Goal: Task Accomplishment & Management: Complete application form

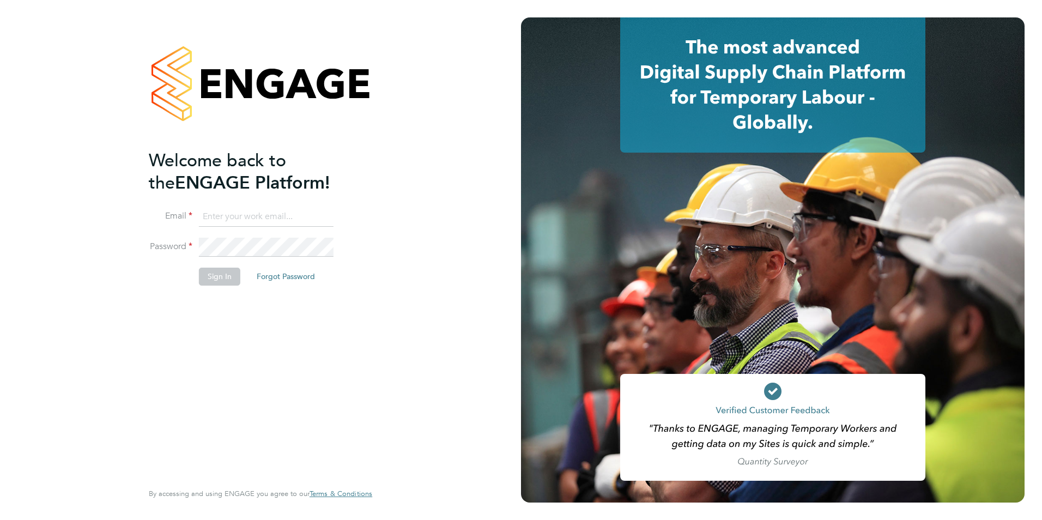
type input "[EMAIL_ADDRESS][DOMAIN_NAME]"
click at [208, 271] on button "Sign In" at bounding box center [219, 276] width 41 height 17
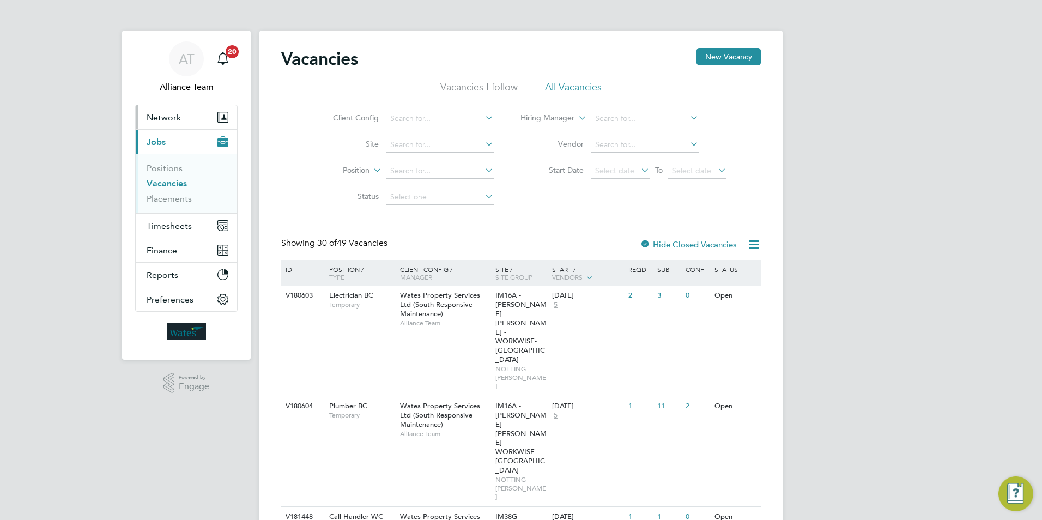
click at [168, 119] on span "Network" at bounding box center [164, 117] width 34 height 10
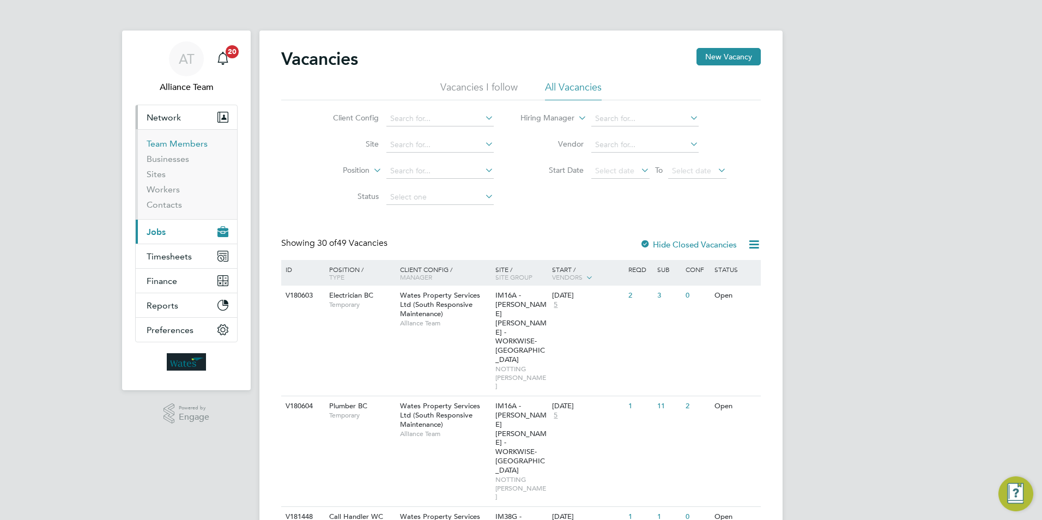
click at [186, 143] on link "Team Members" at bounding box center [177, 143] width 61 height 10
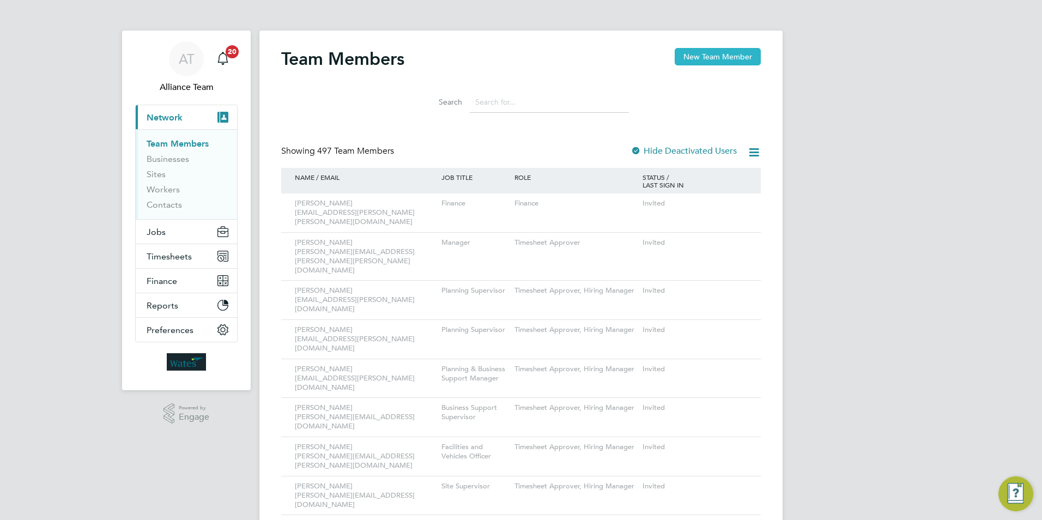
click at [707, 53] on button "New Team Member" at bounding box center [718, 56] width 86 height 17
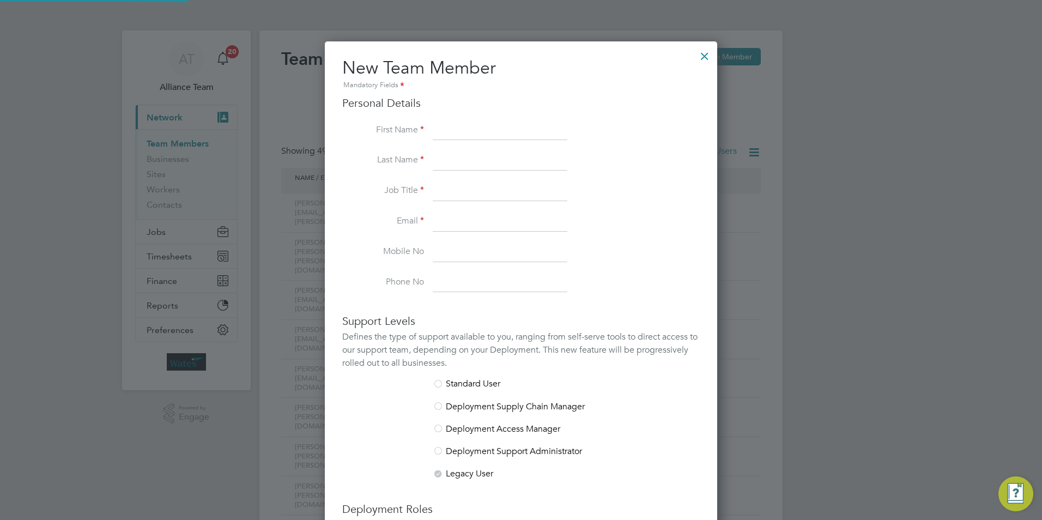
scroll to position [671, 393]
click at [498, 129] on input at bounding box center [500, 131] width 135 height 20
click at [515, 134] on input at bounding box center [500, 131] width 135 height 20
type input "p"
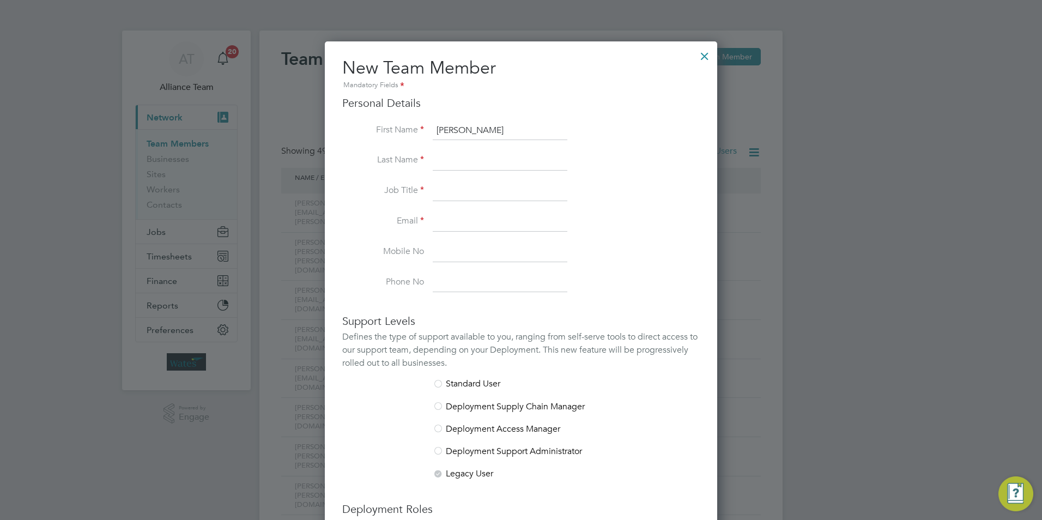
type input "Paul"
type input "Boden"
click at [468, 190] on input at bounding box center [500, 192] width 135 height 20
paste input "Head of Finance - R&M"
type input "Head of Finance - R&M"
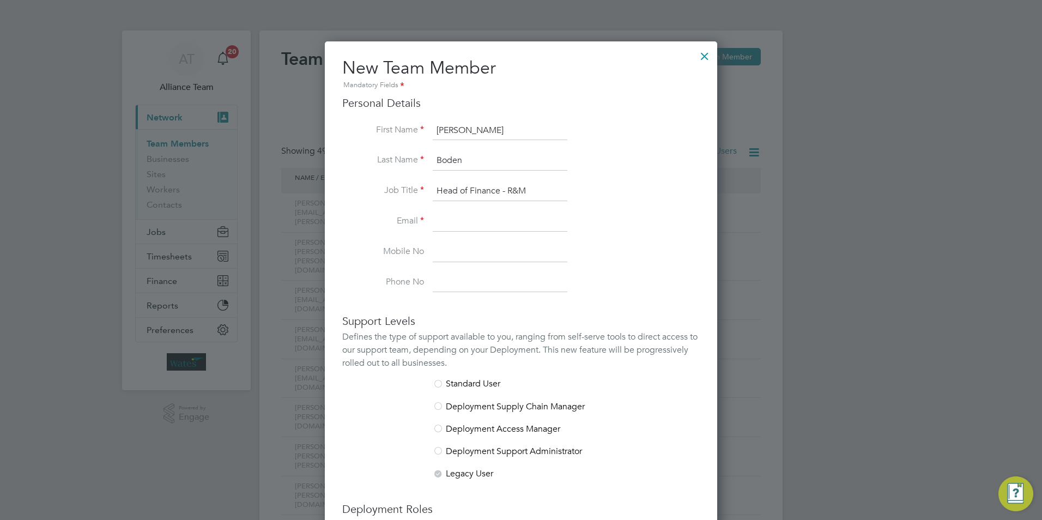
click at [434, 216] on input at bounding box center [500, 222] width 135 height 20
click at [483, 218] on input at bounding box center [500, 222] width 135 height 20
paste input "Paul.Boden@liberty-group.co.uk"
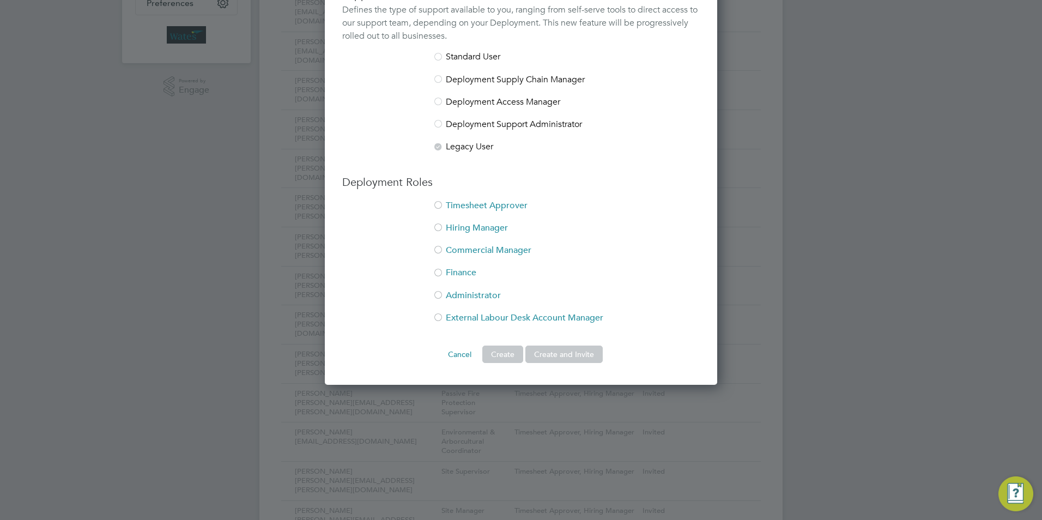
scroll to position [382, 0]
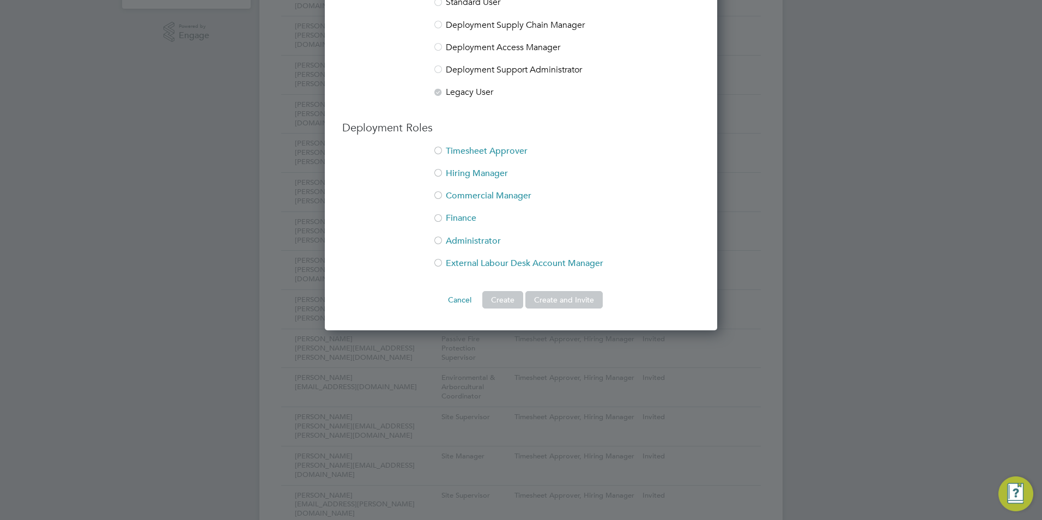
type input "Paul.Boden@liberty-group.co.uk"
click at [451, 152] on li "Timesheet Approver" at bounding box center [521, 157] width 358 height 22
click at [448, 171] on li "Hiring Manager" at bounding box center [521, 179] width 358 height 22
click at [456, 219] on li "Finance" at bounding box center [521, 224] width 358 height 22
click at [439, 194] on div at bounding box center [438, 196] width 11 height 11
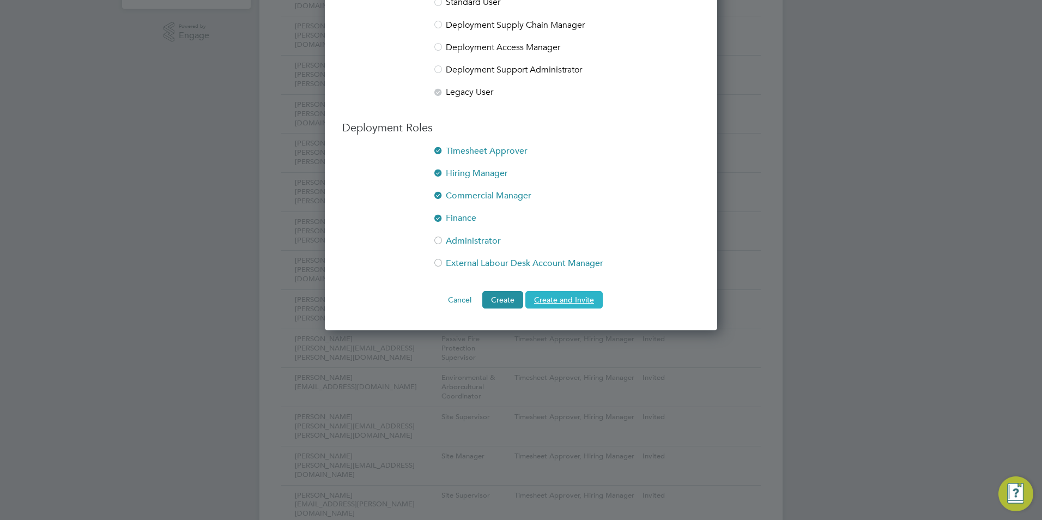
click at [595, 298] on button "Create and Invite" at bounding box center [564, 299] width 77 height 17
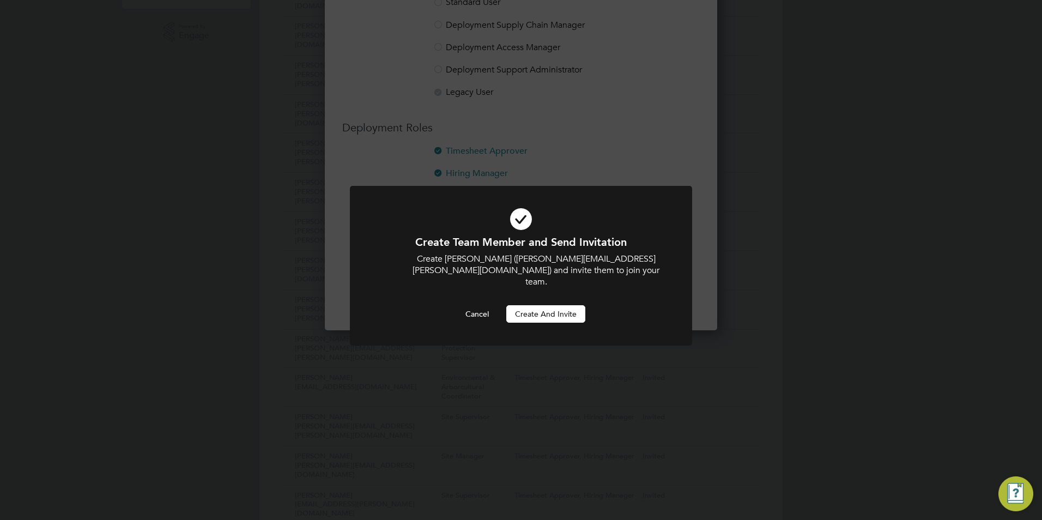
click at [564, 309] on button "Create and invite" at bounding box center [545, 313] width 79 height 17
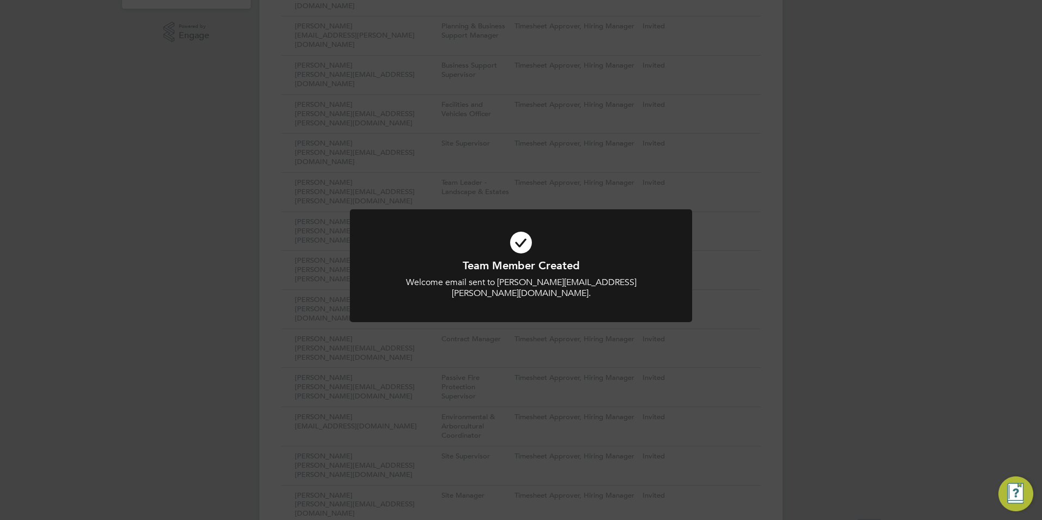
click at [567, 357] on div "Team Member Created Welcome email sent to Paul.Boden@liberty-group.co.uk. Cance…" at bounding box center [521, 260] width 1042 height 520
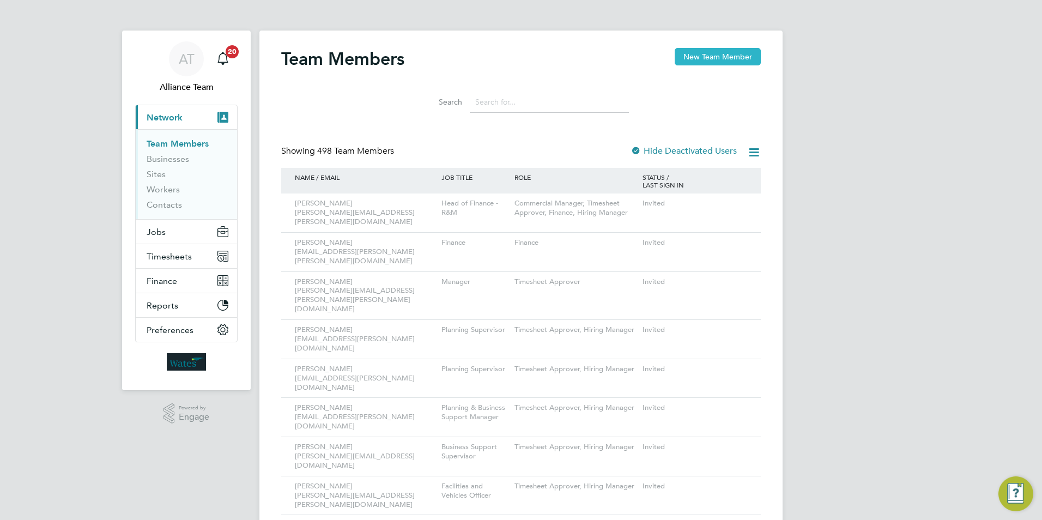
click at [692, 52] on button "New Team Member" at bounding box center [718, 56] width 86 height 17
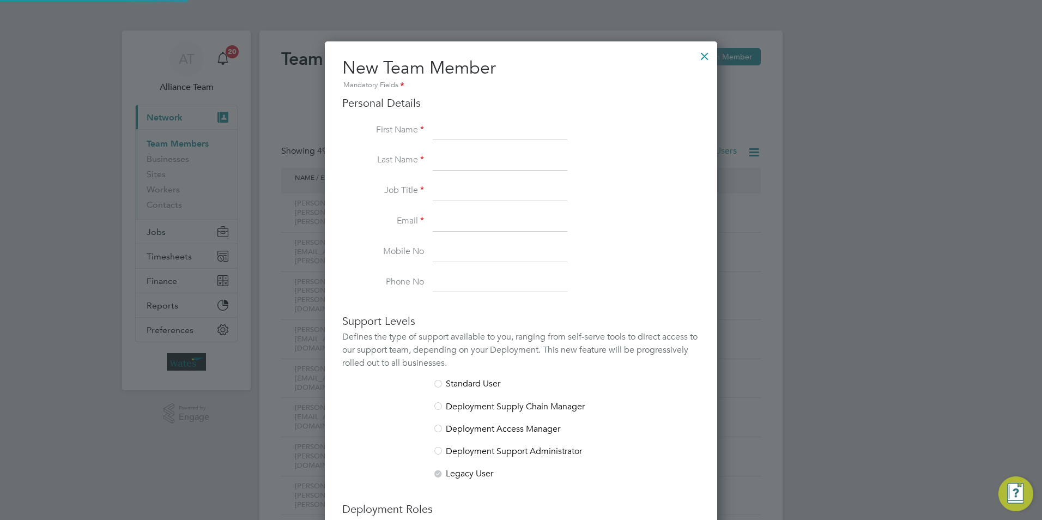
scroll to position [671, 393]
click at [433, 129] on input at bounding box center [500, 131] width 135 height 20
click at [467, 132] on input "aDAM" at bounding box center [500, 131] width 135 height 20
type input "a"
type input "Adam"
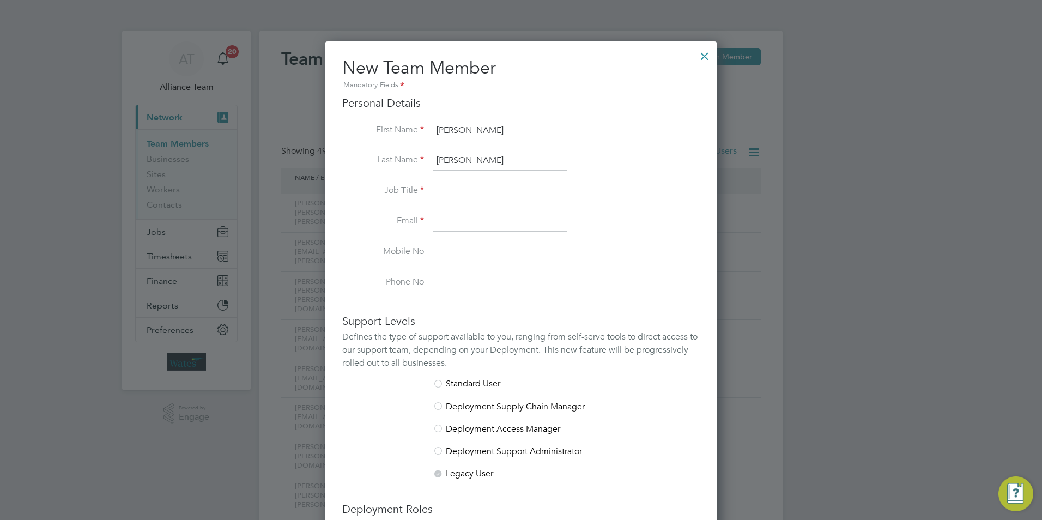
type input "Nolan"
click at [473, 196] on input at bounding box center [500, 192] width 135 height 20
paste input "Finance Manager"
type input "Finance Manager"
click at [475, 219] on input at bounding box center [500, 222] width 135 height 20
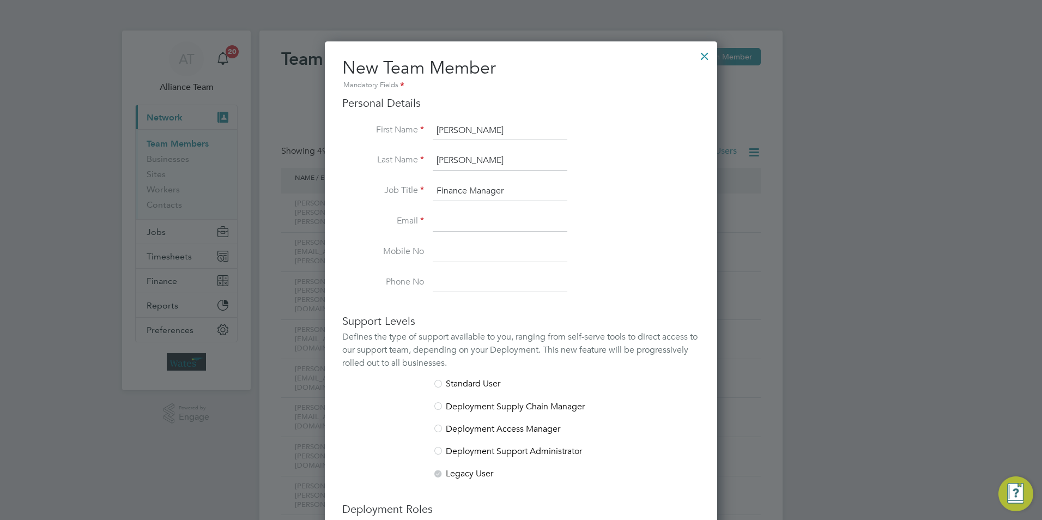
click at [456, 220] on input at bounding box center [500, 222] width 135 height 20
paste input "Adam.Nolan@liberty-group.co.uk"
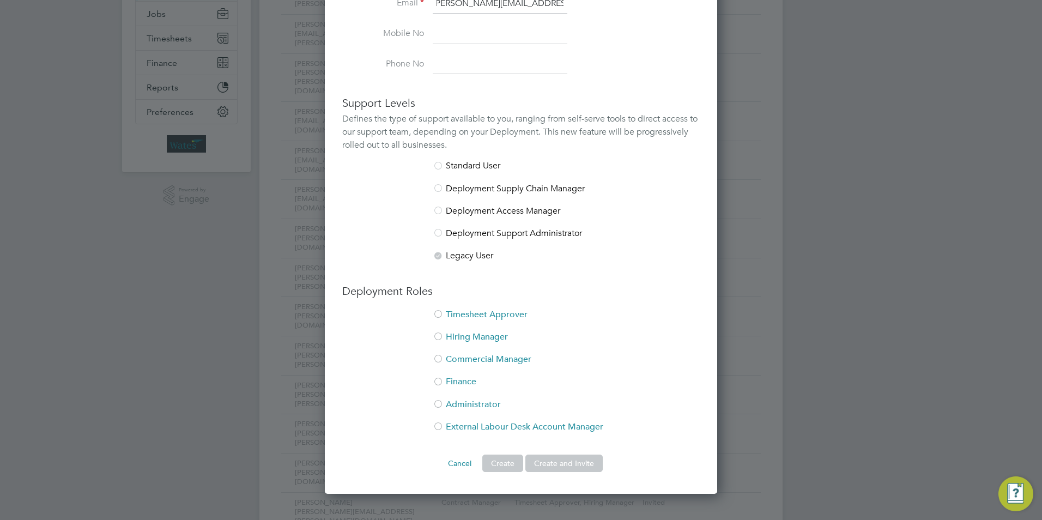
scroll to position [273, 0]
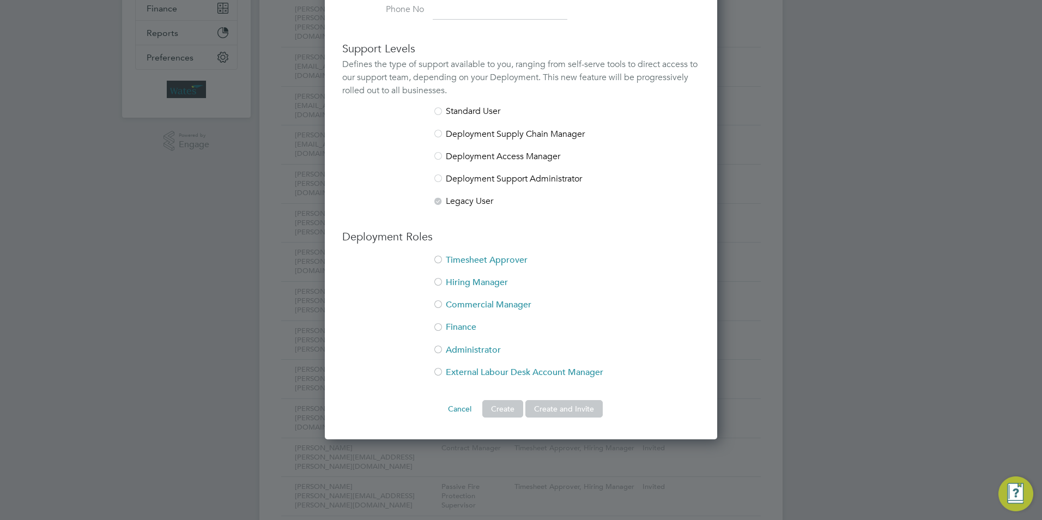
type input "Adam.Nolan@liberty-group.co.uk"
click at [464, 258] on li "Timesheet Approver" at bounding box center [521, 266] width 358 height 22
click at [466, 281] on li "Hiring Manager" at bounding box center [521, 288] width 358 height 22
click at [466, 323] on li "Finance" at bounding box center [521, 333] width 358 height 22
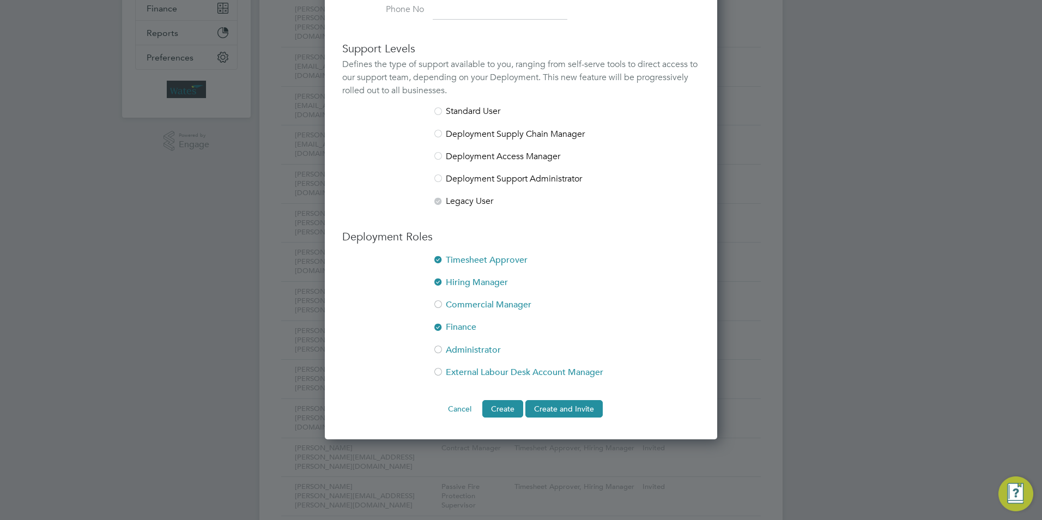
click at [464, 304] on li "Commercial Manager" at bounding box center [521, 310] width 358 height 22
click at [556, 405] on button "Create and Invite" at bounding box center [564, 408] width 77 height 17
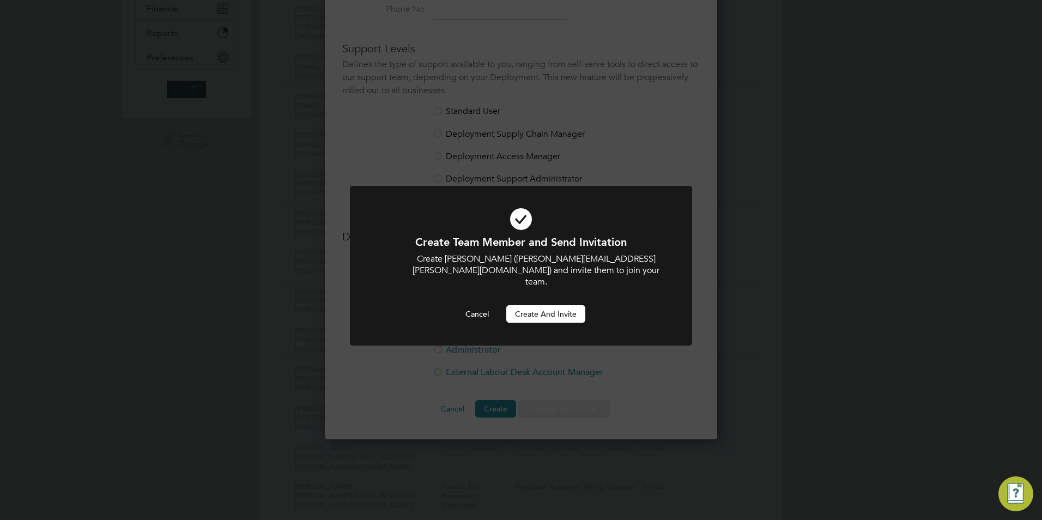
click at [541, 305] on button "Create and invite" at bounding box center [545, 313] width 79 height 17
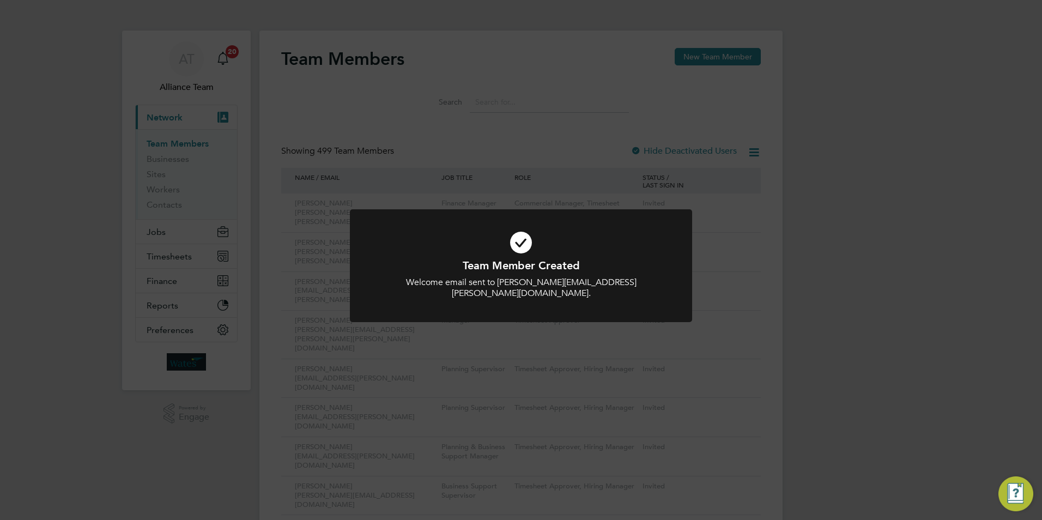
click at [953, 209] on div "Team Member Created Welcome email sent to Adam.Nolan@liberty-group.co.uk. Cance…" at bounding box center [521, 260] width 1042 height 520
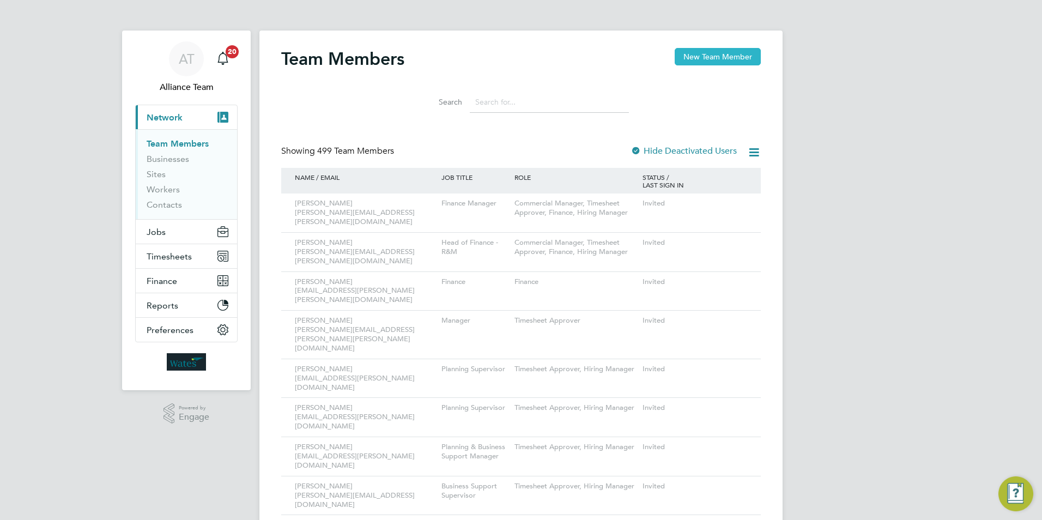
click at [733, 58] on button "New Team Member" at bounding box center [718, 56] width 86 height 17
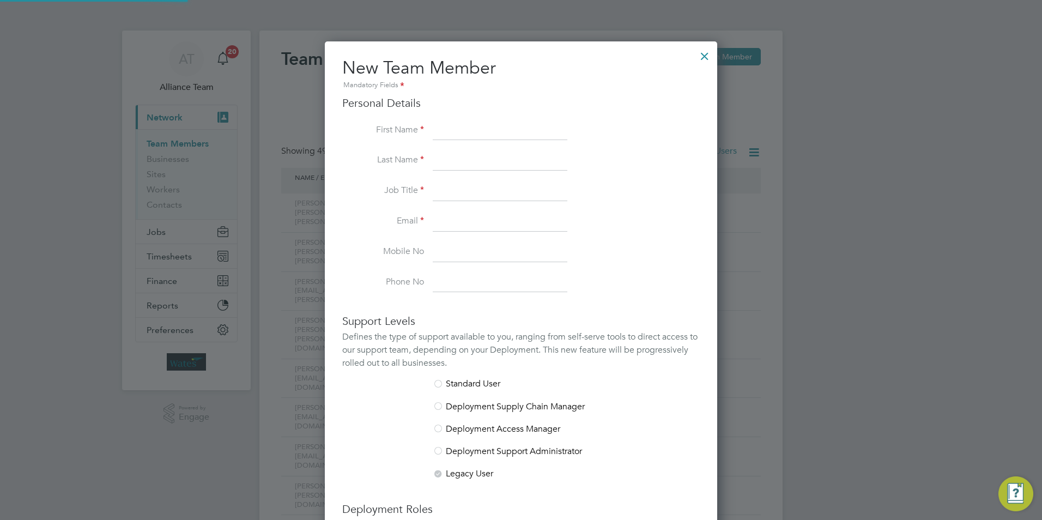
scroll to position [671, 393]
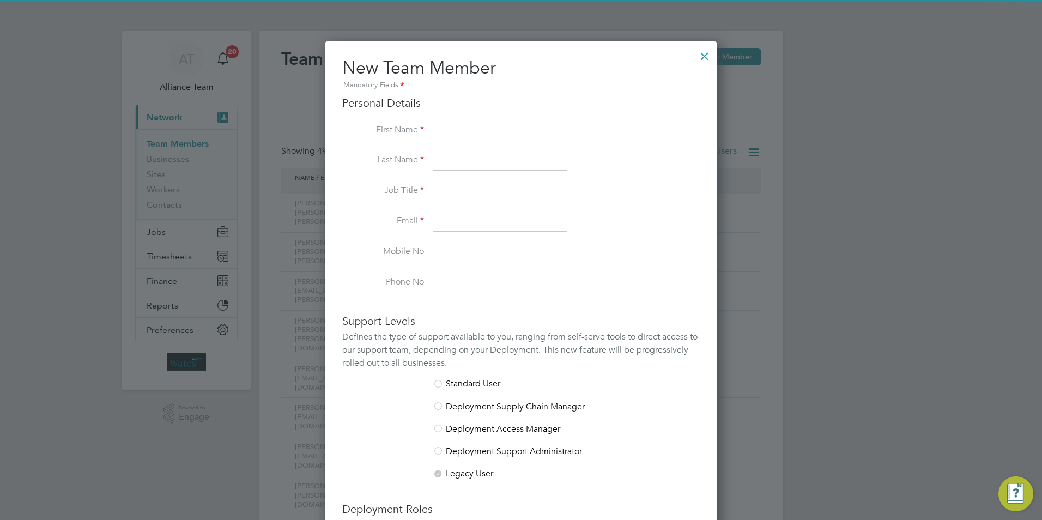
click at [469, 130] on input at bounding box center [500, 131] width 135 height 20
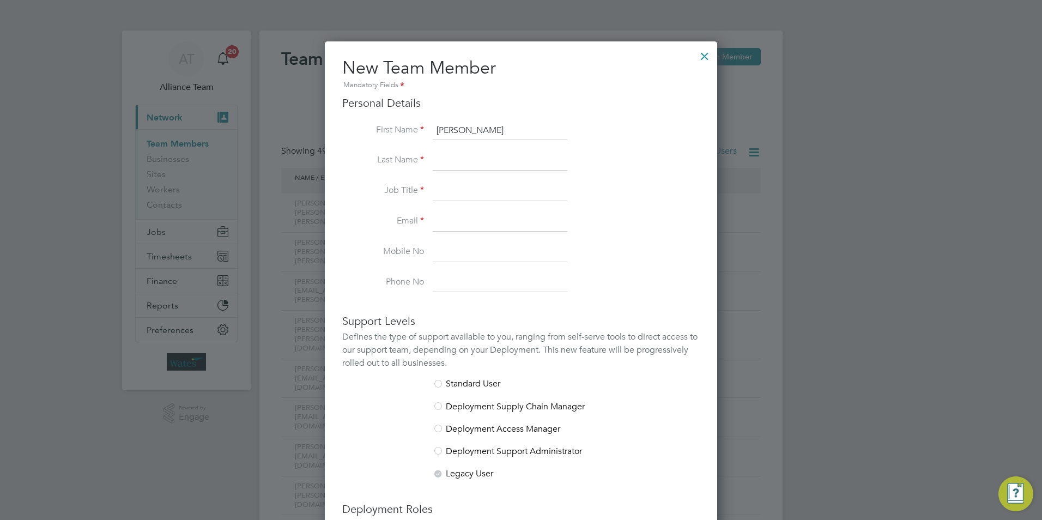
type input "Julie"
type input "Clark"
click at [450, 178] on li "Last Name Clark" at bounding box center [521, 166] width 358 height 31
click at [475, 190] on input at bounding box center [500, 192] width 135 height 20
paste input "Purchase Ledger Manager"
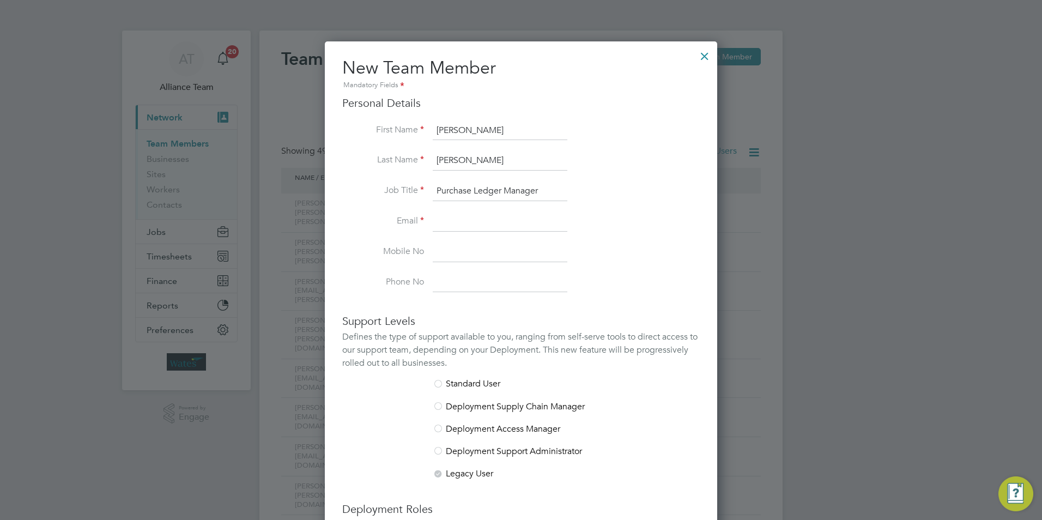
type input "Purchase Ledger Manager"
click at [470, 218] on input at bounding box center [500, 222] width 135 height 20
click at [485, 224] on input at bounding box center [500, 222] width 135 height 20
paste input "Julie.Clark@liberty-group.co.uk"
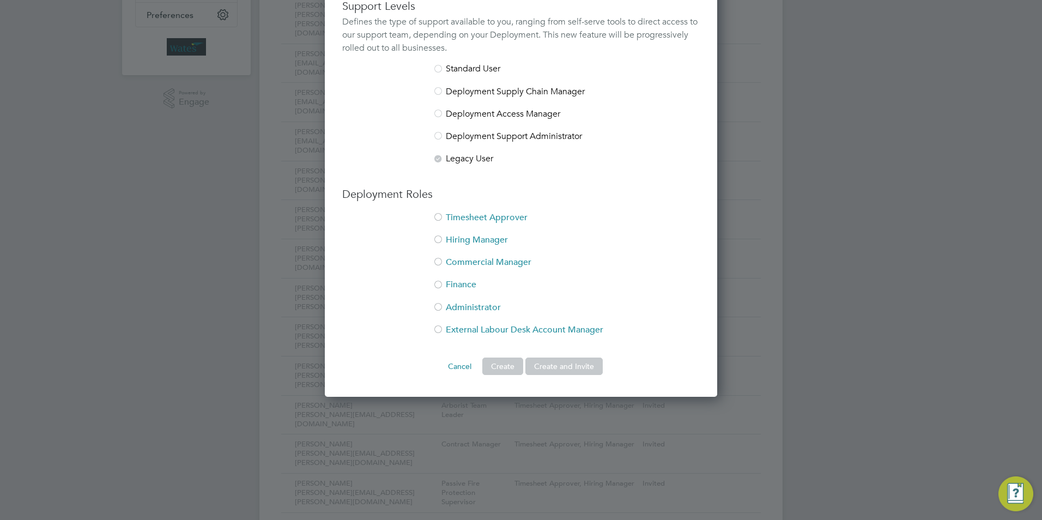
scroll to position [327, 0]
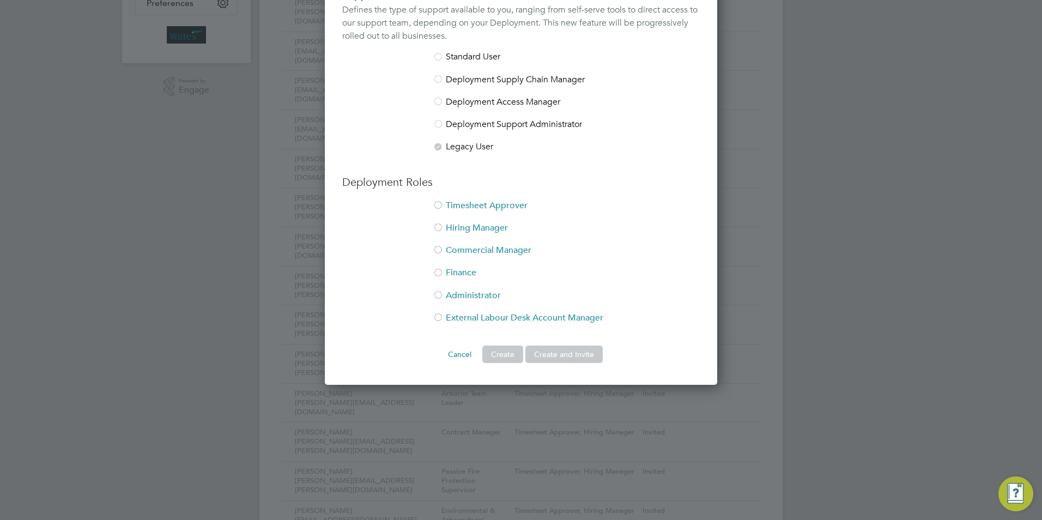
type input "Julie.Clark@liberty-group.co.uk"
click at [462, 269] on li "Finance" at bounding box center [521, 278] width 358 height 22
click at [539, 354] on button "Create and Invite" at bounding box center [564, 354] width 77 height 17
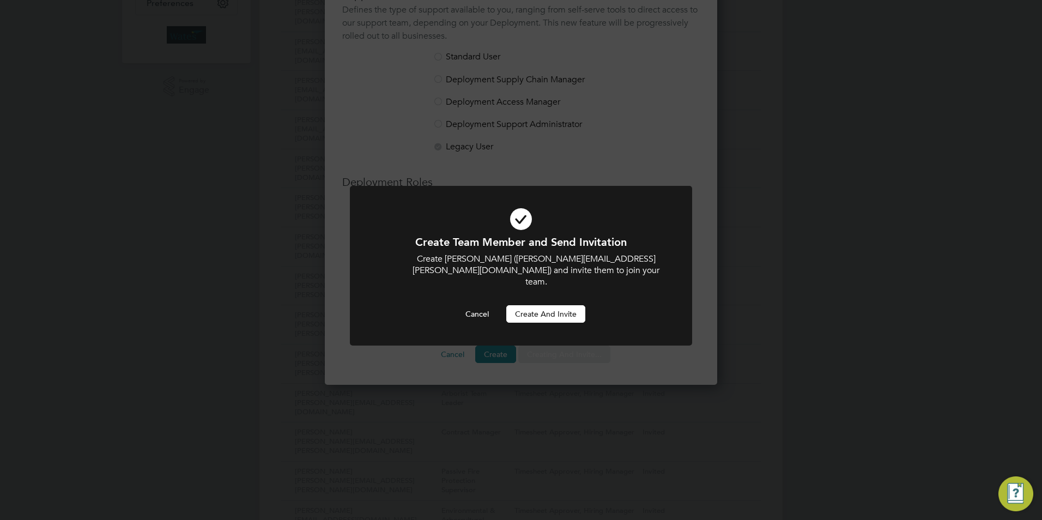
scroll to position [0, 0]
click at [542, 305] on button "Create and invite" at bounding box center [545, 313] width 79 height 17
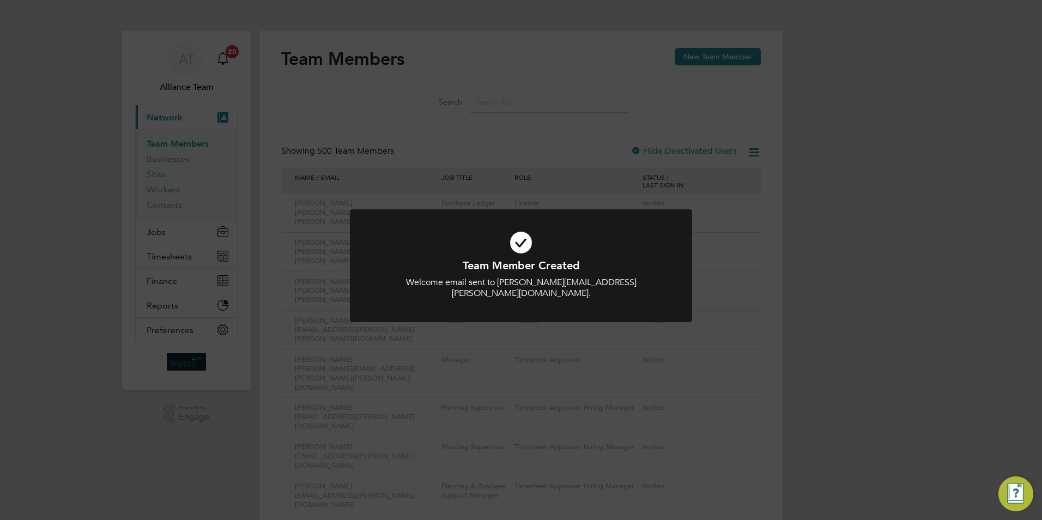
click at [769, 60] on div "Team Member Created Welcome email sent to Julie.Clark@liberty-group.co.uk. Canc…" at bounding box center [521, 260] width 1042 height 520
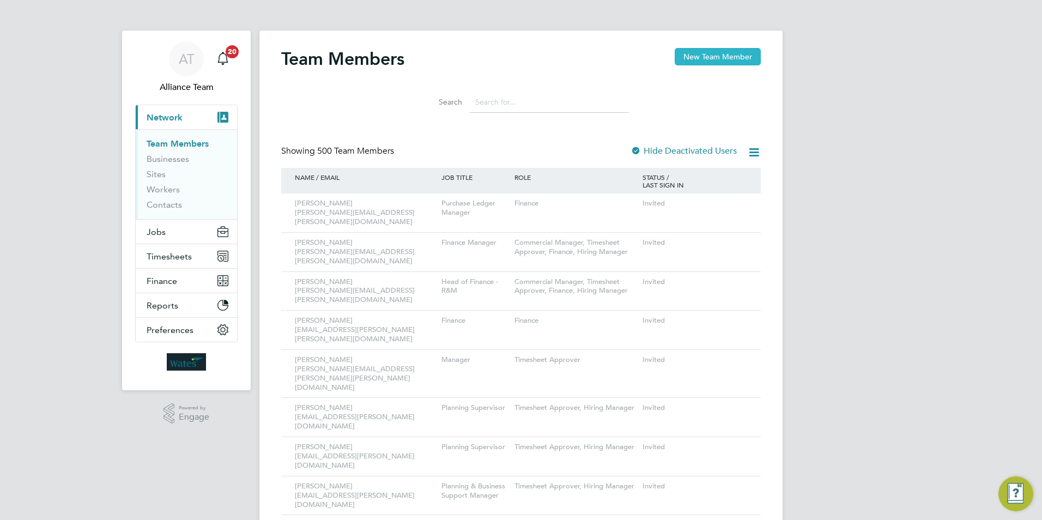
click at [518, 105] on input at bounding box center [549, 102] width 159 height 21
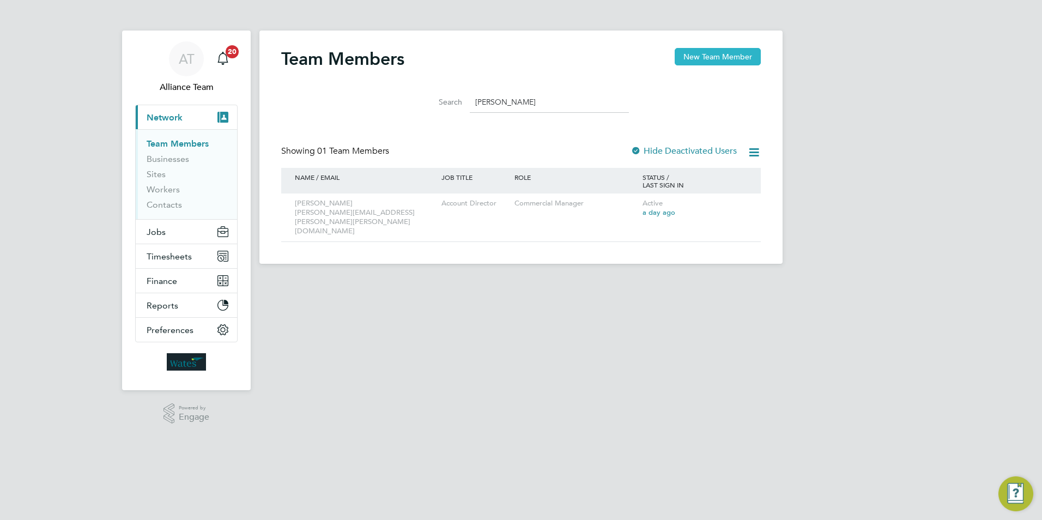
type input "Tina"
click at [696, 53] on button "New Team Member" at bounding box center [718, 56] width 86 height 17
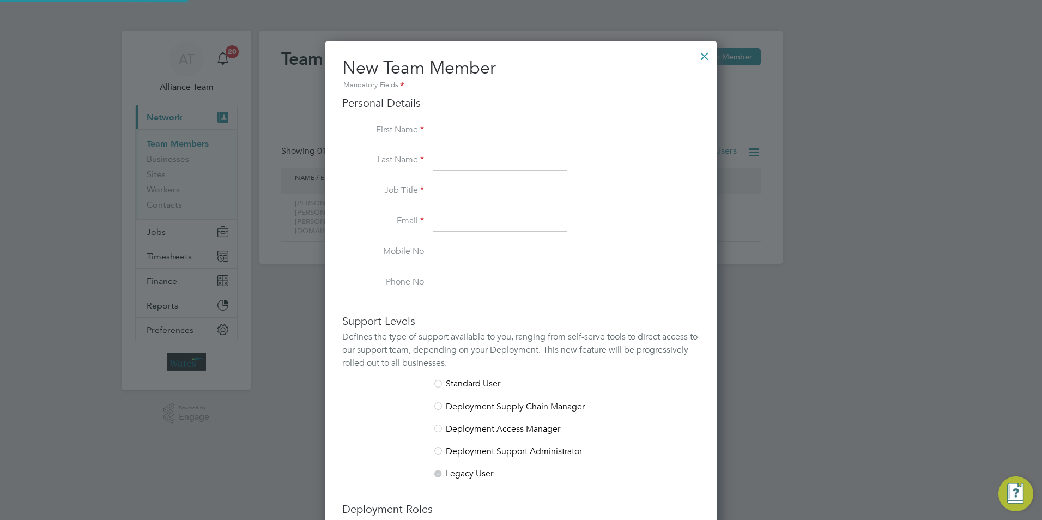
scroll to position [671, 393]
click at [446, 129] on input at bounding box center [500, 131] width 135 height 20
type input "Tina"
type input "Smith"
click at [443, 188] on input at bounding box center [500, 192] width 135 height 20
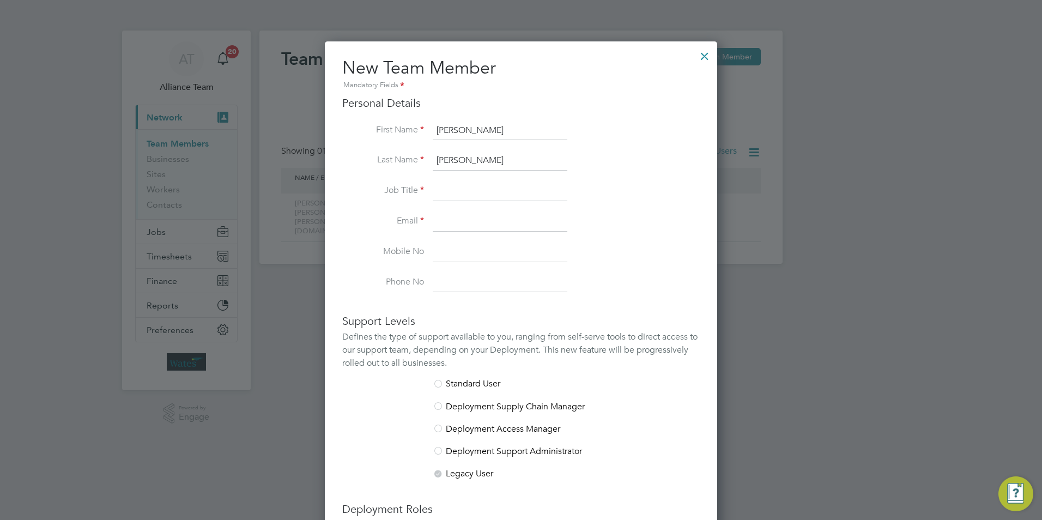
click at [448, 190] on input at bounding box center [500, 192] width 135 height 20
paste input "Finance Manager"
type input "Finance Manager"
click at [462, 223] on input at bounding box center [500, 222] width 135 height 20
paste input "Tina.Smith@liberty-group.co.uk"
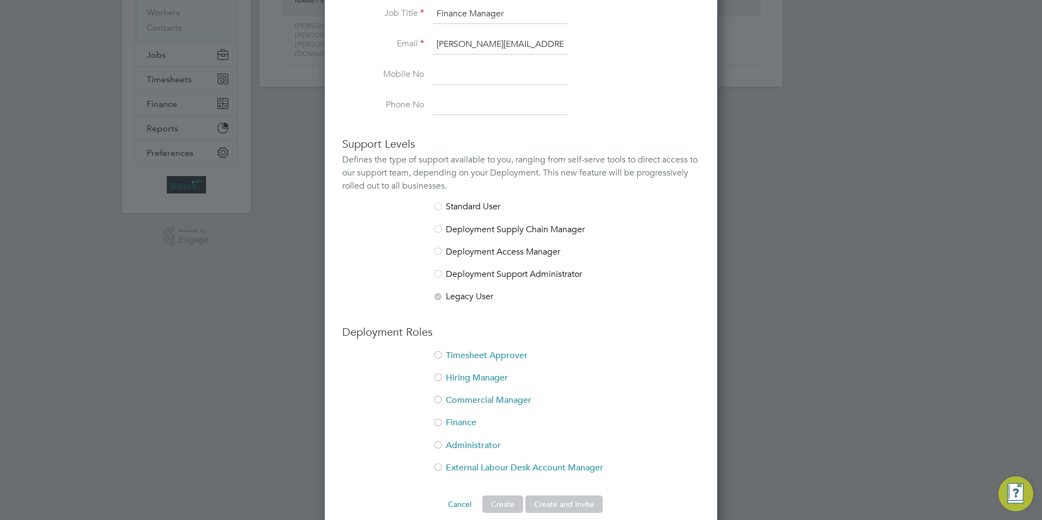
scroll to position [192, 0]
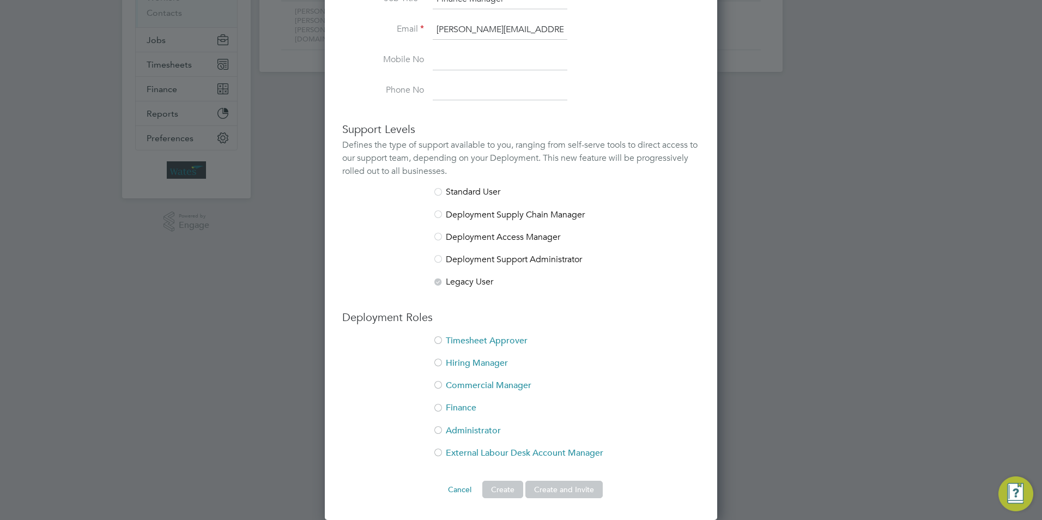
type input "Tina.Smith@liberty-group.co.uk"
click at [466, 340] on li "Timesheet Approver" at bounding box center [521, 346] width 358 height 22
click at [462, 367] on li "Hiring Manager" at bounding box center [521, 369] width 358 height 22
click at [455, 383] on li "Commercial Manager" at bounding box center [521, 391] width 358 height 22
click at [458, 406] on li "Finance" at bounding box center [521, 413] width 358 height 22
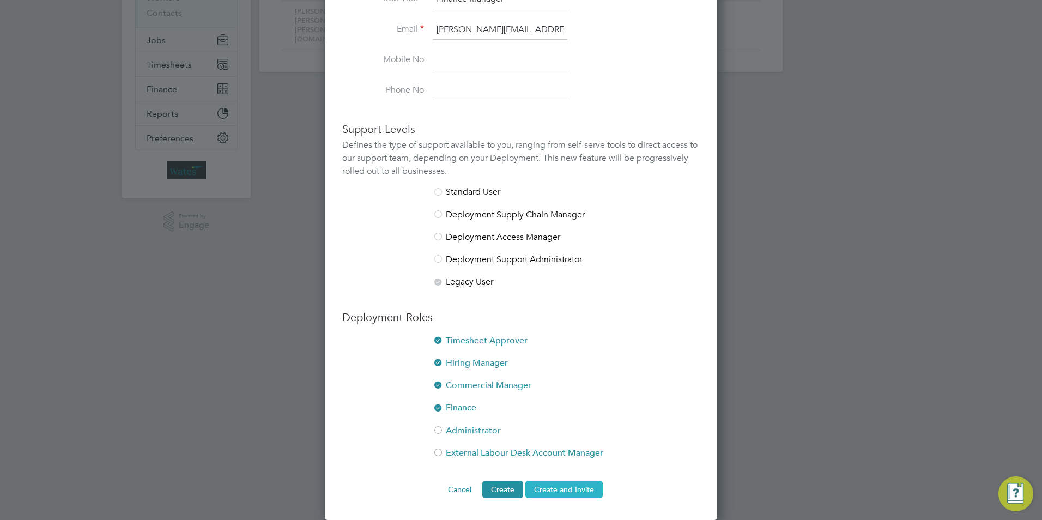
click at [577, 497] on button "Create and Invite" at bounding box center [564, 489] width 77 height 17
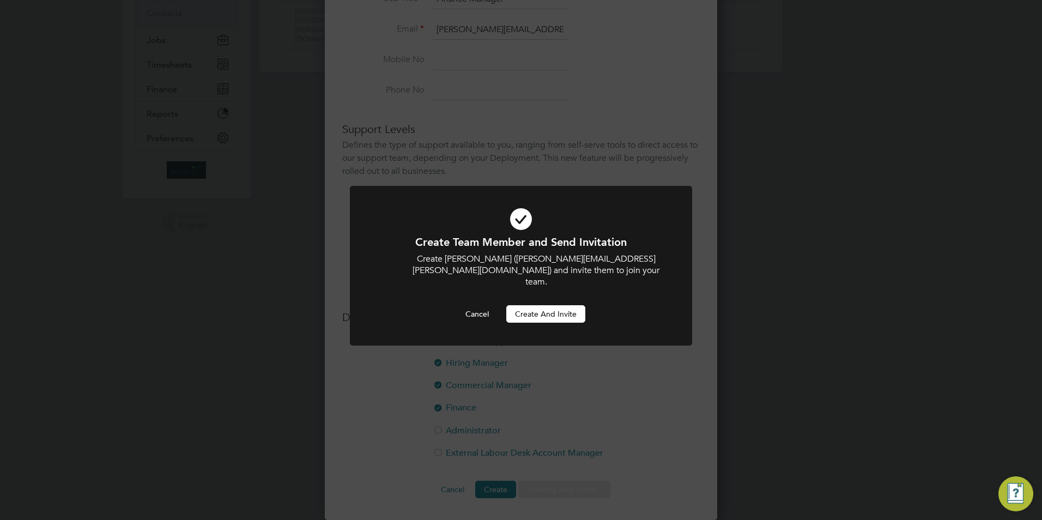
click at [550, 305] on button "Create and invite" at bounding box center [545, 313] width 79 height 17
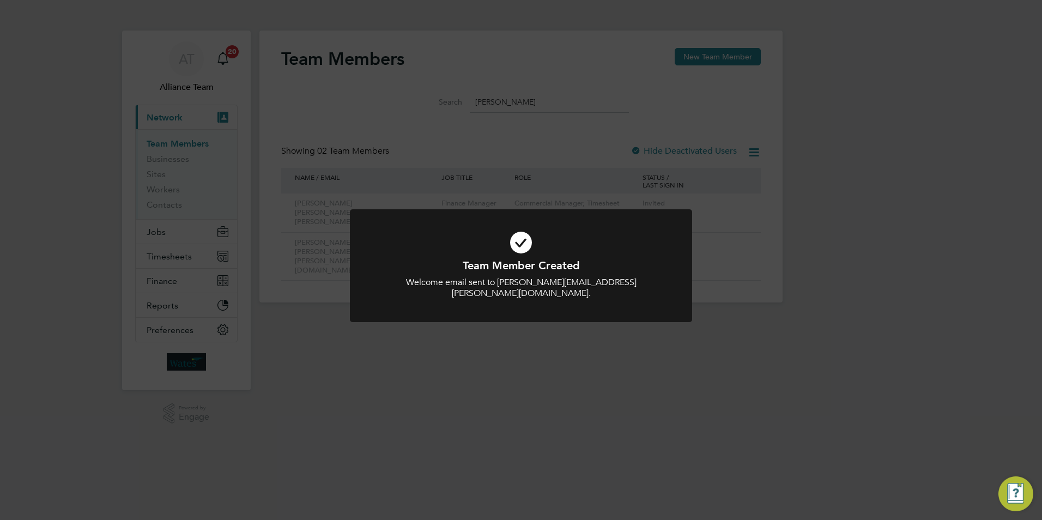
click at [330, 331] on div "Team Member Created Welcome email sent to Tina.Smith@liberty-group.co.uk. Cance…" at bounding box center [521, 260] width 1042 height 520
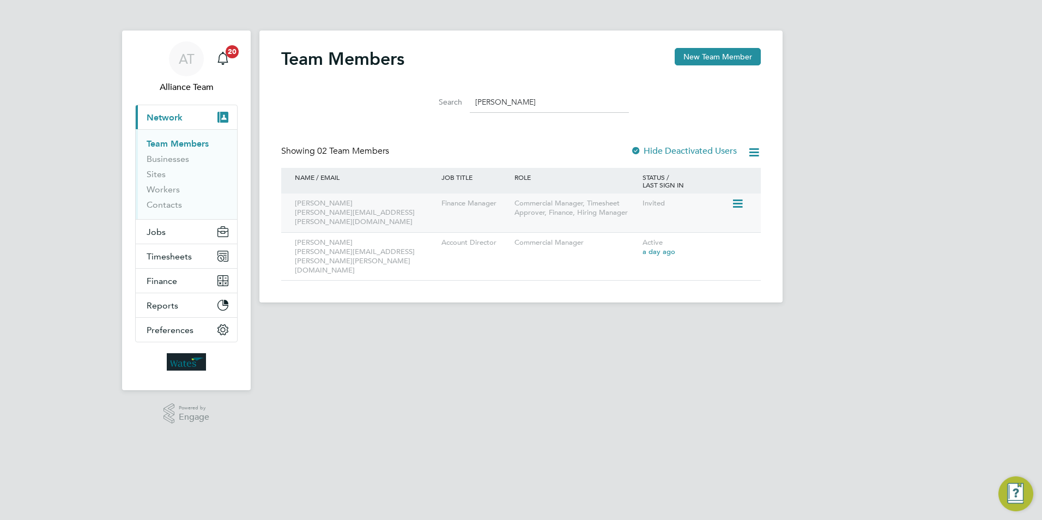
click at [668, 208] on div "Invited" at bounding box center [686, 204] width 92 height 20
click at [738, 203] on icon at bounding box center [737, 203] width 11 height 13
click at [631, 227] on li "Edit User" at bounding box center [676, 228] width 131 height 15
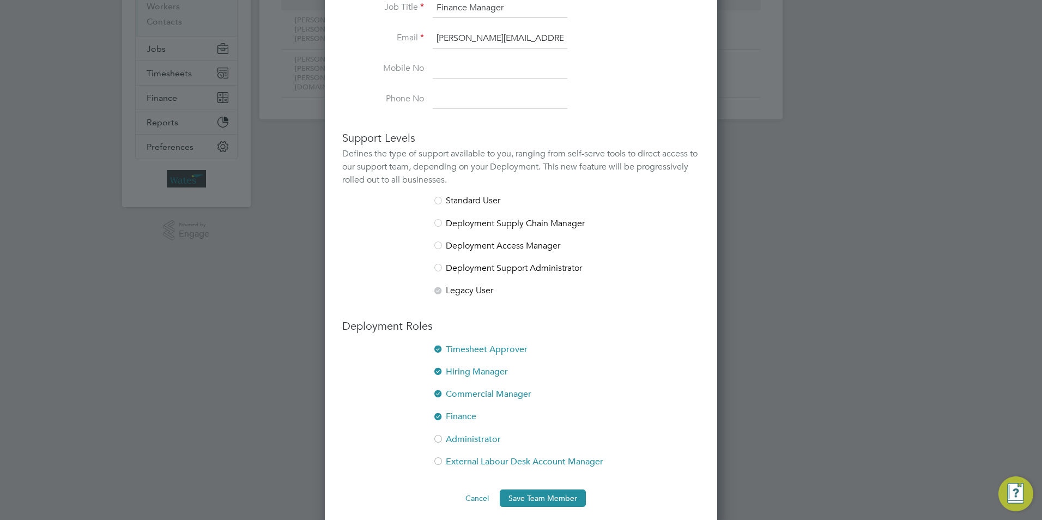
scroll to position [192, 0]
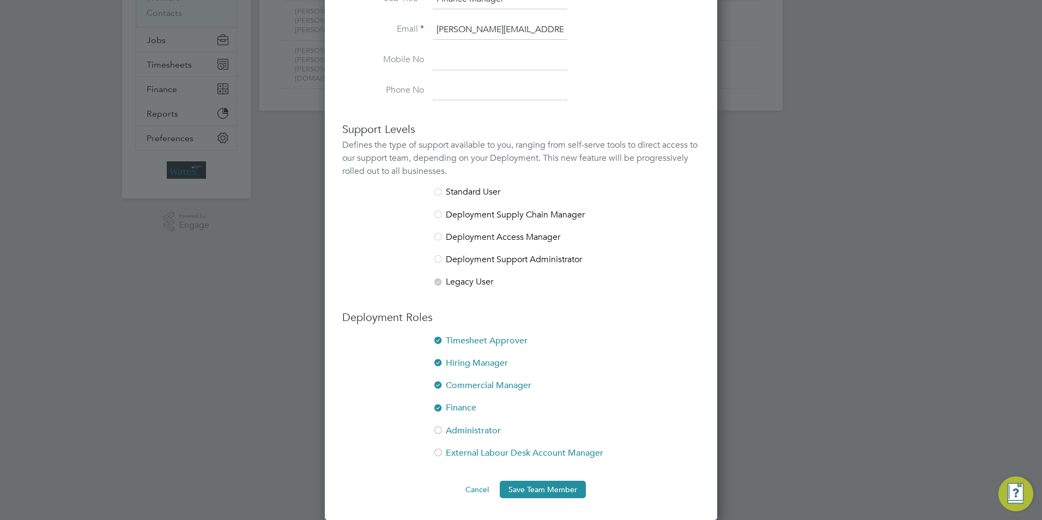
click at [466, 382] on li "Commercial Manager" at bounding box center [521, 391] width 358 height 22
click at [563, 484] on button "Save Team Member" at bounding box center [543, 489] width 86 height 17
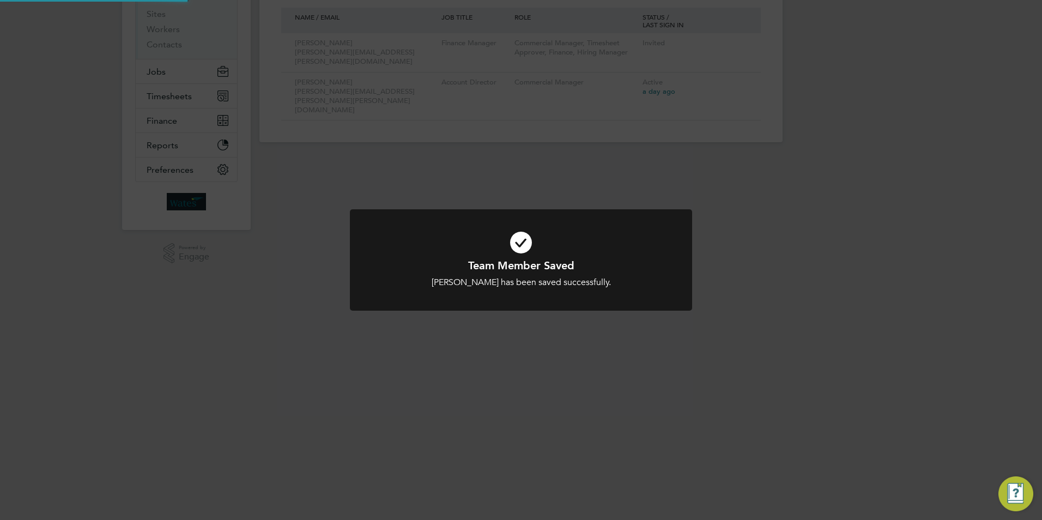
scroll to position [0, 0]
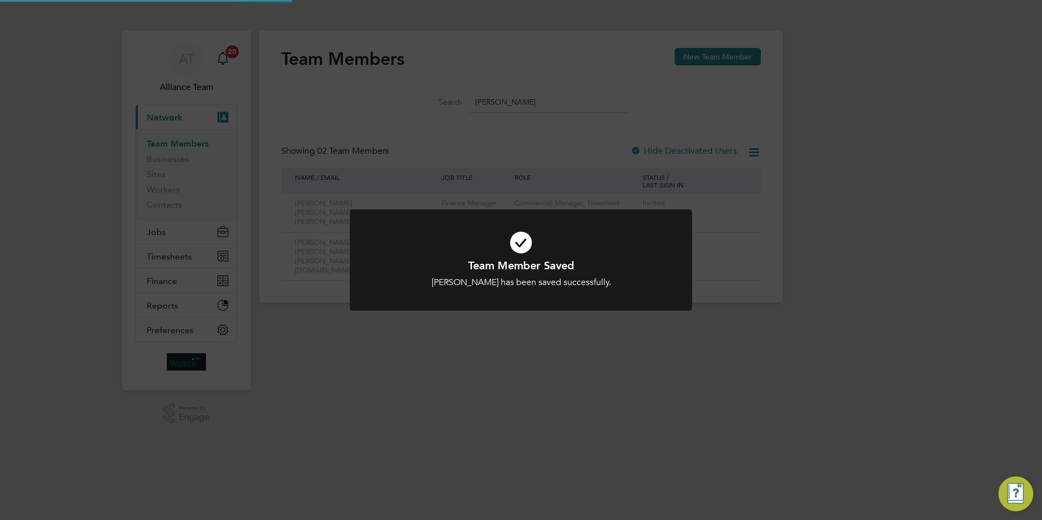
click at [867, 311] on div "Team Member Saved Tina Smith has been saved successfully. Cancel Okay" at bounding box center [521, 260] width 1042 height 520
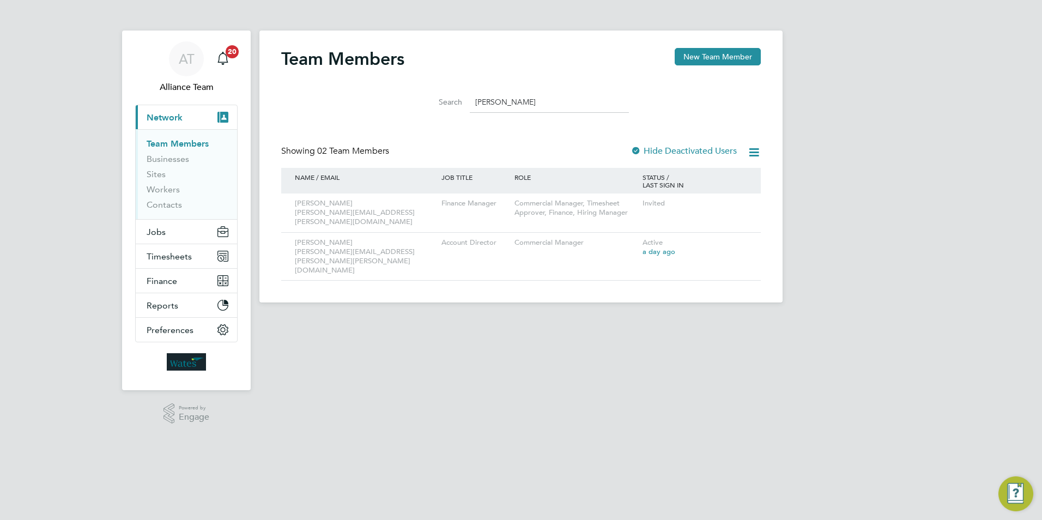
click at [512, 101] on input "Tina" at bounding box center [549, 102] width 159 height 21
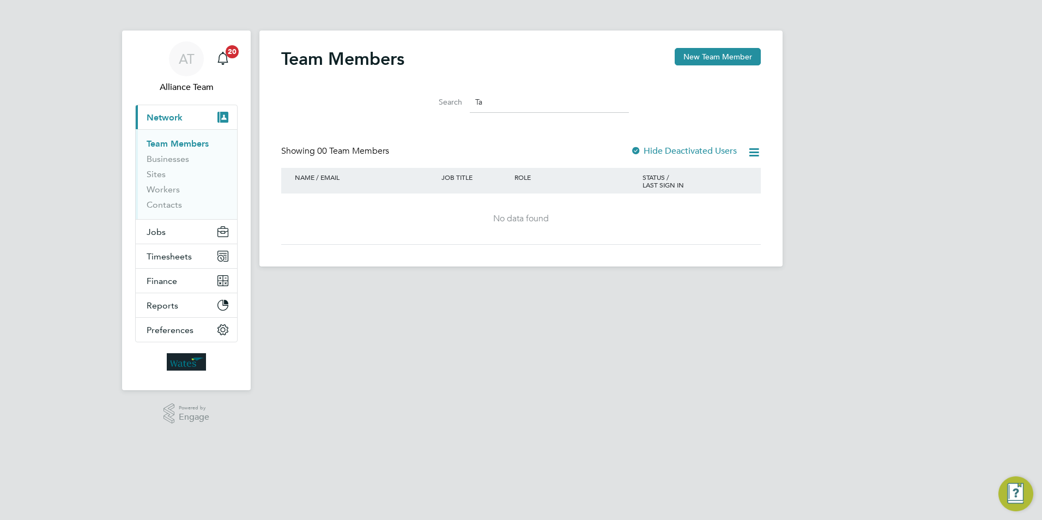
type input "T"
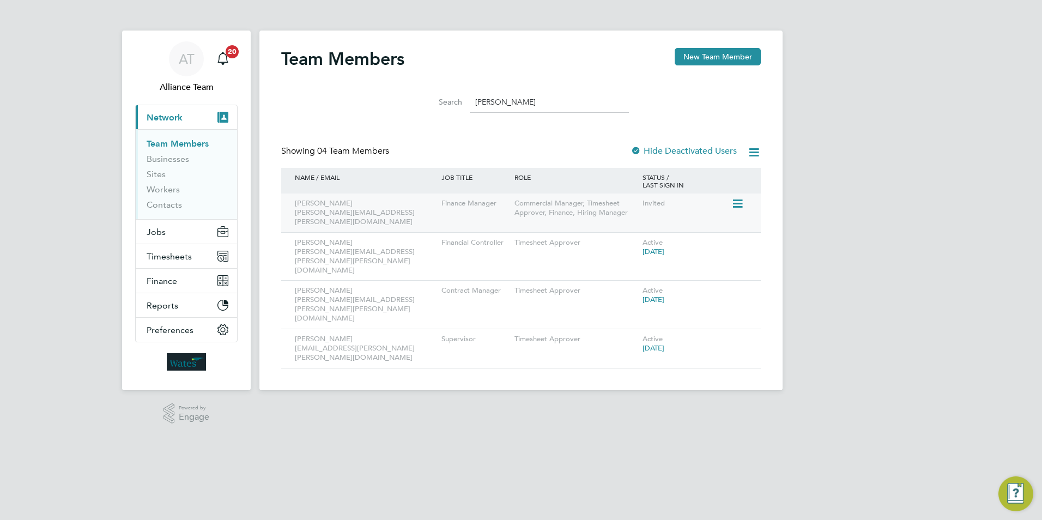
click at [732, 199] on icon at bounding box center [737, 203] width 11 height 13
click at [630, 228] on li "Edit User" at bounding box center [676, 228] width 131 height 15
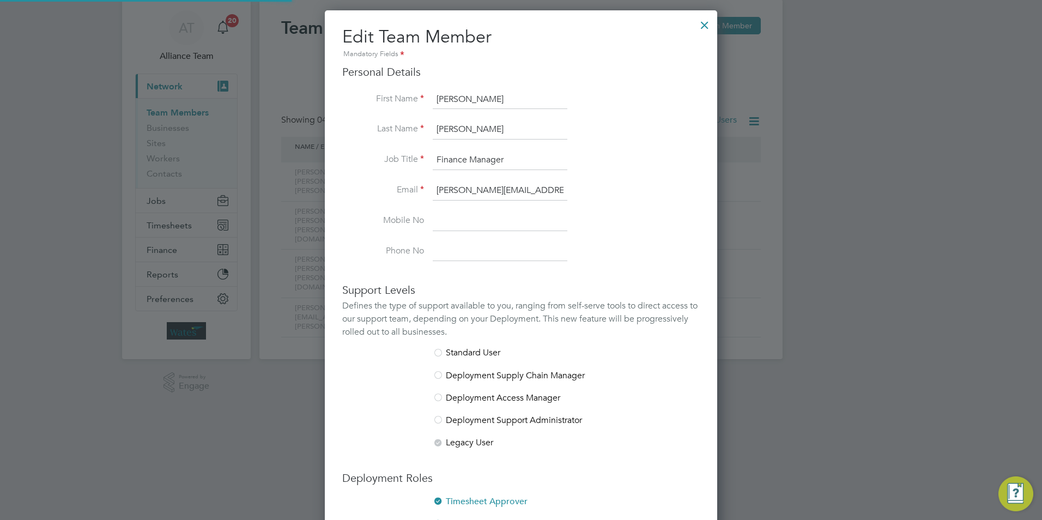
scroll to position [192, 0]
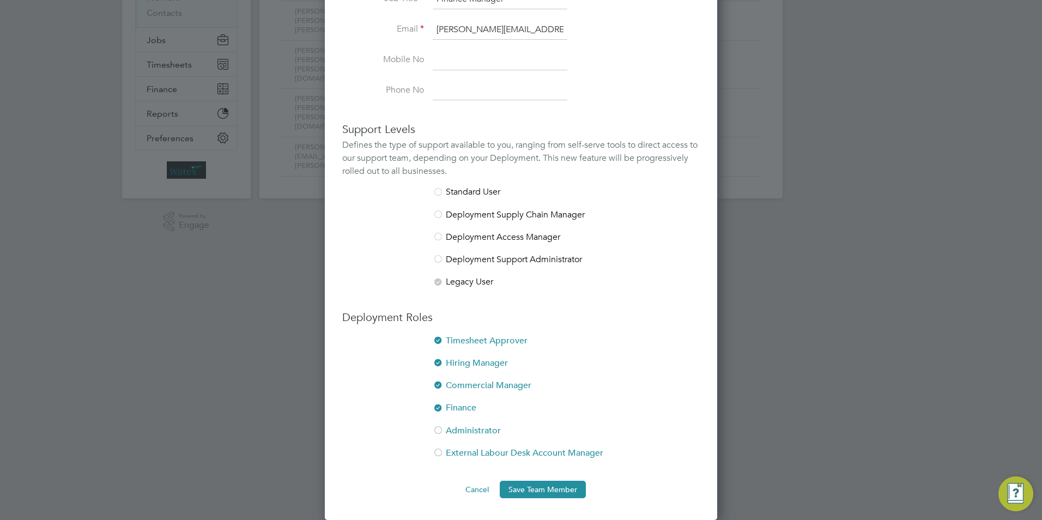
click at [477, 387] on li "Commercial Manager" at bounding box center [521, 391] width 358 height 22
click at [553, 493] on button "Save Team Member" at bounding box center [543, 489] width 86 height 17
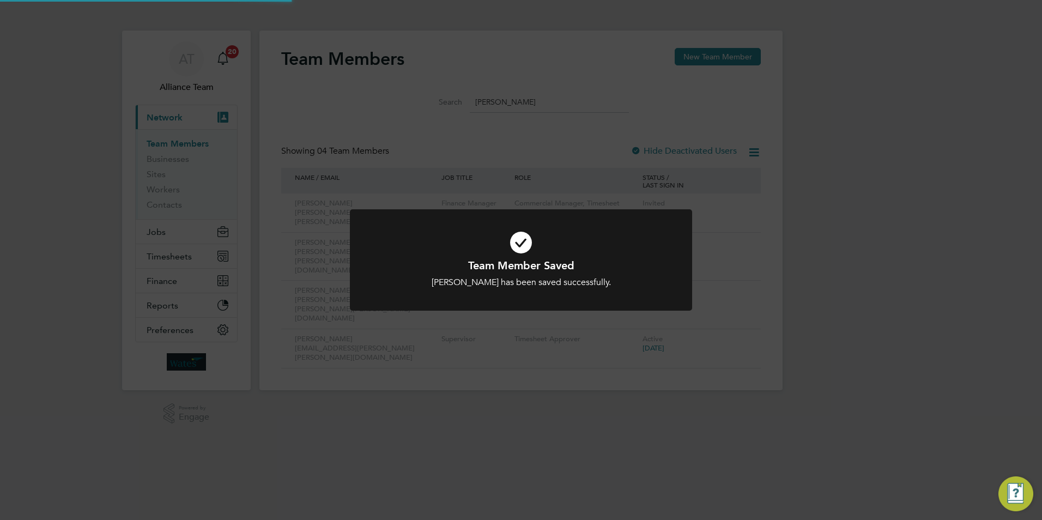
scroll to position [0, 0]
click at [792, 363] on div "Team Member Saved Adam Nolan has been saved successfully. Cancel Okay" at bounding box center [521, 260] width 1042 height 520
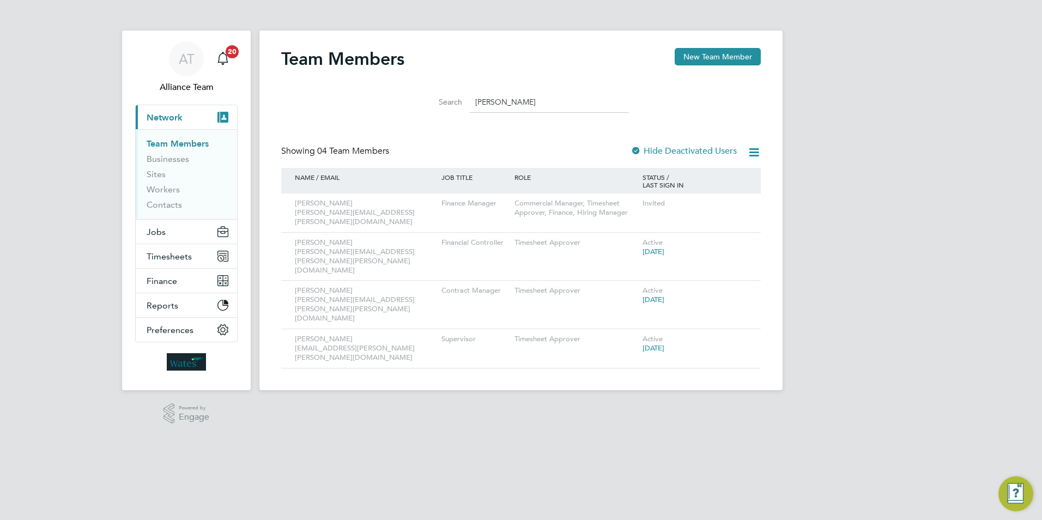
click at [526, 107] on input "adam" at bounding box center [549, 102] width 159 height 21
type input "a"
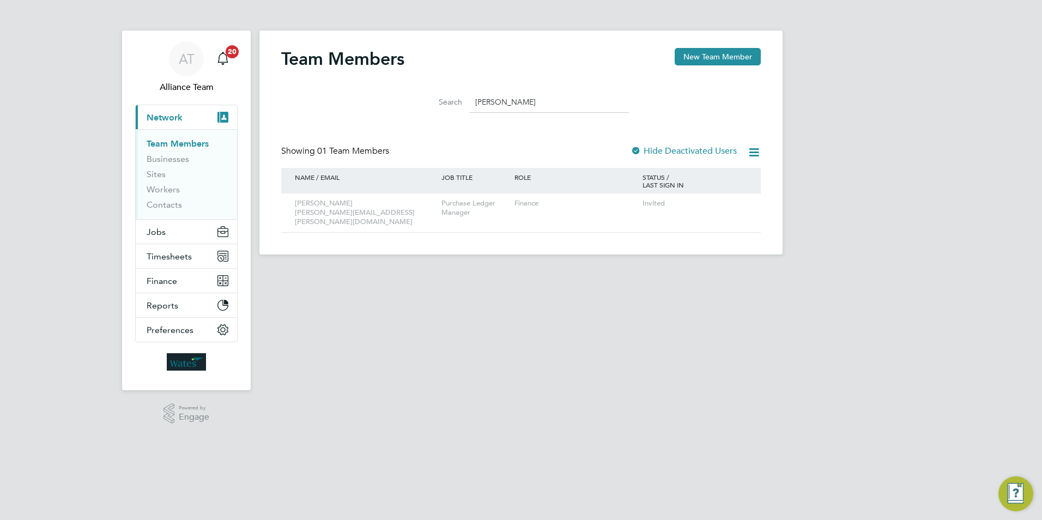
click at [500, 105] on input "[PERSON_NAME]" at bounding box center [549, 102] width 159 height 21
type input "j"
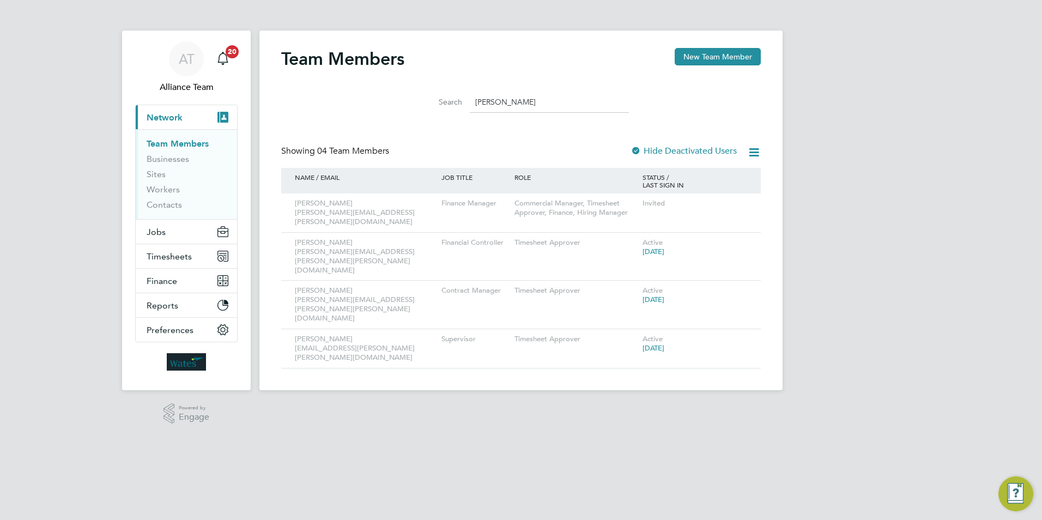
click at [757, 155] on icon at bounding box center [754, 153] width 14 height 14
click at [740, 202] on icon at bounding box center [737, 203] width 11 height 13
click at [629, 220] on div "Edit User Invite User Resend Invitation Disable Two-Factor Authentication Deact…" at bounding box center [676, 262] width 143 height 95
click at [739, 206] on icon at bounding box center [737, 203] width 11 height 13
click at [641, 227] on li "Edit User" at bounding box center [676, 228] width 131 height 15
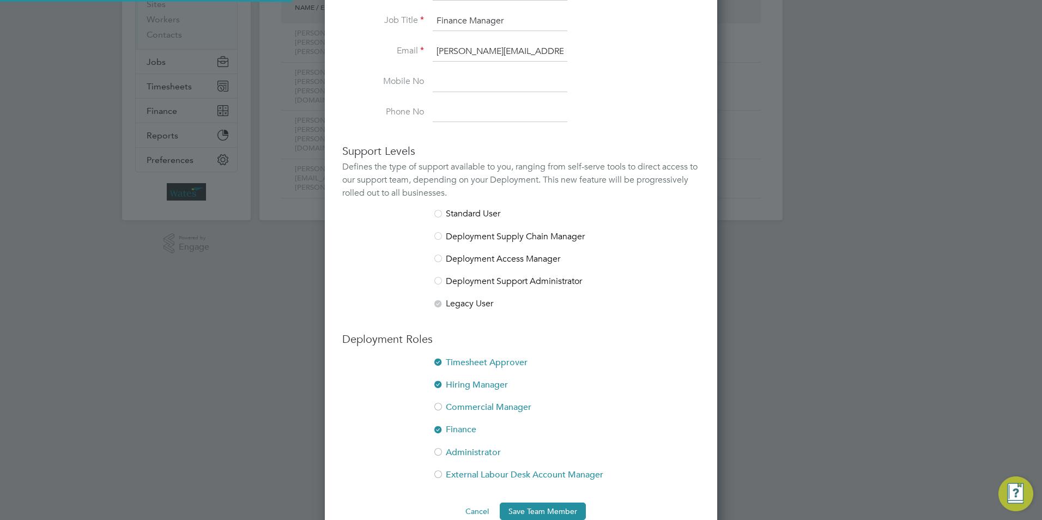
scroll to position [192, 0]
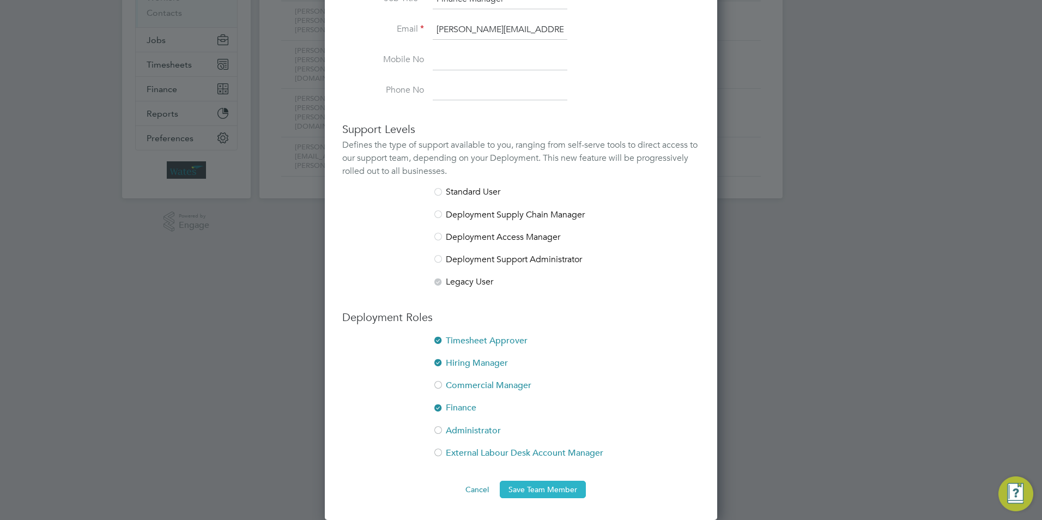
click at [542, 493] on button "Save Team Member" at bounding box center [543, 489] width 86 height 17
click at [831, 329] on div at bounding box center [521, 260] width 1042 height 520
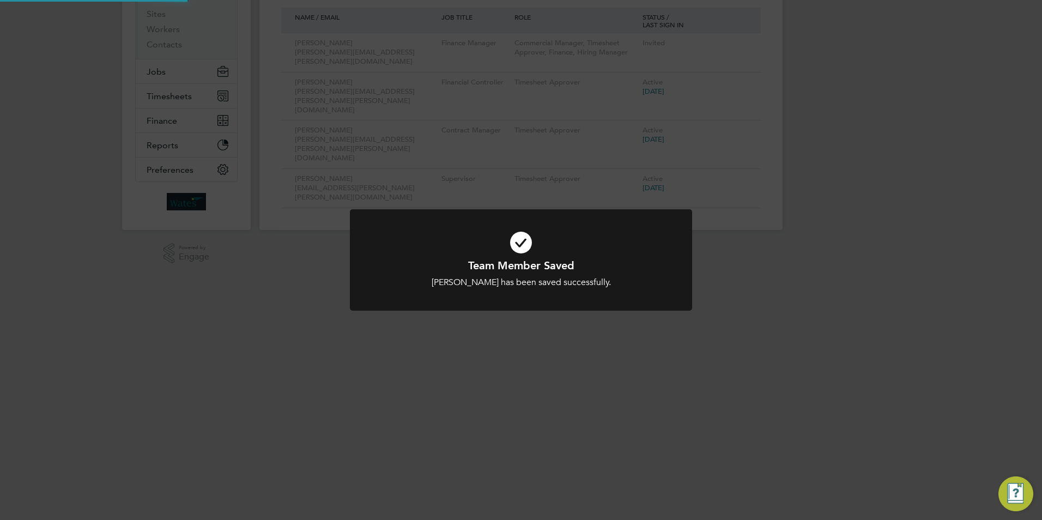
scroll to position [0, 0]
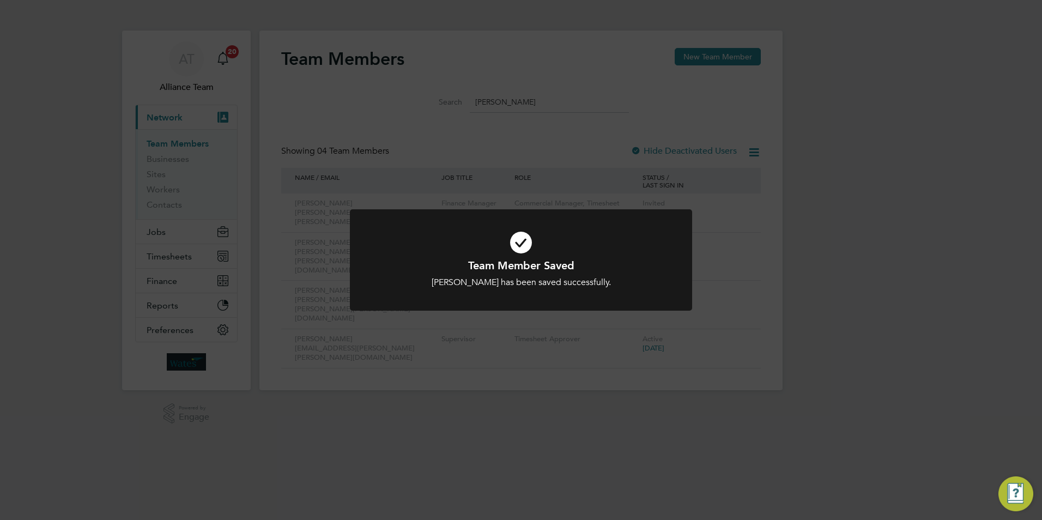
click at [811, 317] on div "Team Member Saved Adam Nolan has been saved successfully. Cancel Okay" at bounding box center [521, 260] width 1042 height 520
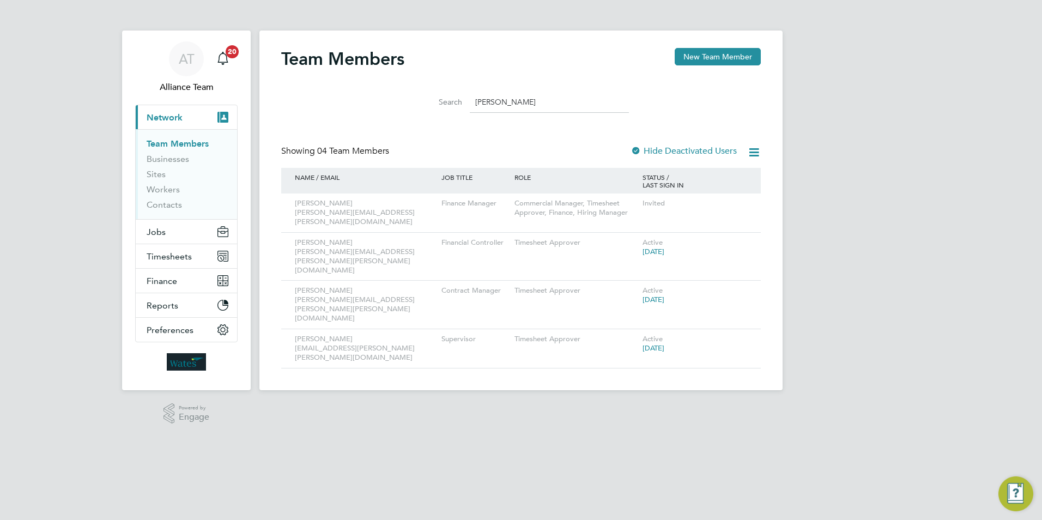
click at [520, 109] on input "adam" at bounding box center [549, 102] width 159 height 21
type input "a"
type input "lorraine"
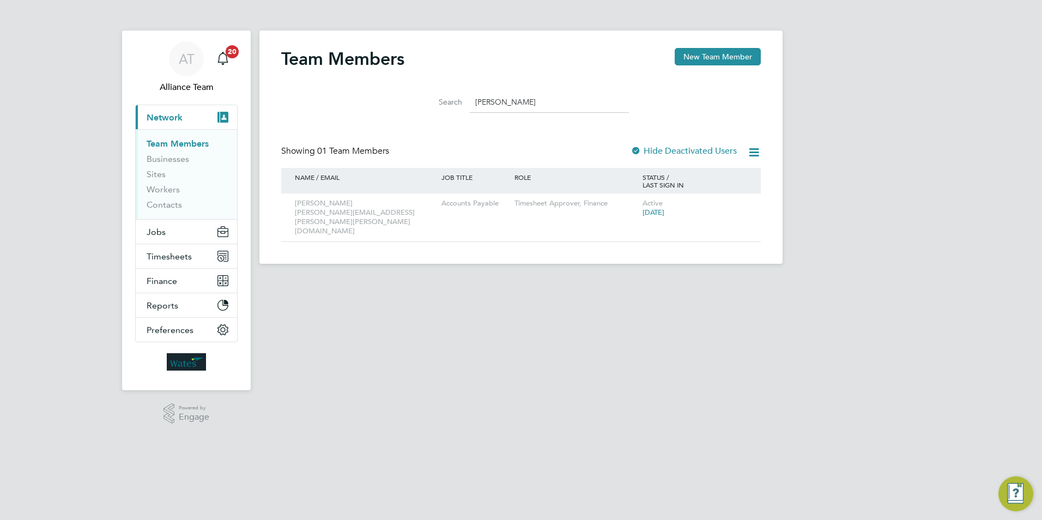
drag, startPoint x: 510, startPoint y: 100, endPoint x: 444, endPoint y: 96, distance: 66.1
click at [450, 96] on div "Search lorraine" at bounding box center [521, 102] width 216 height 21
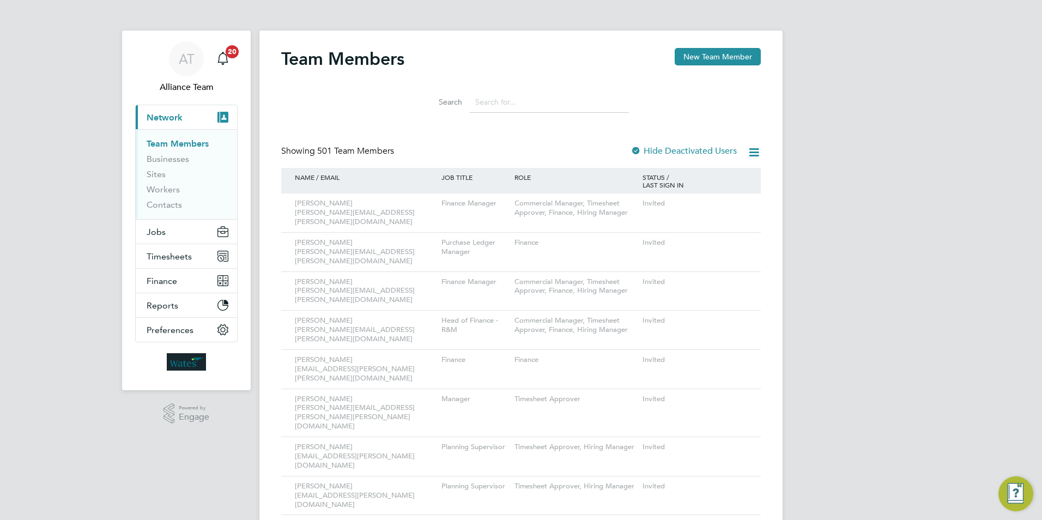
click at [136, 105] on button "Current page: Network" at bounding box center [186, 117] width 101 height 24
click at [485, 109] on input at bounding box center [549, 102] width 159 height 21
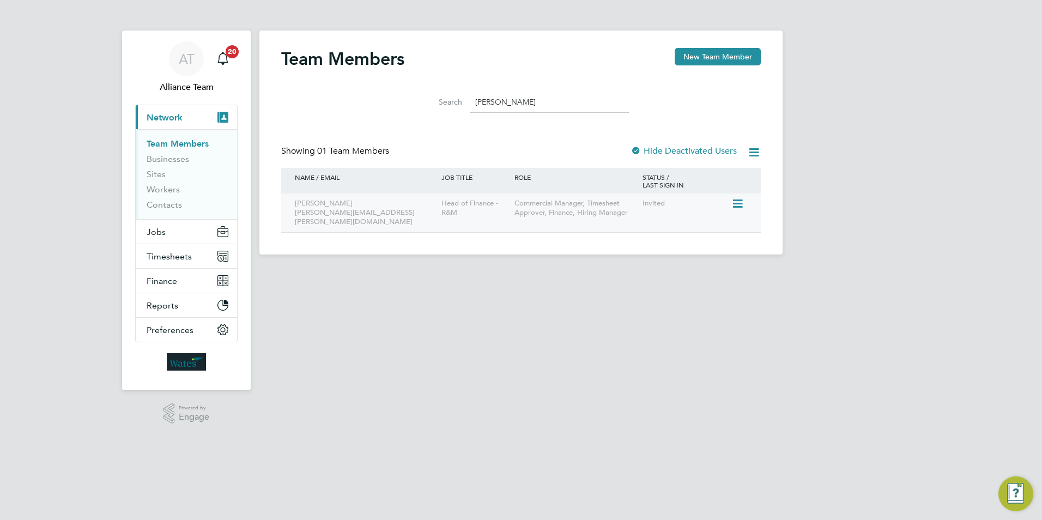
click at [473, 207] on div "Head of Finance - R&M" at bounding box center [475, 208] width 73 height 29
click at [529, 100] on input "paul b" at bounding box center [549, 102] width 159 height 21
type input "p"
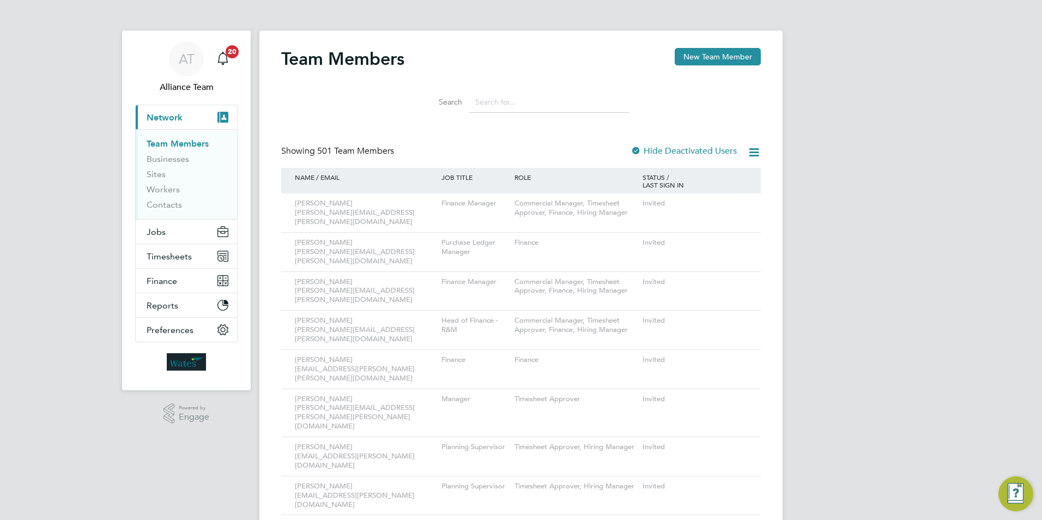
click at [510, 100] on input at bounding box center [549, 102] width 159 height 21
type input "adam"
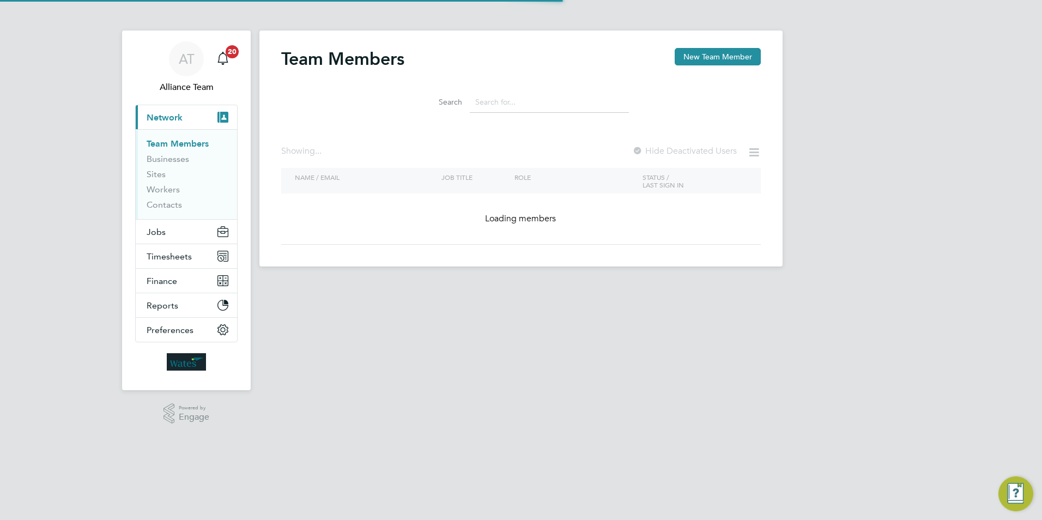
click at [529, 98] on input at bounding box center [549, 102] width 159 height 21
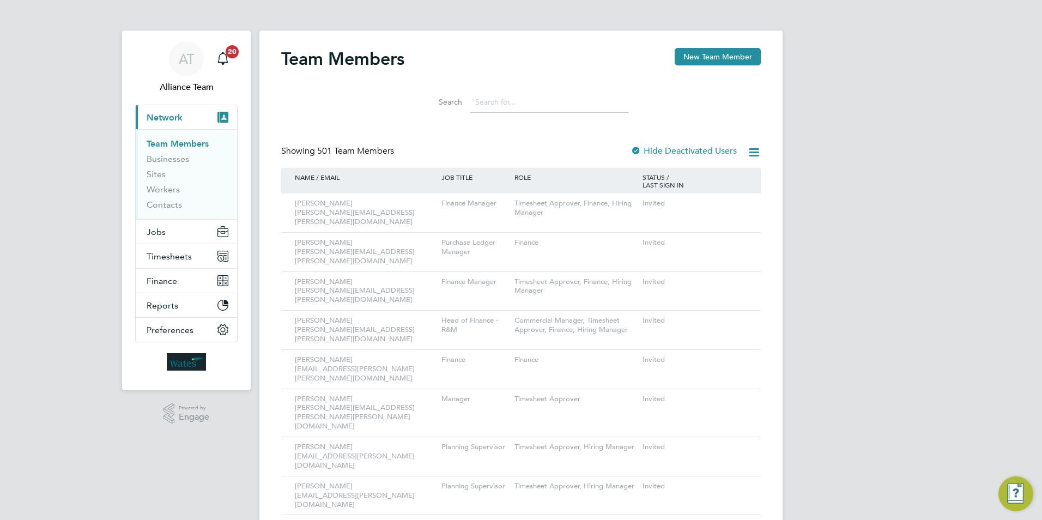
click at [523, 104] on input at bounding box center [549, 102] width 159 height 21
type input "a"
click at [469, 100] on div "Search" at bounding box center [521, 102] width 216 height 21
click at [520, 101] on input at bounding box center [549, 102] width 159 height 21
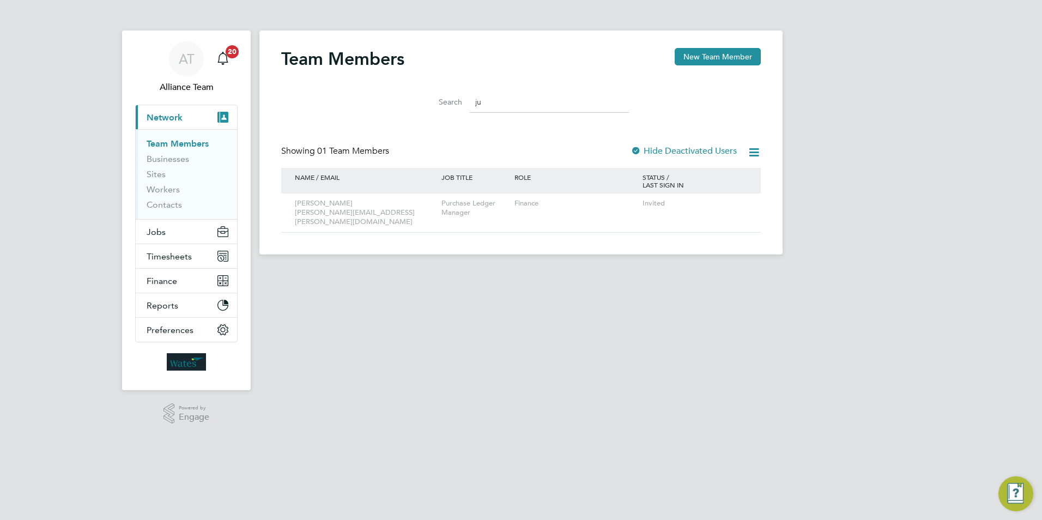
type input "j"
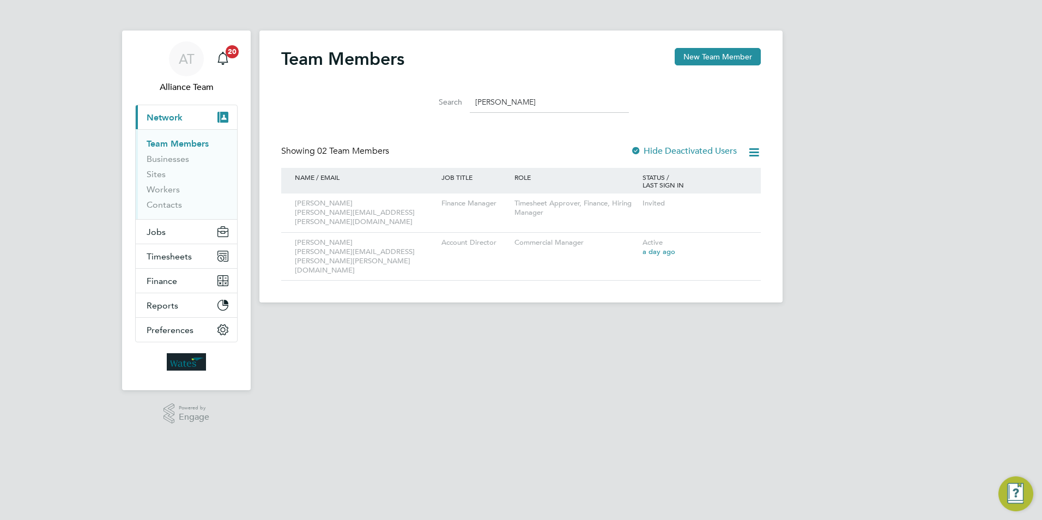
click at [500, 99] on input "[PERSON_NAME]" at bounding box center [549, 102] width 159 height 21
type input "t"
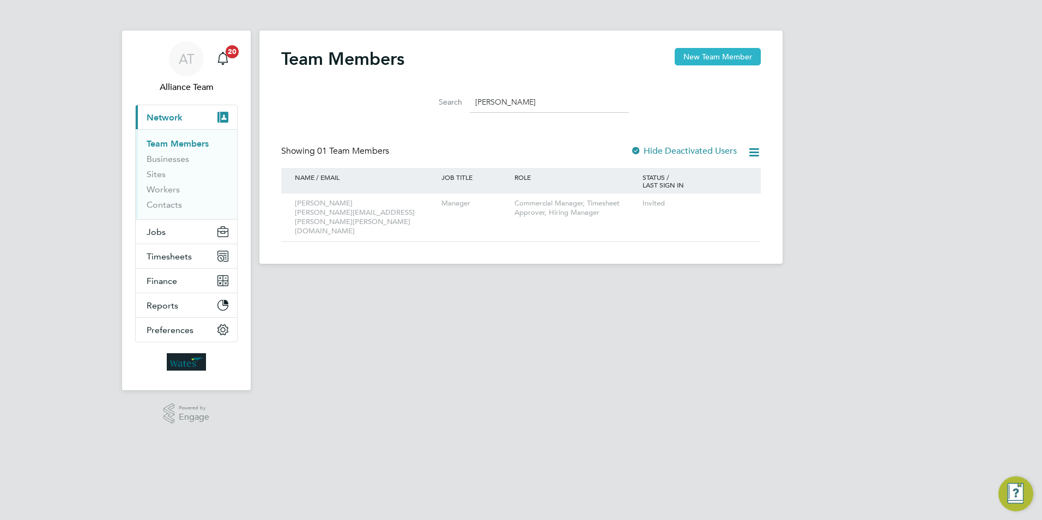
type input "[PERSON_NAME]"
click at [697, 51] on button "New Team Member" at bounding box center [718, 56] width 86 height 17
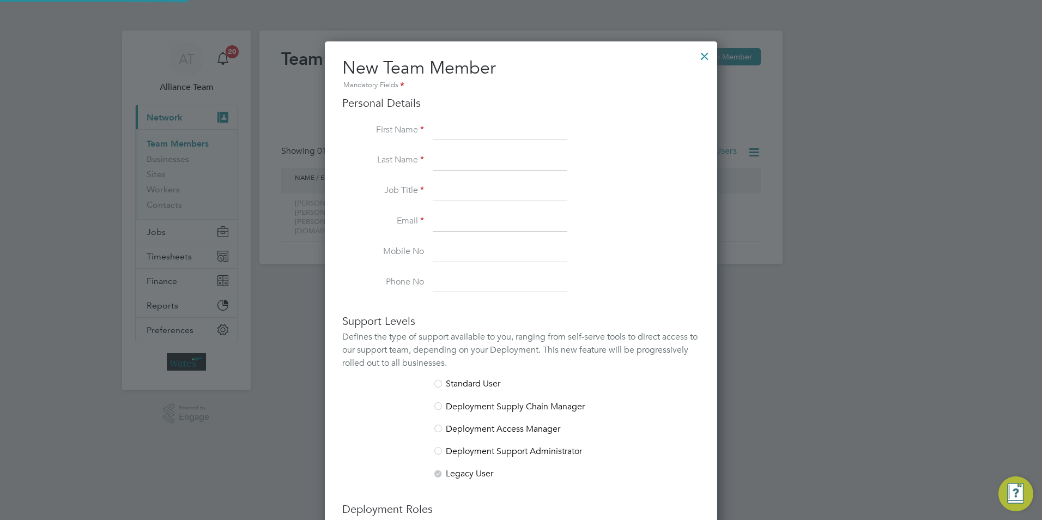
scroll to position [671, 393]
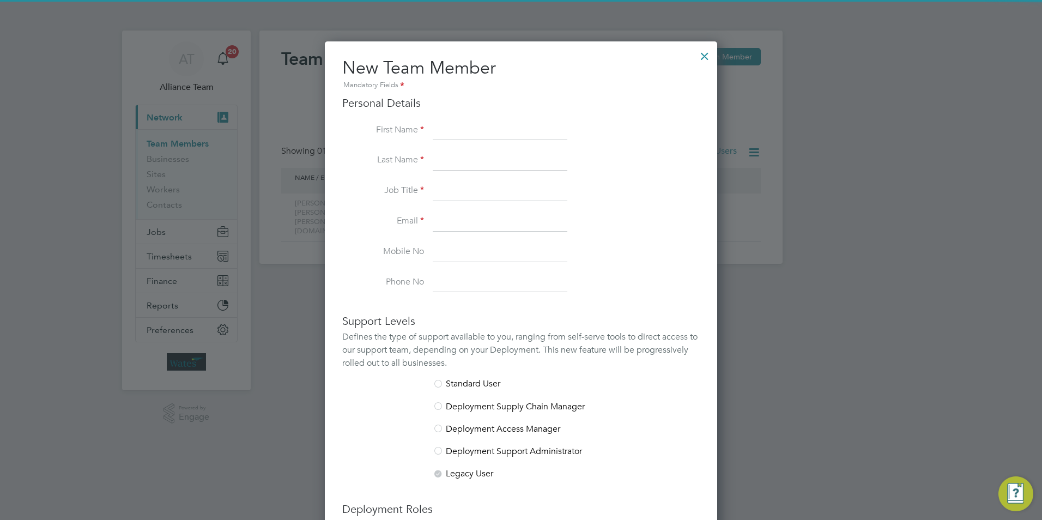
click at [479, 125] on input at bounding box center [500, 131] width 135 height 20
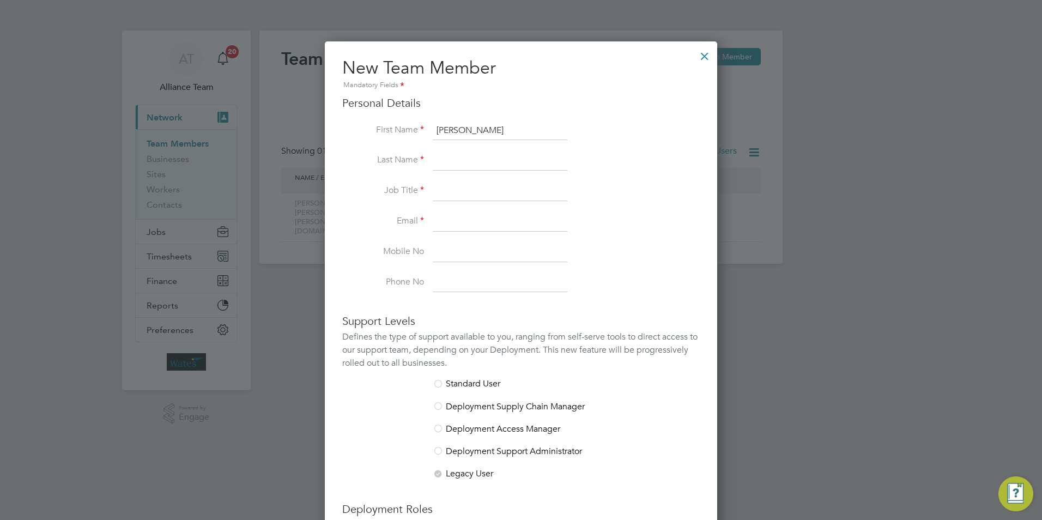
type input "[PERSON_NAME]"
click at [463, 164] on input at bounding box center [500, 161] width 135 height 20
type input "Hiorns"
click at [459, 190] on input at bounding box center [500, 192] width 135 height 20
paste input "Group Financial Controller - Financial Accounting"
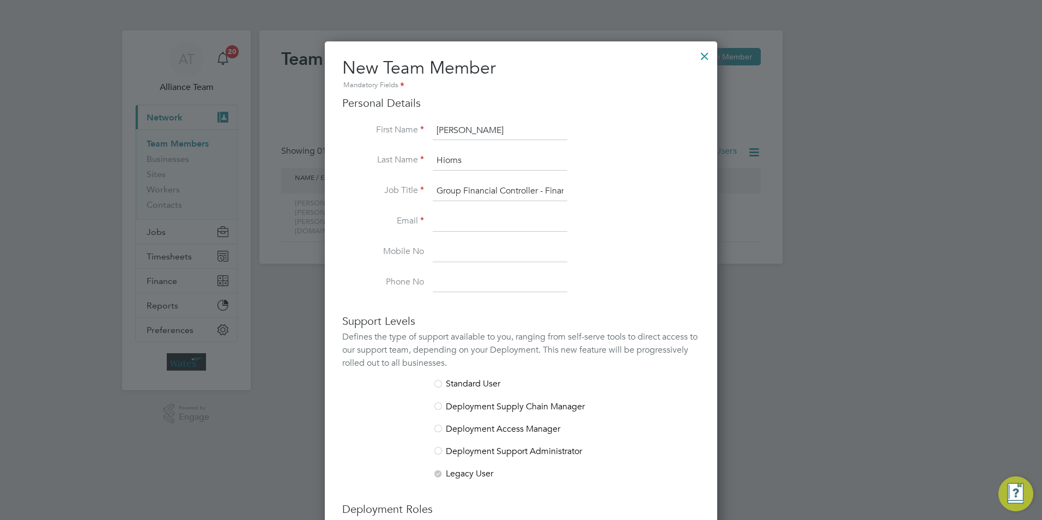
scroll to position [0, 64]
type input "Group Financial Controller - Financial Accounting"
click at [495, 220] on input at bounding box center [500, 222] width 135 height 20
paste input "[PERSON_NAME][EMAIL_ADDRESS][DOMAIN_NAME]"
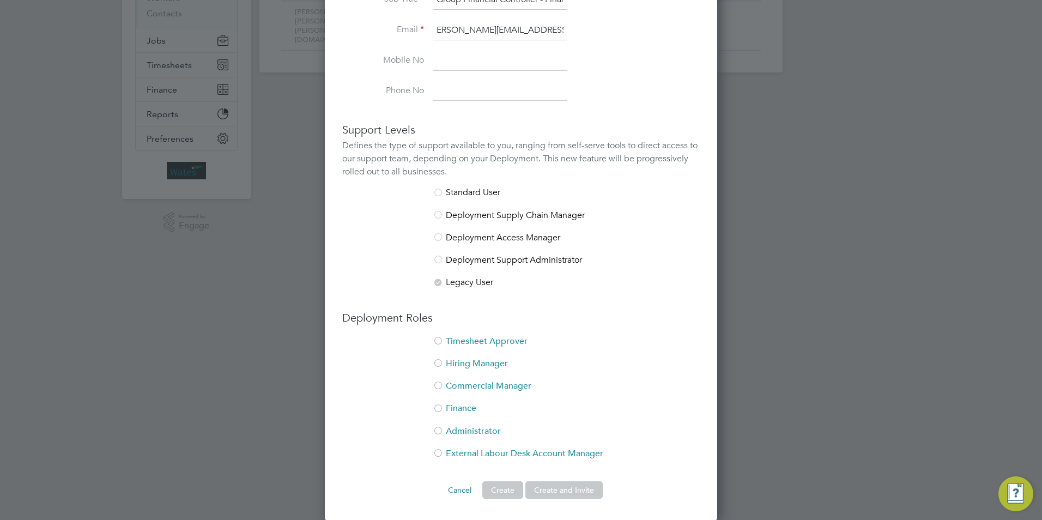
scroll to position [192, 0]
type input "[PERSON_NAME][EMAIL_ADDRESS][DOMAIN_NAME]"
click at [480, 340] on li "Timesheet Approver" at bounding box center [521, 346] width 358 height 22
click at [468, 363] on li "Hiring Manager" at bounding box center [521, 369] width 358 height 22
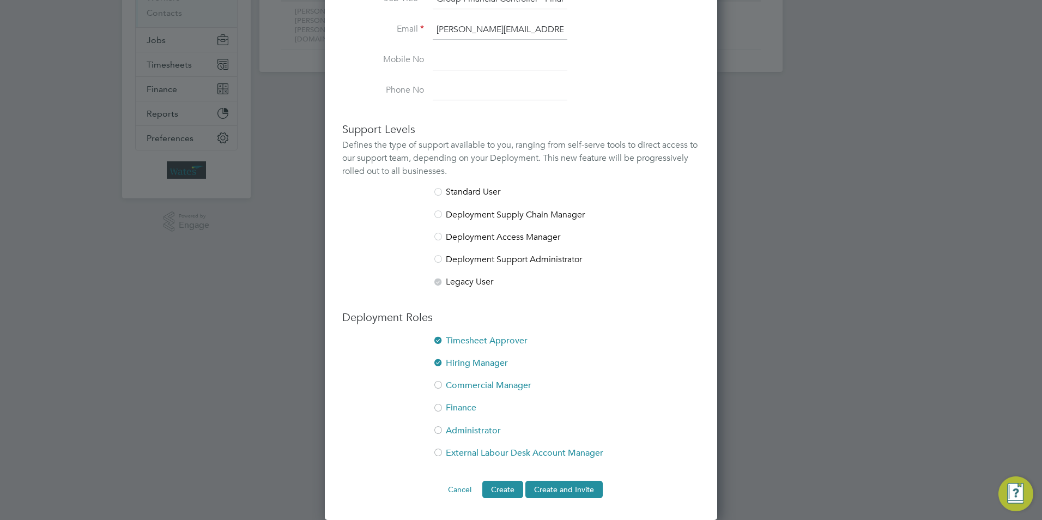
click at [458, 408] on li "Finance" at bounding box center [521, 413] width 358 height 22
click at [570, 488] on button "Create and Invite" at bounding box center [564, 489] width 77 height 17
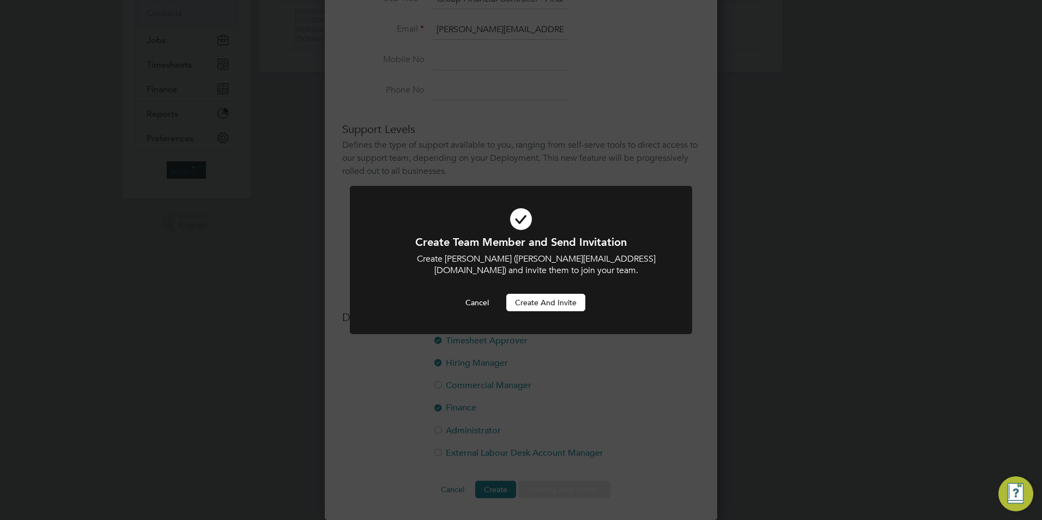
click at [550, 296] on button "Create and invite" at bounding box center [545, 302] width 79 height 17
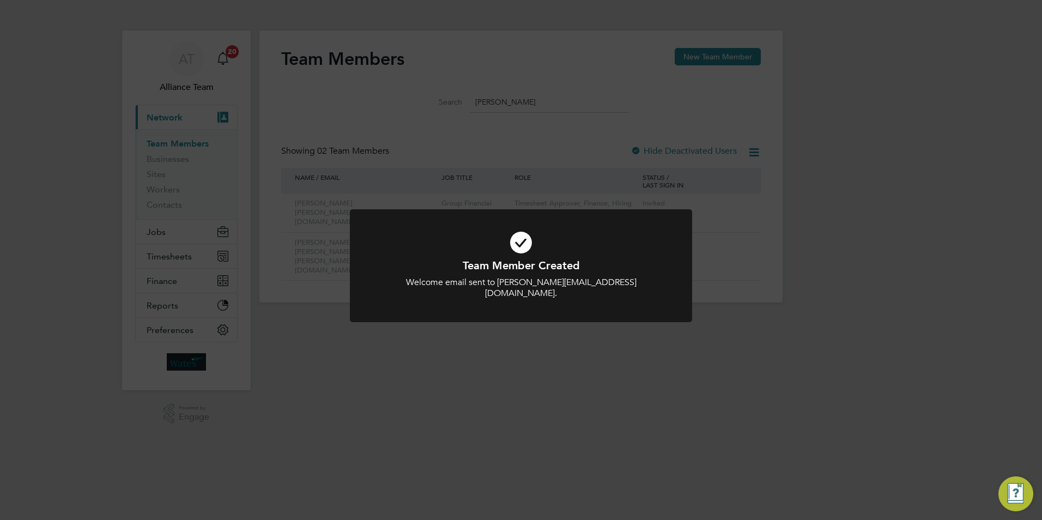
click at [701, 61] on div "Team Member Created Welcome email sent to [PERSON_NAME][EMAIL_ADDRESS][DOMAIN_N…" at bounding box center [521, 260] width 1042 height 520
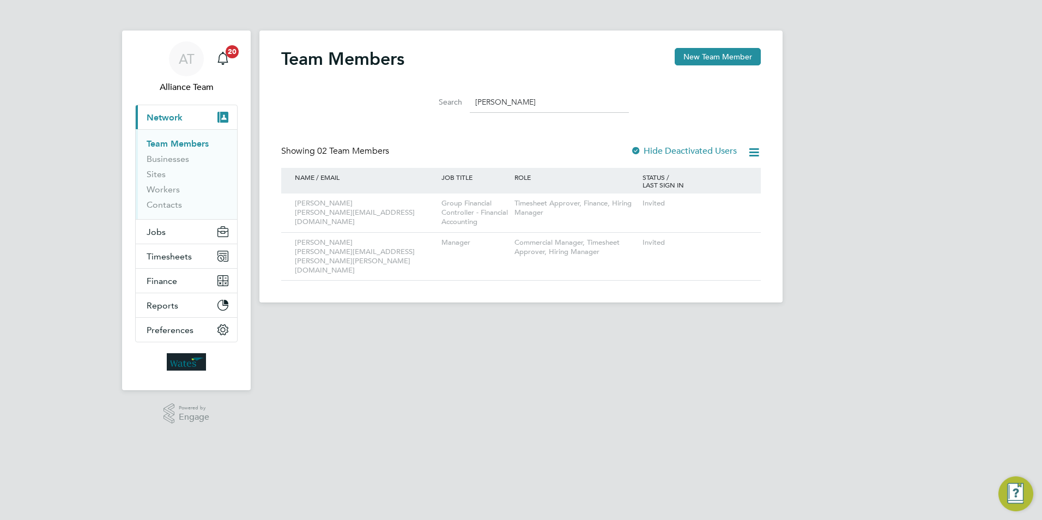
click at [701, 60] on button "New Team Member" at bounding box center [718, 56] width 86 height 17
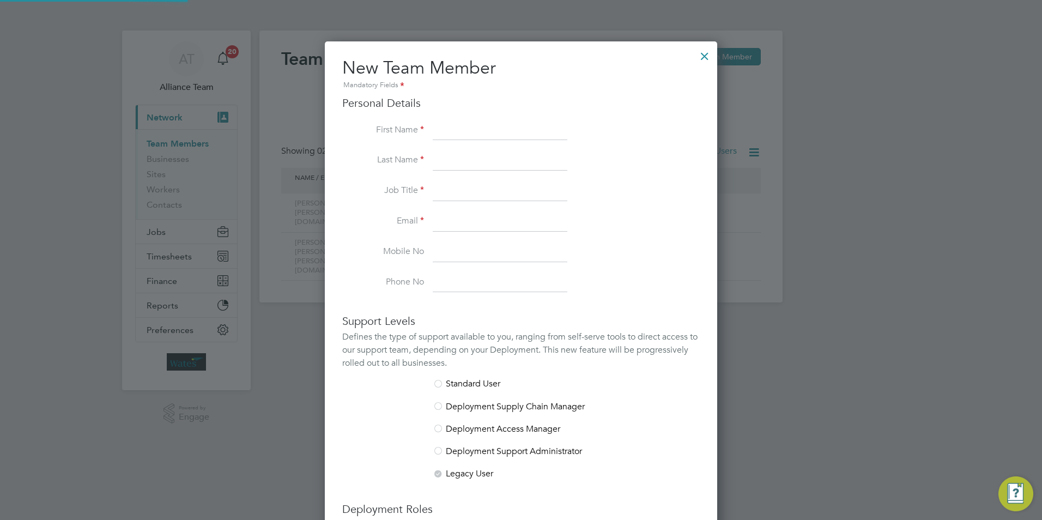
scroll to position [671, 393]
click at [455, 126] on input at bounding box center [500, 131] width 135 height 20
type input "[PERSON_NAME]"
click at [444, 194] on input at bounding box center [500, 192] width 135 height 20
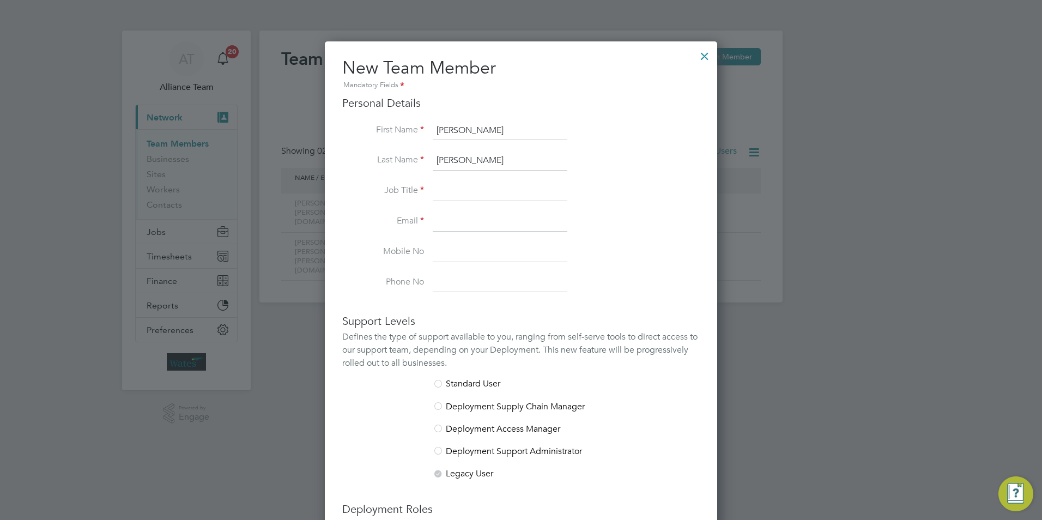
click at [462, 189] on input at bounding box center [500, 192] width 135 height 20
paste input "Group Transactional Manager"
type input "Group Transactional Manager"
click at [453, 221] on input at bounding box center [500, 222] width 135 height 20
click at [459, 216] on input at bounding box center [500, 222] width 135 height 20
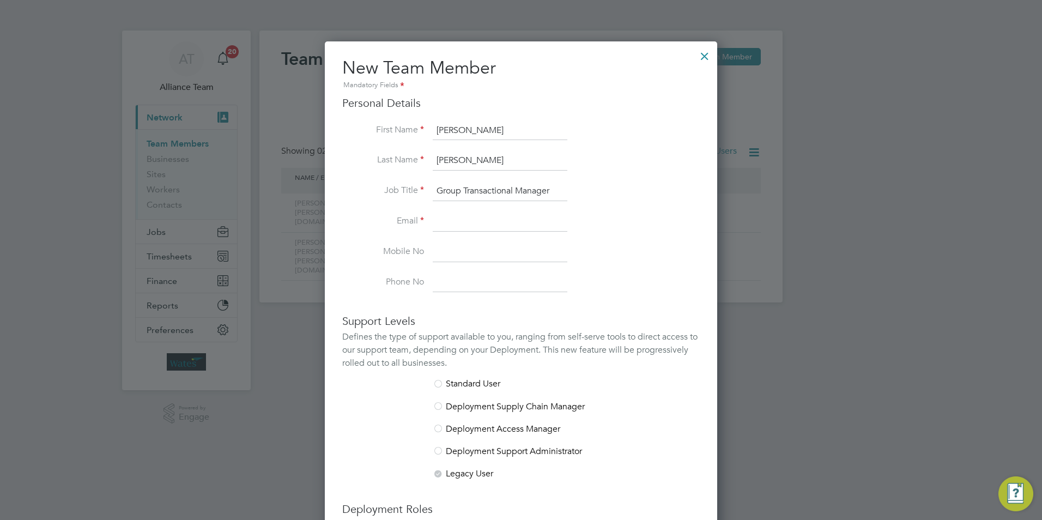
paste input "[PERSON_NAME][EMAIL_ADDRESS][PERSON_NAME][DOMAIN_NAME]"
type input "[PERSON_NAME][EMAIL_ADDRESS][PERSON_NAME][DOMAIN_NAME]"
click at [461, 253] on input at bounding box center [500, 253] width 135 height 20
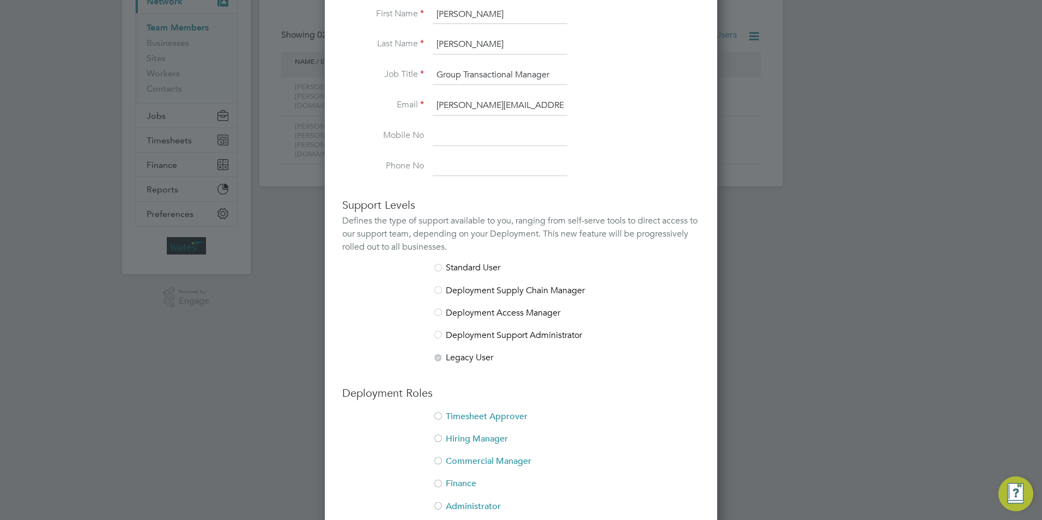
scroll to position [192, 0]
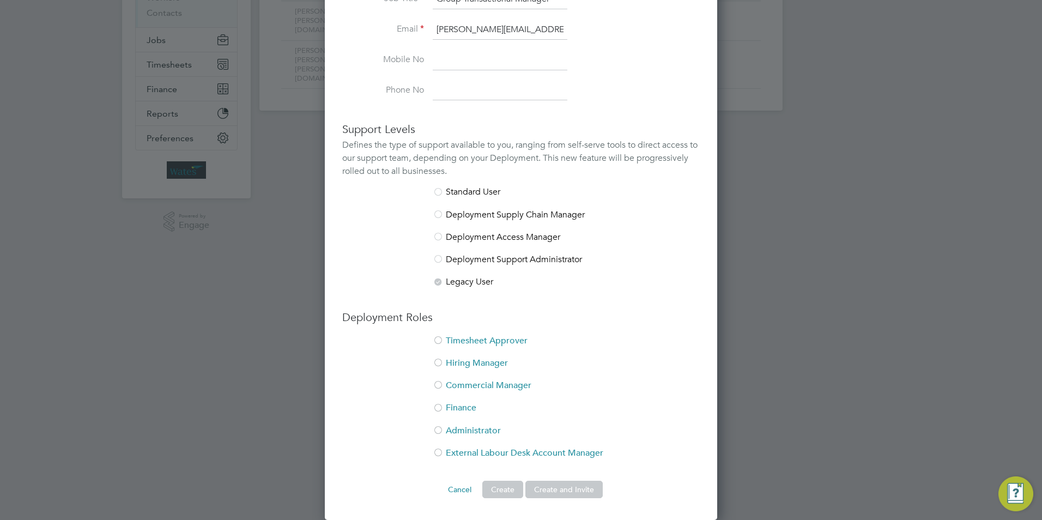
click at [462, 339] on li "Timesheet Approver" at bounding box center [521, 346] width 358 height 22
click at [455, 359] on li "Hiring Manager" at bounding box center [521, 369] width 358 height 22
click at [451, 406] on li "Finance" at bounding box center [521, 413] width 358 height 22
click at [563, 494] on button "Create and Invite" at bounding box center [564, 489] width 77 height 17
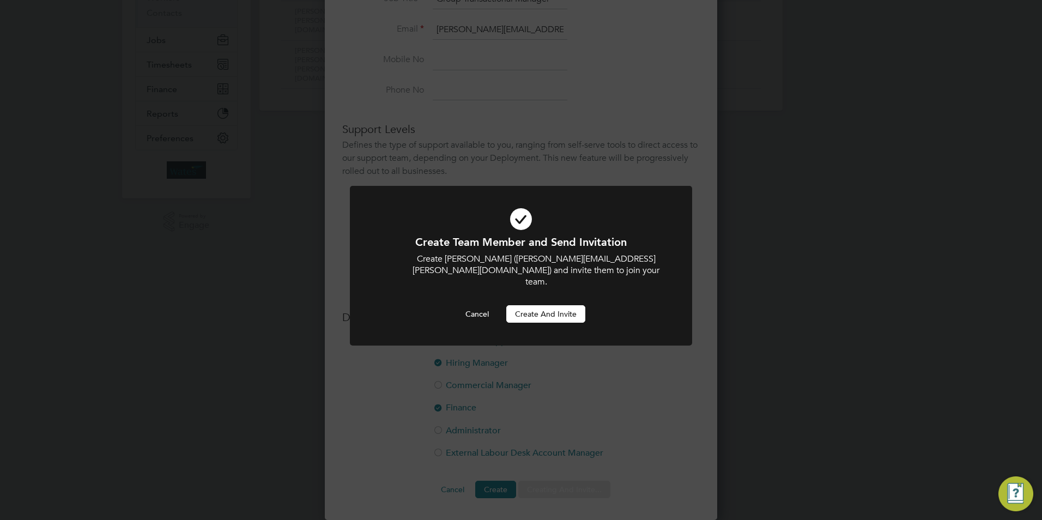
click at [535, 305] on button "Create and invite" at bounding box center [545, 313] width 79 height 17
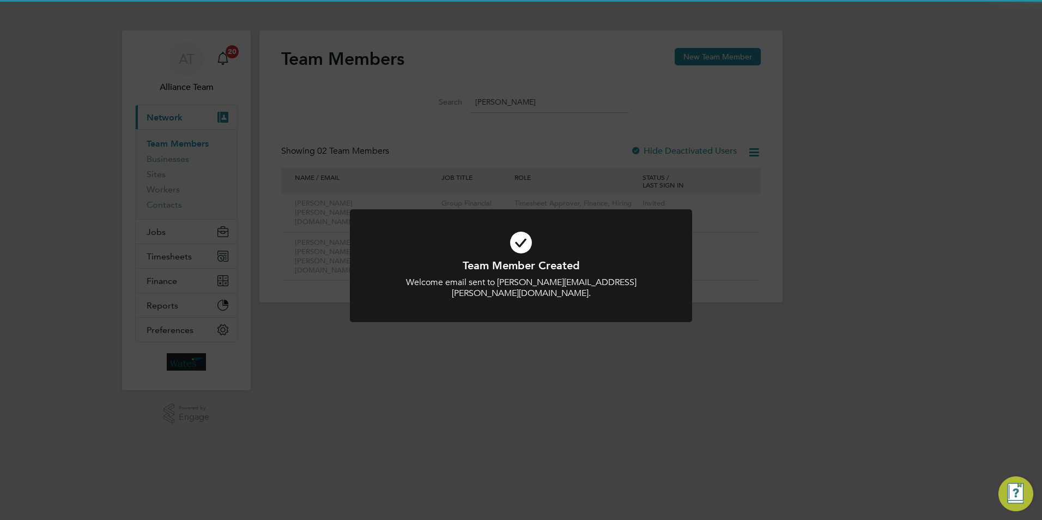
click at [529, 364] on div "Team Member Created Welcome email sent to [PERSON_NAME][EMAIL_ADDRESS][PERSON_N…" at bounding box center [521, 260] width 1042 height 520
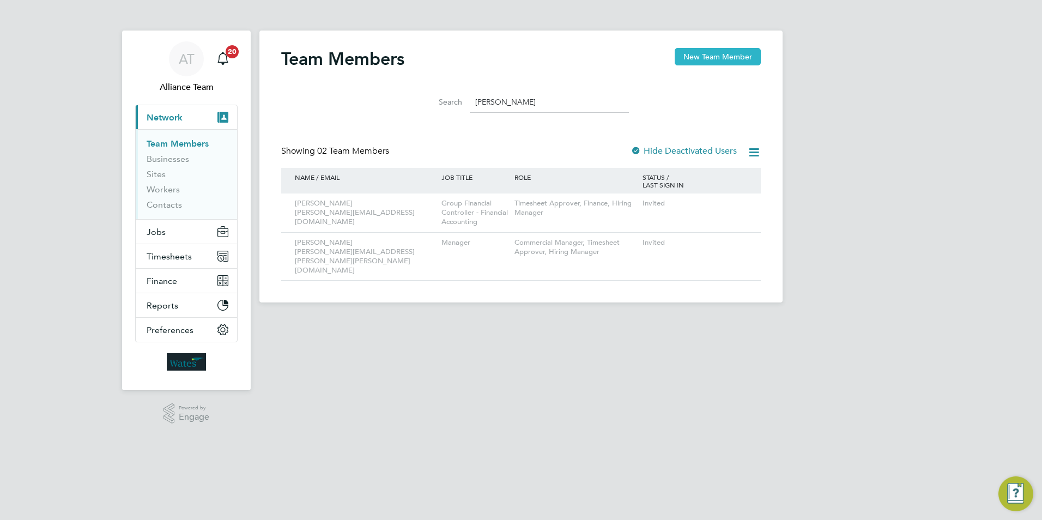
click at [722, 57] on button "New Team Member" at bounding box center [718, 56] width 86 height 17
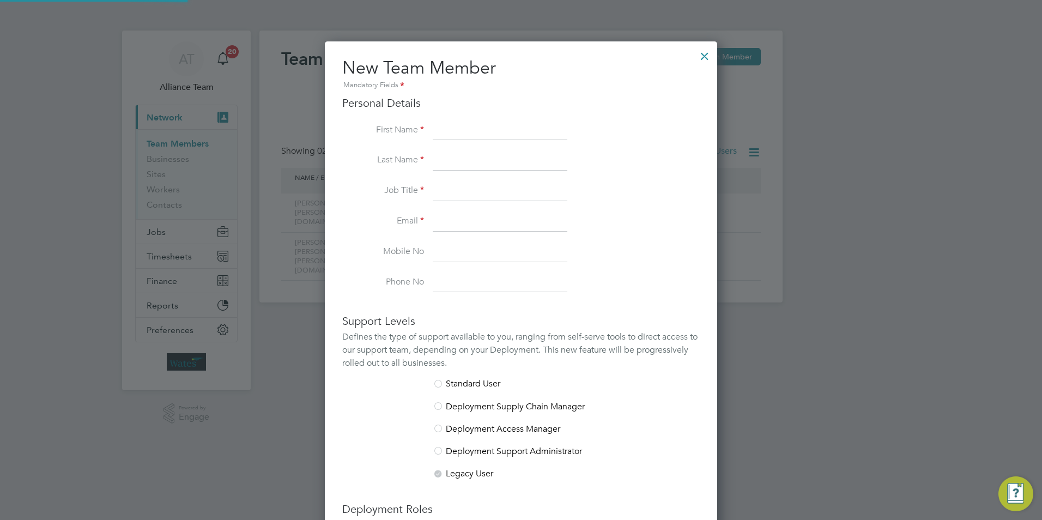
scroll to position [671, 393]
click at [487, 125] on input at bounding box center [500, 131] width 135 height 20
type input "[PERSON_NAME]"
click at [699, 61] on div at bounding box center [705, 54] width 20 height 20
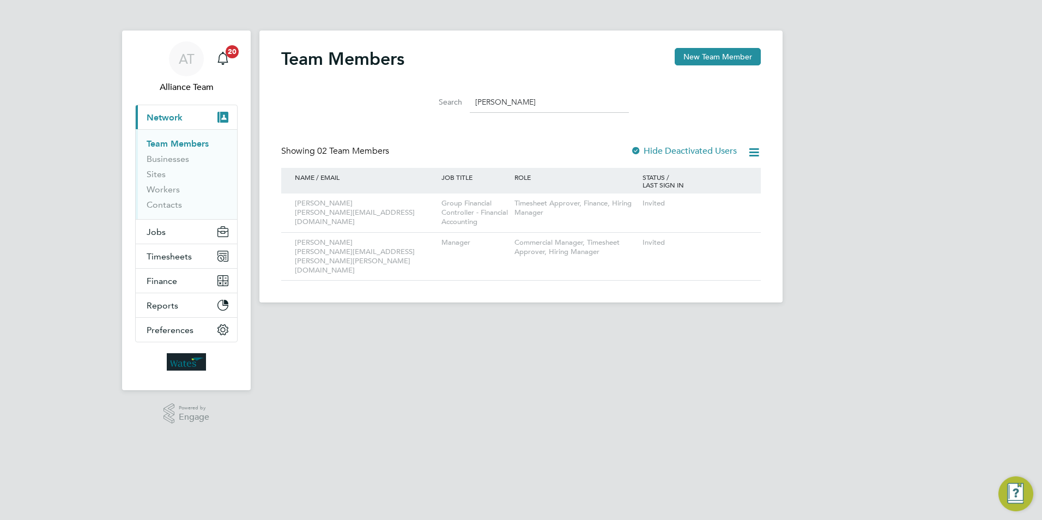
click at [507, 102] on input "[PERSON_NAME]" at bounding box center [549, 102] width 159 height 21
type input "a"
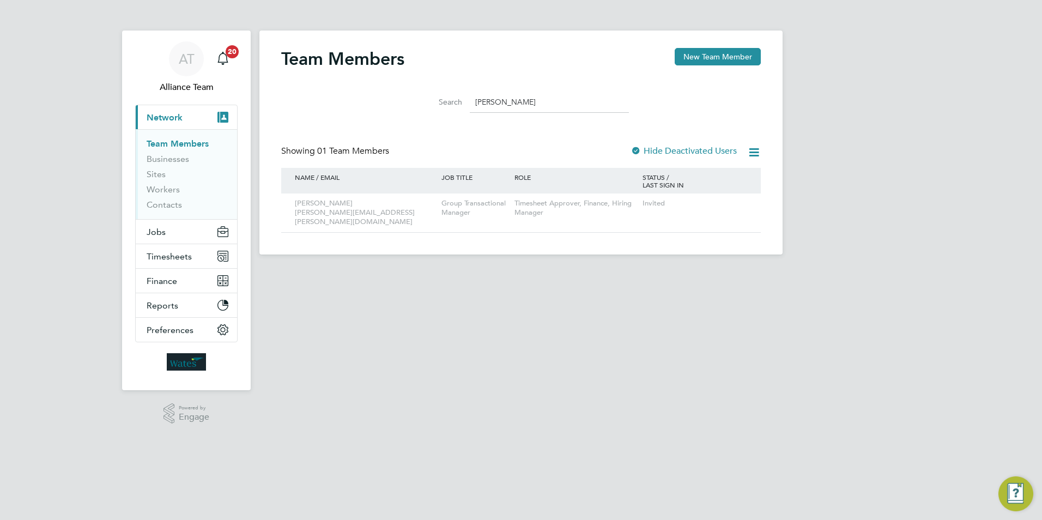
type input "[PERSON_NAME]"
click at [697, 46] on div "Team Members New Team Member Search [PERSON_NAME] Showing 01 Team Members Hide …" at bounding box center [520, 143] width 523 height 224
click at [702, 57] on button "New Team Member" at bounding box center [718, 56] width 86 height 17
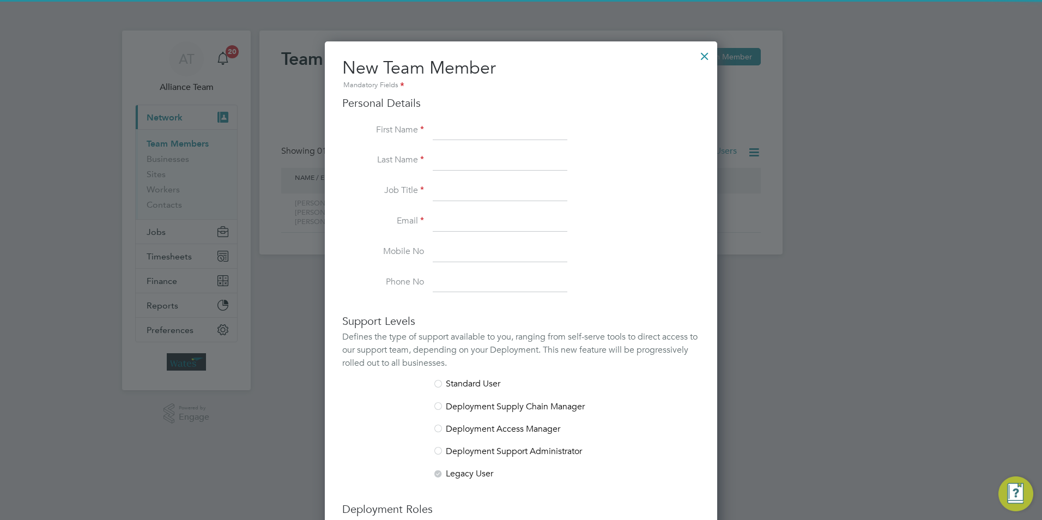
drag, startPoint x: 455, startPoint y: 132, endPoint x: 454, endPoint y: 122, distance: 9.8
click at [455, 132] on input at bounding box center [500, 131] width 135 height 20
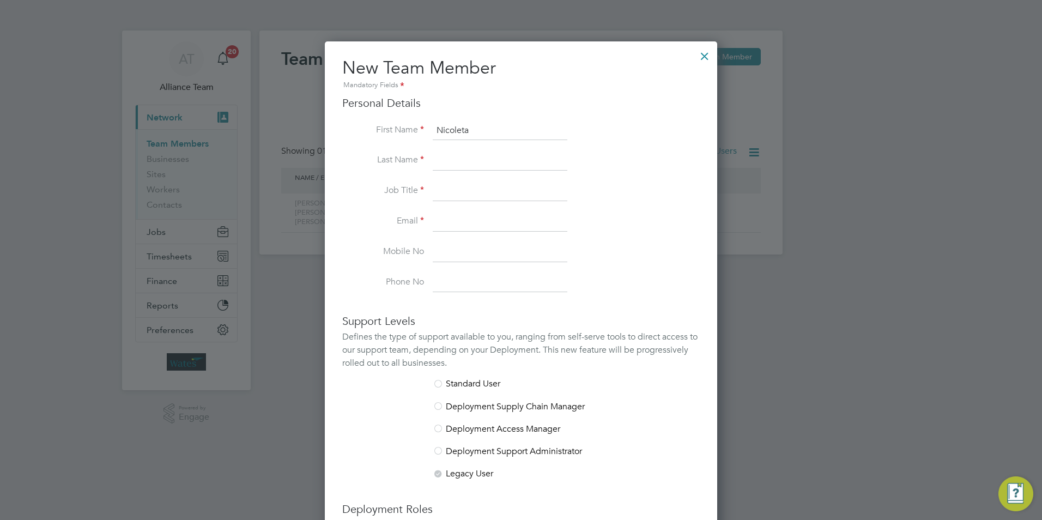
type input "Nicoleta"
type input "G"
type input "[PERSON_NAME]"
click at [450, 184] on input at bounding box center [500, 192] width 135 height 20
paste input "[PERSON_NAME][EMAIL_ADDRESS][PERSON_NAME][DOMAIN_NAME]"
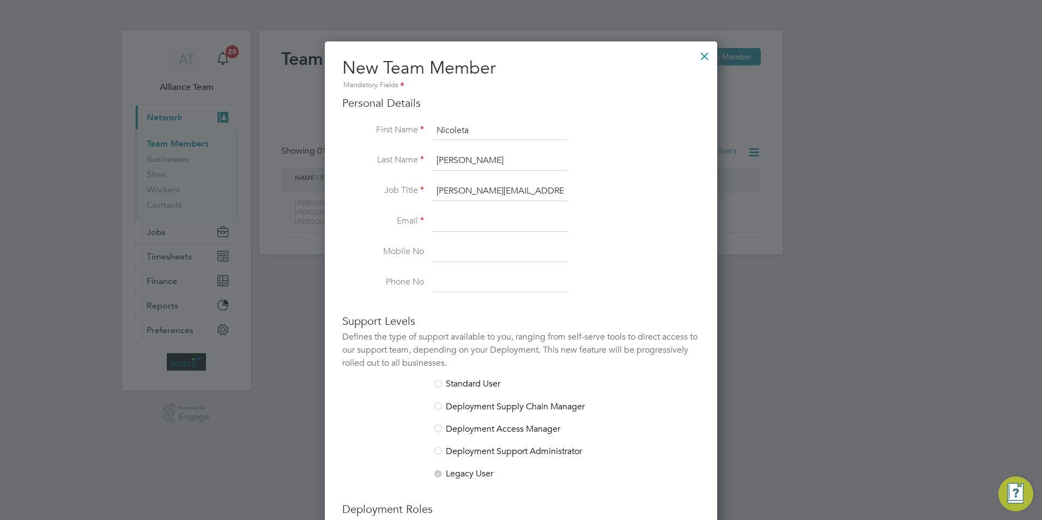
type input "[PERSON_NAME][EMAIL_ADDRESS][PERSON_NAME][DOMAIN_NAME]"
click at [477, 218] on input at bounding box center [500, 222] width 135 height 20
paste input "[PERSON_NAME][EMAIL_ADDRESS][PERSON_NAME][DOMAIN_NAME]"
type input "[PERSON_NAME][EMAIL_ADDRESS][PERSON_NAME][DOMAIN_NAME]"
drag, startPoint x: 565, startPoint y: 190, endPoint x: 390, endPoint y: 190, distance: 175.5
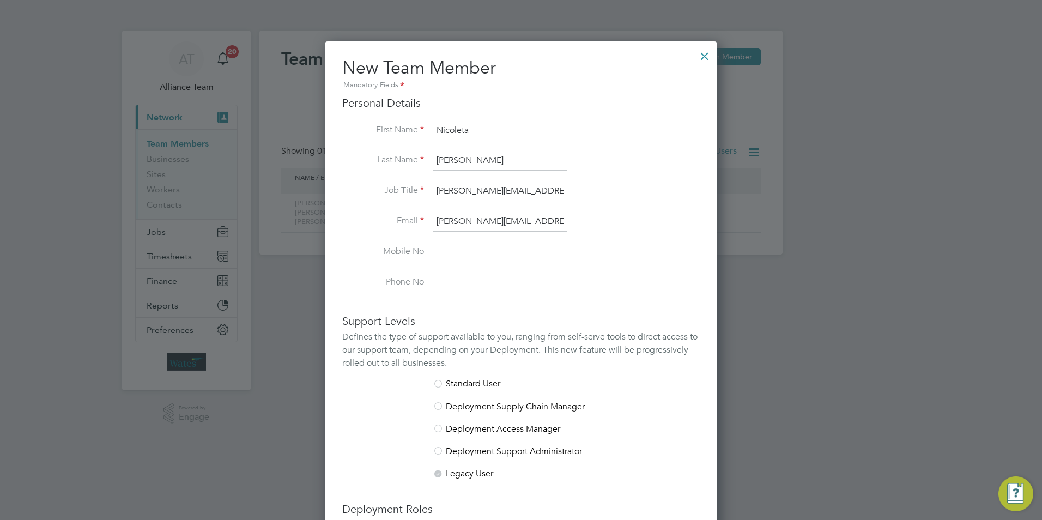
click at [390, 190] on li "Job Title [PERSON_NAME][EMAIL_ADDRESS][PERSON_NAME][DOMAIN_NAME]" at bounding box center [521, 197] width 358 height 31
click at [566, 219] on input "[PERSON_NAME][EMAIL_ADDRESS][PERSON_NAME][DOMAIN_NAME]" at bounding box center [500, 222] width 135 height 20
drag, startPoint x: 566, startPoint y: 219, endPoint x: 293, endPoint y: 247, distance: 274.5
click at [295, 250] on div "Team Members New Team Member Search [PERSON_NAME] Showing 01 Team Members Hide …" at bounding box center [520, 143] width 523 height 224
click at [451, 191] on input at bounding box center [500, 192] width 135 height 20
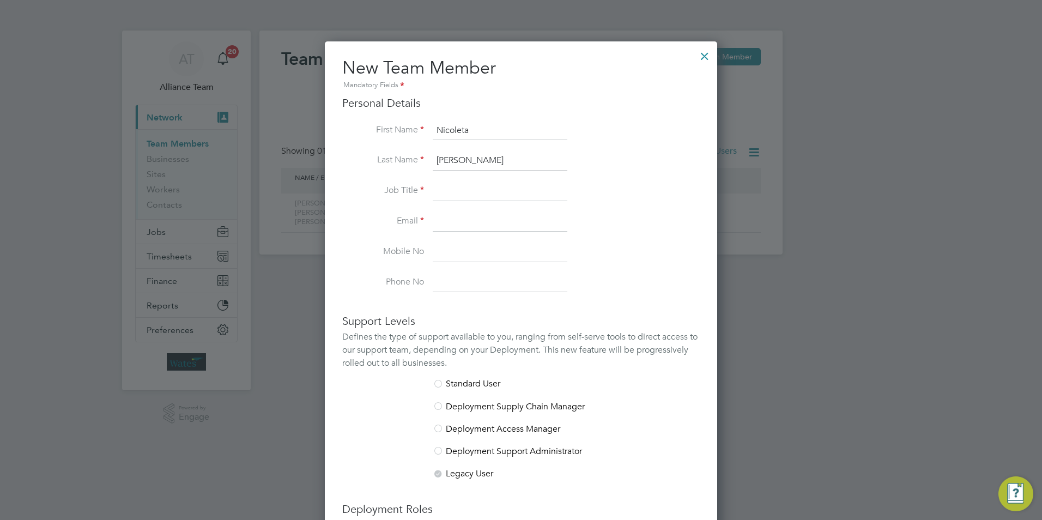
paste input "Accounts Payable Team Leader"
type input "Accounts Payable Team Leader"
click at [464, 220] on input at bounding box center [500, 222] width 135 height 20
paste input "[EMAIL_ADDRESS][PERSON_NAME][DOMAIN_NAME]"
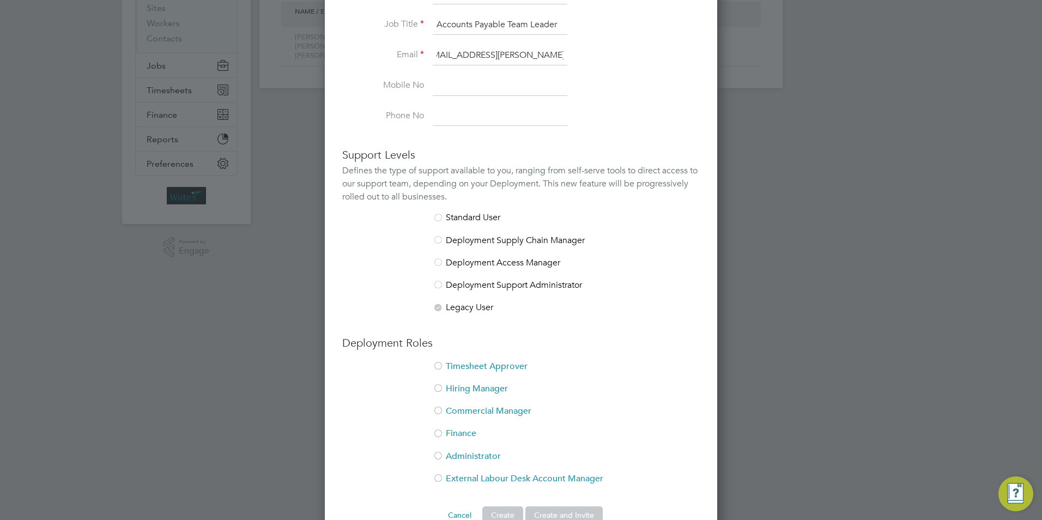
scroll to position [192, 0]
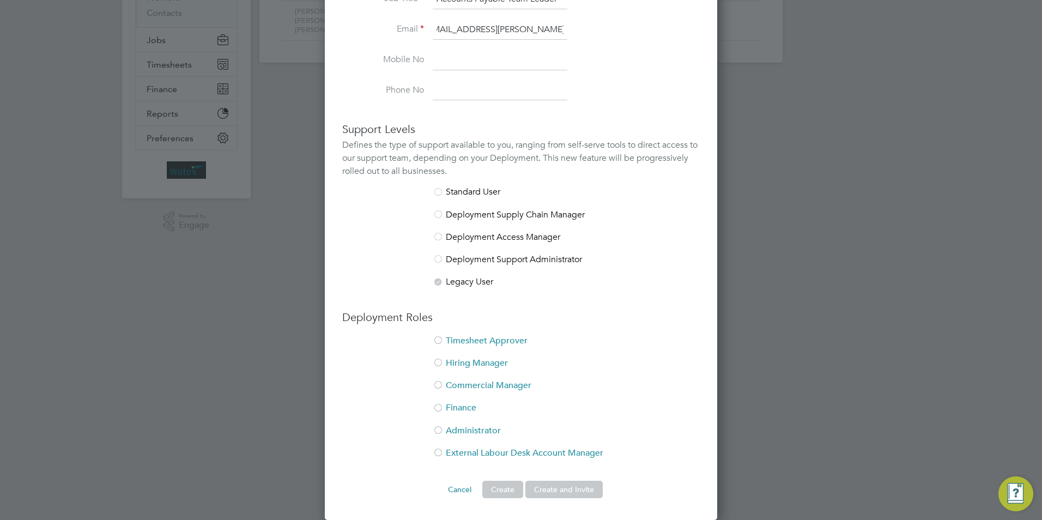
type input "[EMAIL_ADDRESS][PERSON_NAME][DOMAIN_NAME]"
click at [482, 342] on li "Timesheet Approver" at bounding box center [521, 346] width 358 height 22
click at [480, 366] on li "Hiring Manager" at bounding box center [521, 369] width 358 height 22
click at [469, 408] on li "Finance" at bounding box center [521, 413] width 358 height 22
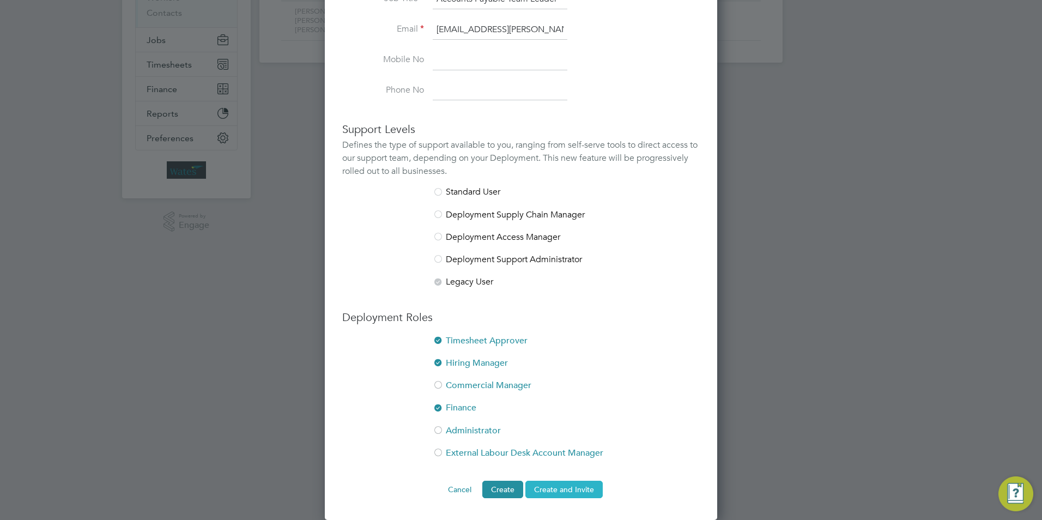
click at [573, 490] on button "Create and Invite" at bounding box center [564, 489] width 77 height 17
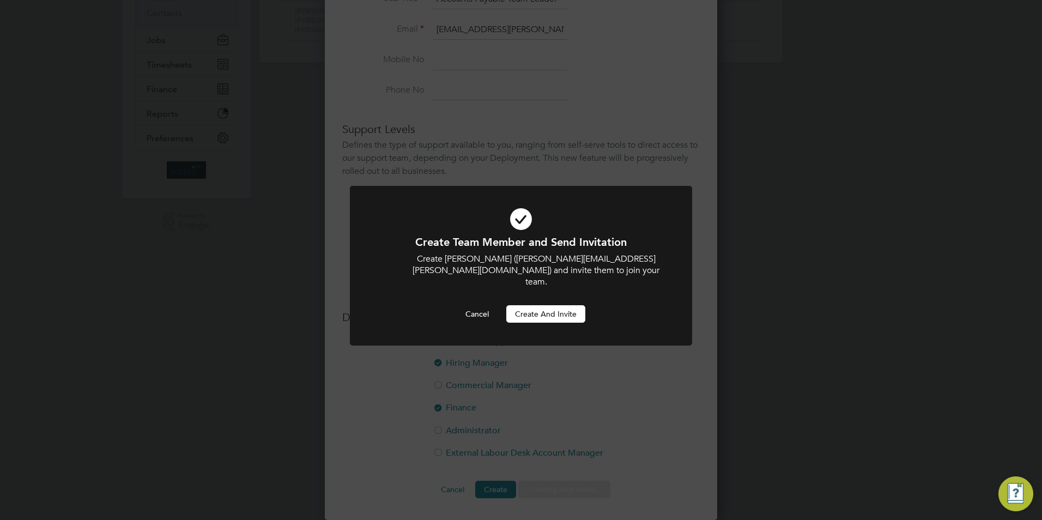
click at [565, 305] on button "Create and invite" at bounding box center [545, 313] width 79 height 17
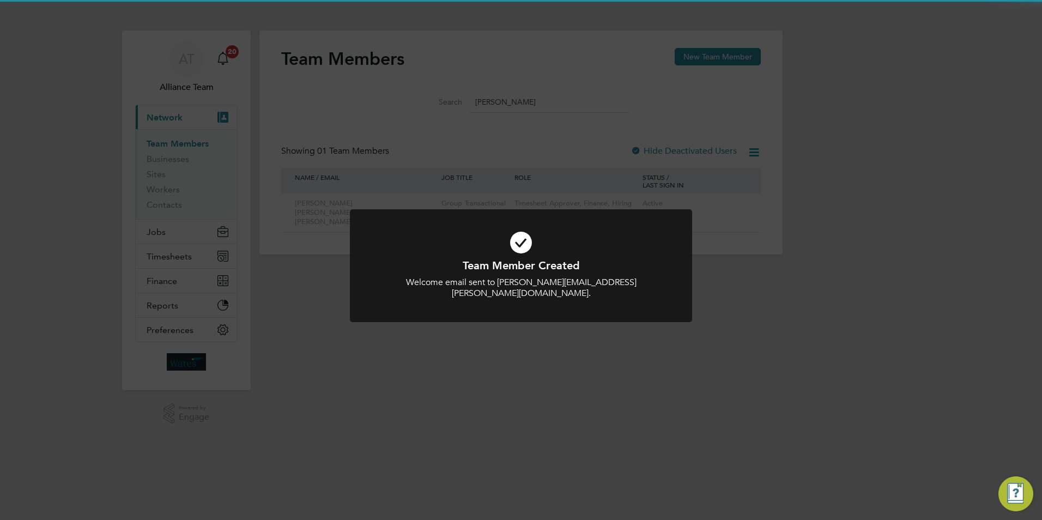
click at [702, 55] on div "Team Member Created Welcome email sent to [EMAIL_ADDRESS][PERSON_NAME][DOMAIN_N…" at bounding box center [521, 260] width 1042 height 520
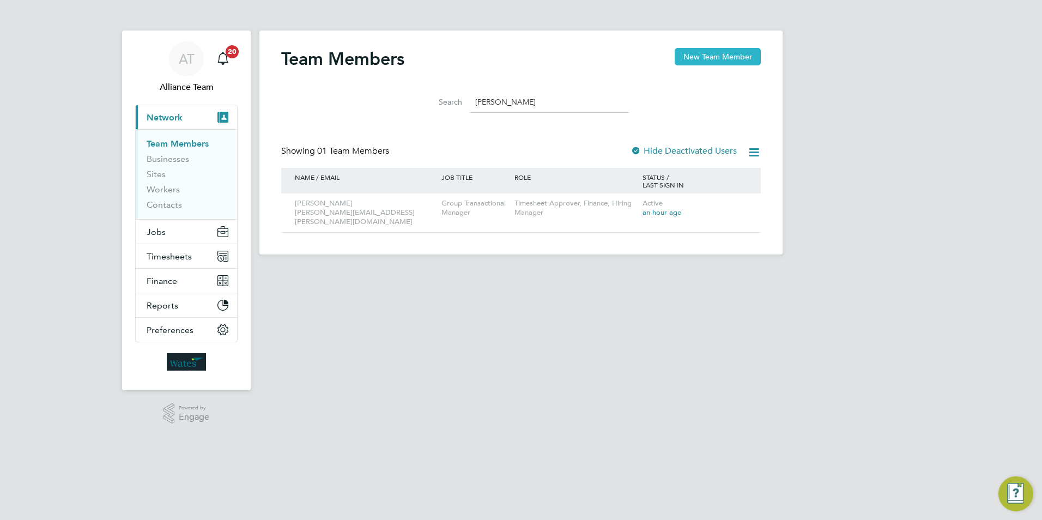
click at [688, 56] on button "New Team Member" at bounding box center [718, 56] width 86 height 17
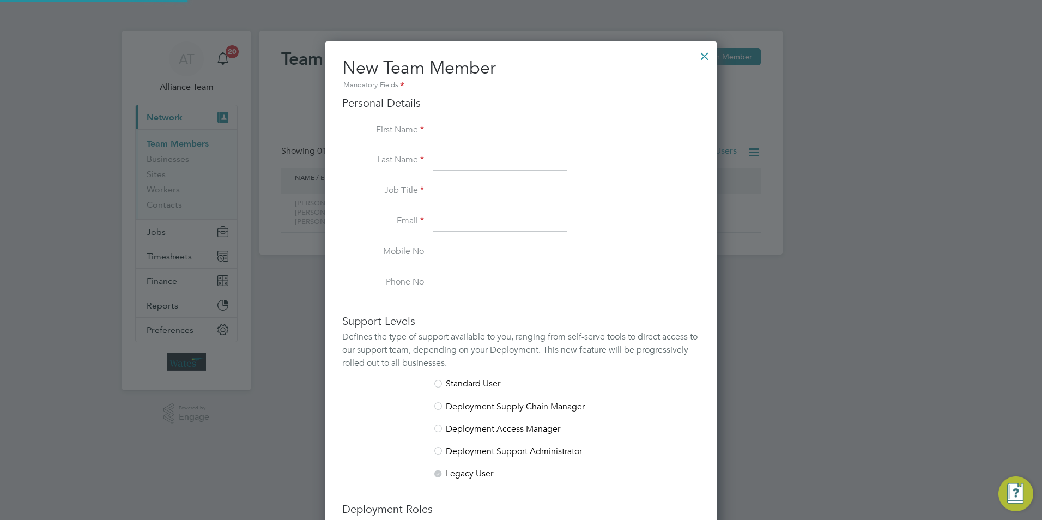
scroll to position [671, 393]
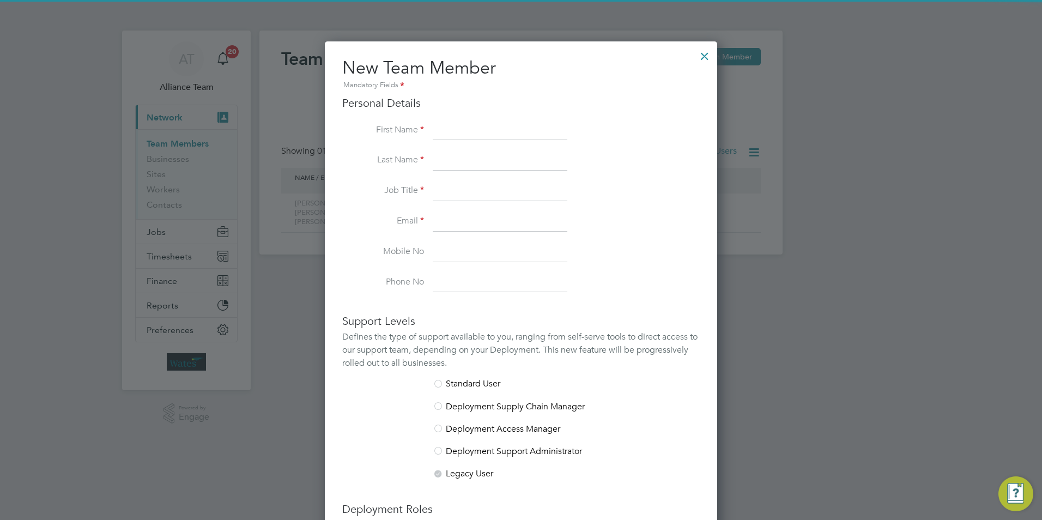
click at [489, 131] on input at bounding box center [500, 131] width 135 height 20
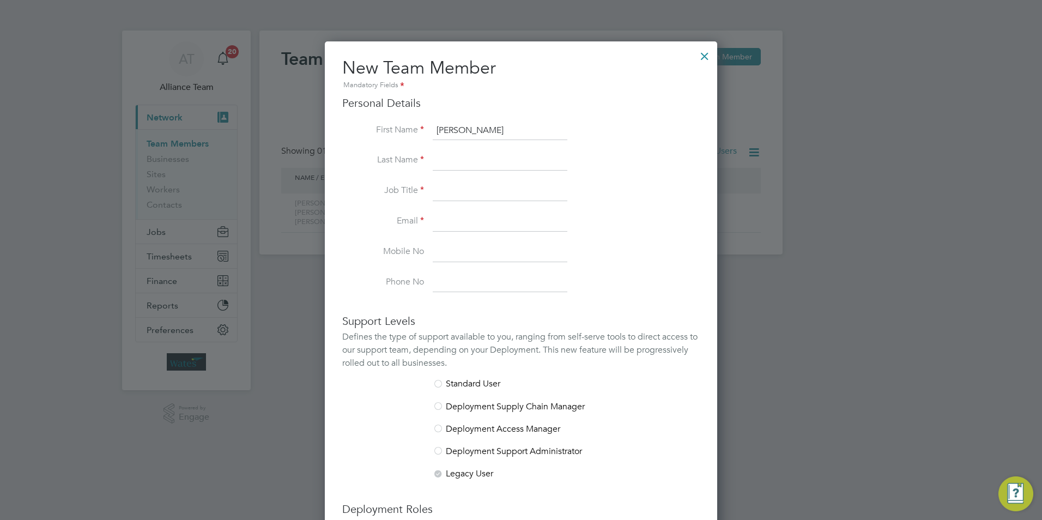
type input "[PERSON_NAME]"
click at [470, 196] on input at bounding box center [500, 192] width 135 height 20
click at [476, 192] on input at bounding box center [500, 192] width 135 height 20
paste input "Finance Manager"
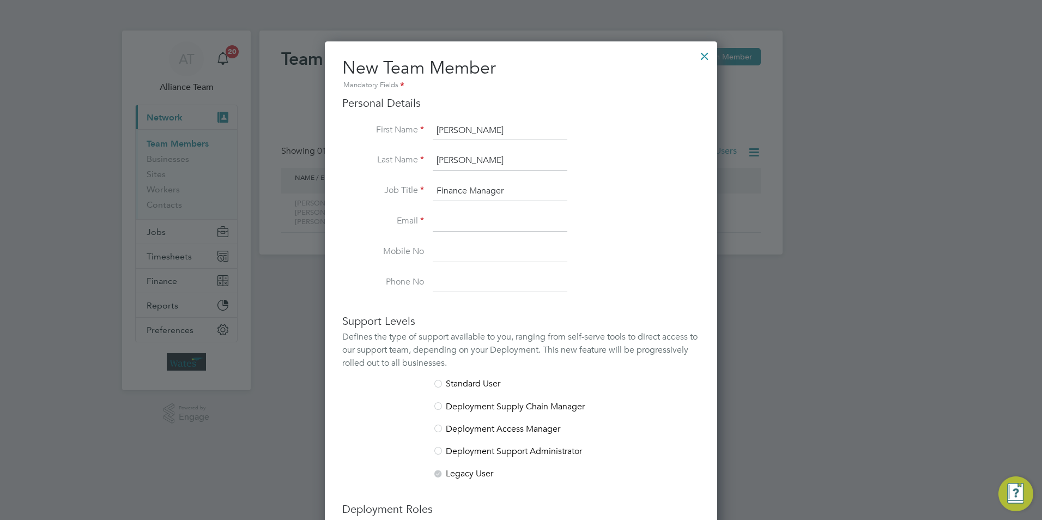
type input "Finance Manager"
click at [448, 216] on input at bounding box center [500, 222] width 135 height 20
click at [453, 226] on input at bounding box center [500, 222] width 135 height 20
paste input "[PERSON_NAME][EMAIL_ADDRESS][PERSON_NAME][DOMAIN_NAME]"
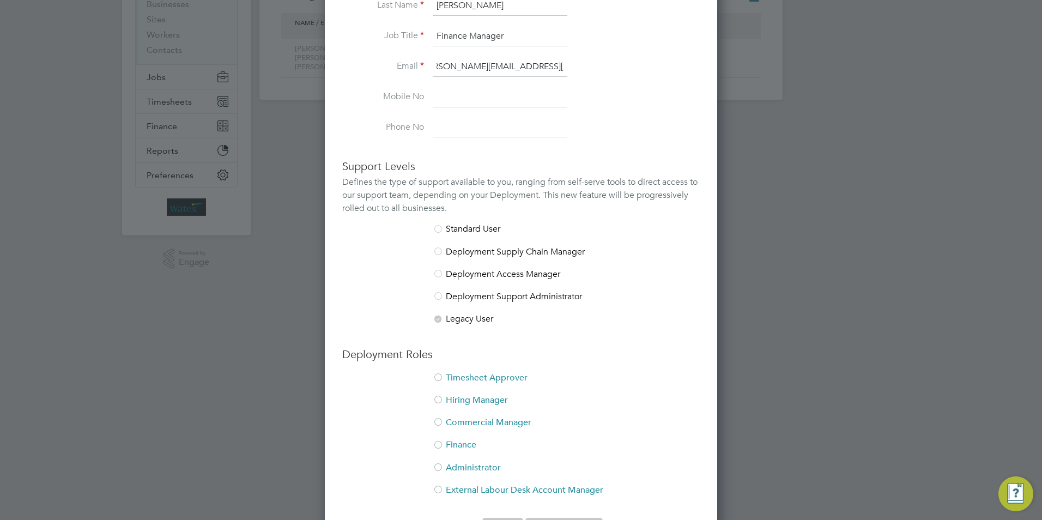
scroll to position [192, 0]
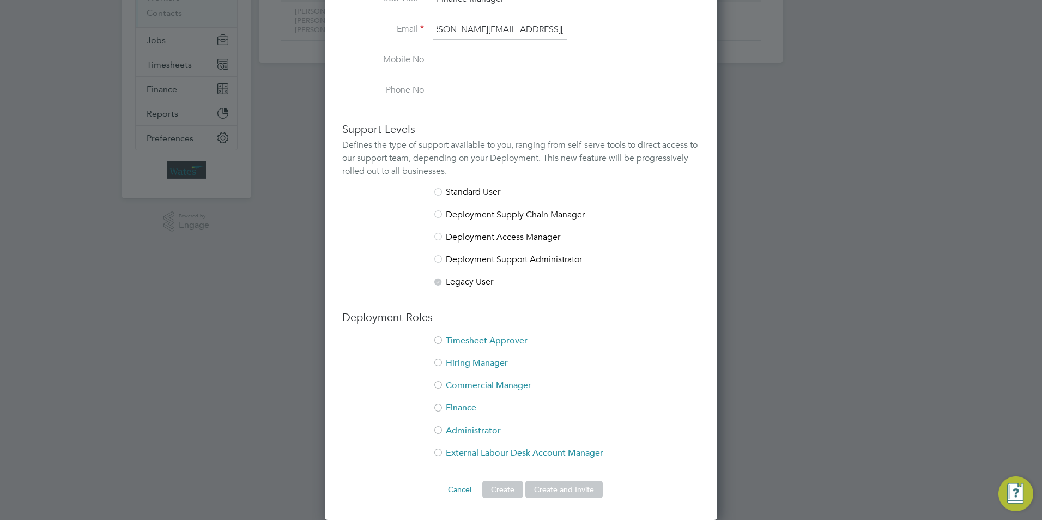
type input "[PERSON_NAME][EMAIL_ADDRESS][PERSON_NAME][DOMAIN_NAME]"
click at [450, 341] on li "Timesheet Approver" at bounding box center [521, 346] width 358 height 22
click at [457, 359] on li "Hiring Manager" at bounding box center [521, 369] width 358 height 22
click at [463, 405] on li "Finance" at bounding box center [521, 413] width 358 height 22
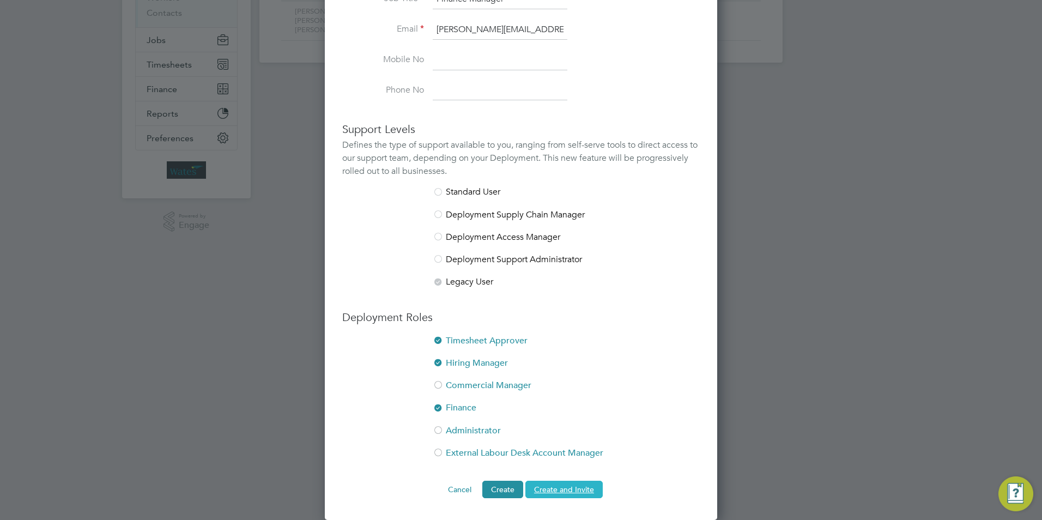
click at [564, 489] on button "Create and Invite" at bounding box center [564, 489] width 77 height 17
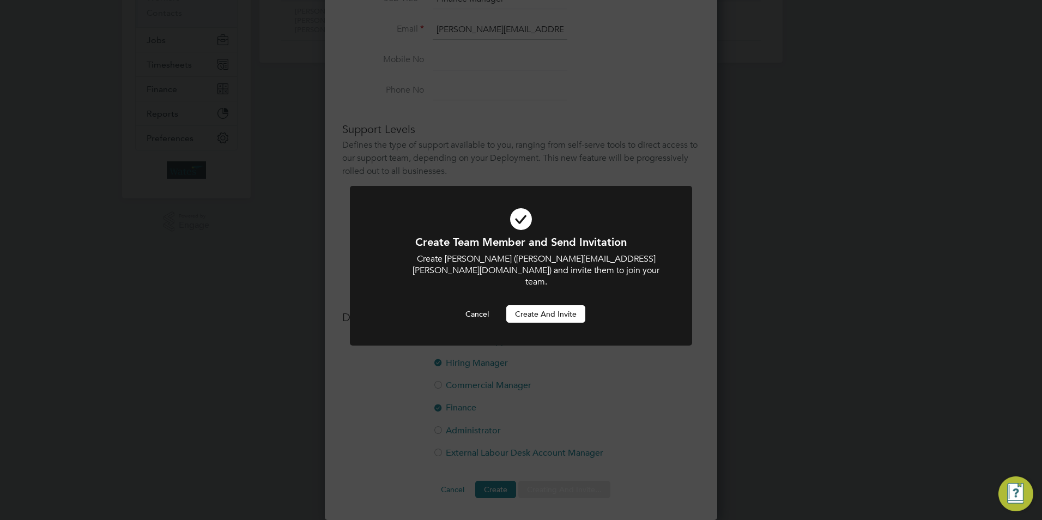
click at [528, 305] on button "Create and invite" at bounding box center [545, 313] width 79 height 17
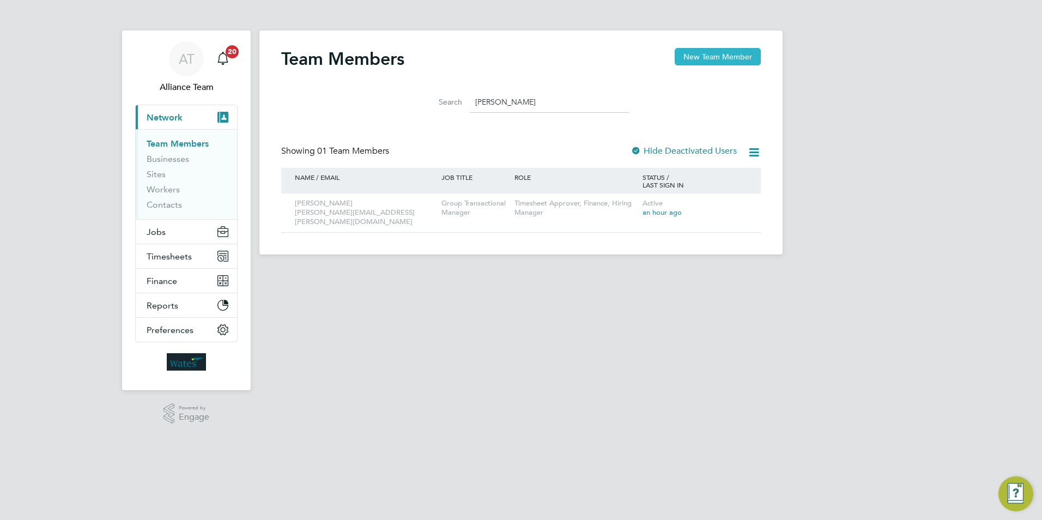
click at [732, 53] on button "New Team Member" at bounding box center [718, 56] width 86 height 17
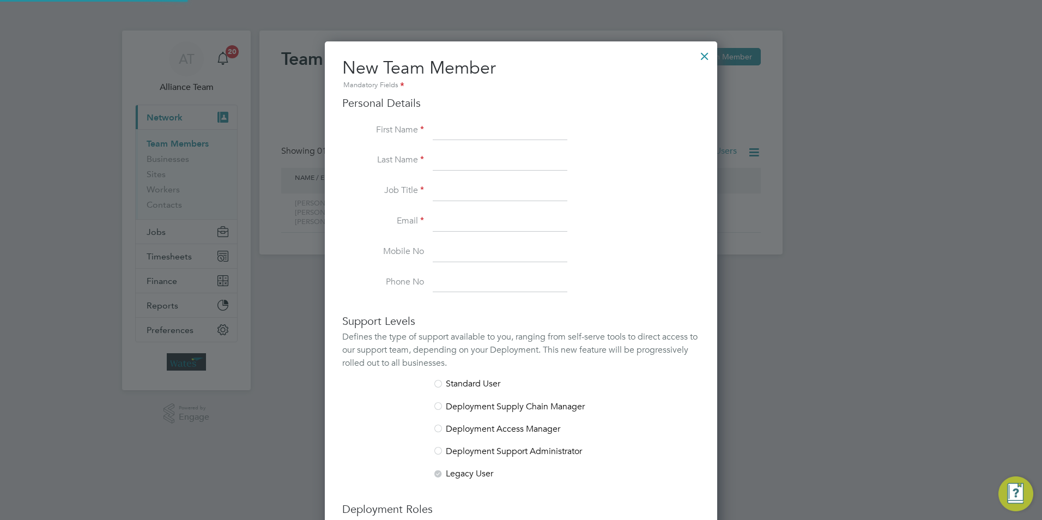
scroll to position [671, 393]
click at [449, 124] on input at bounding box center [500, 131] width 135 height 20
type input "[PERSON_NAME]"
click at [446, 163] on input at bounding box center [500, 161] width 135 height 20
type input "D"
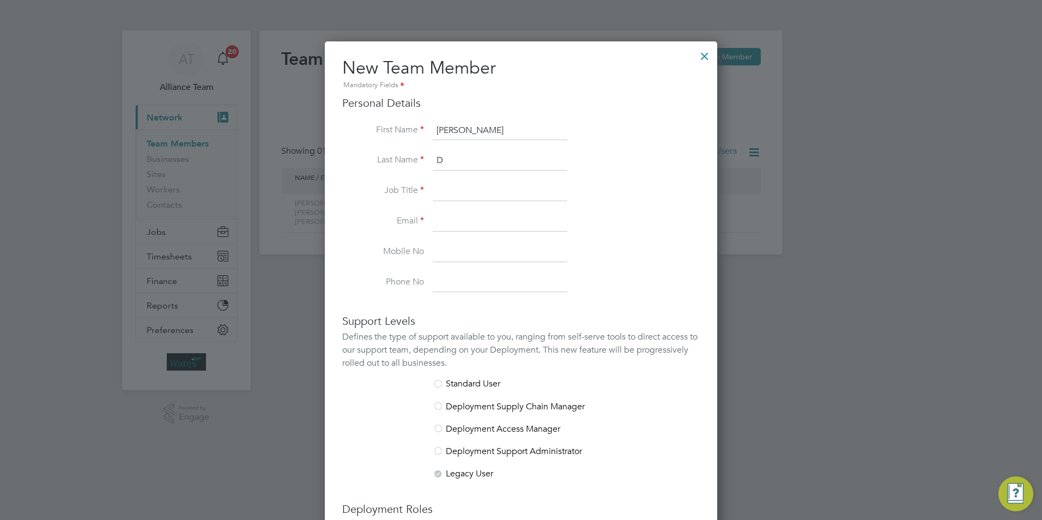
click at [708, 56] on div at bounding box center [705, 54] width 20 height 20
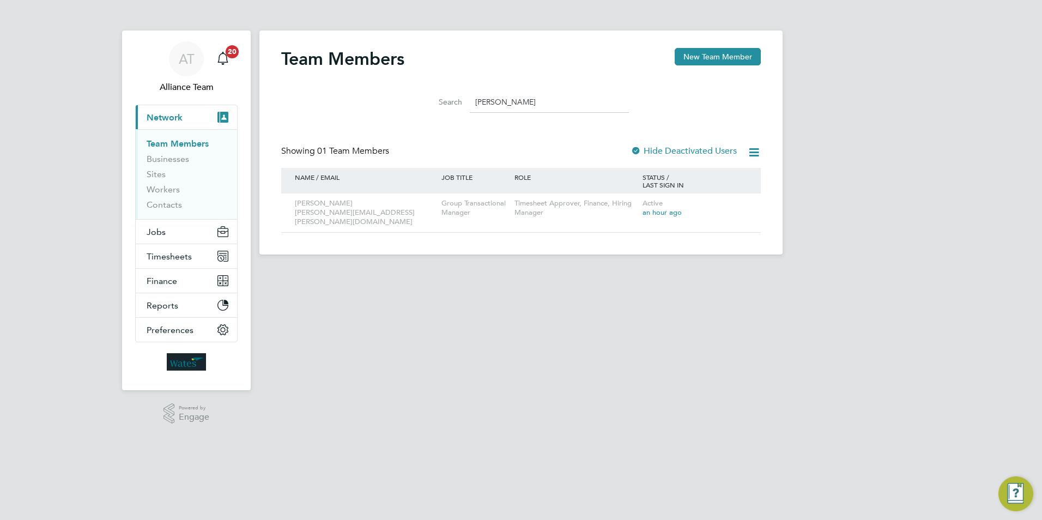
click at [511, 99] on input "[PERSON_NAME]" at bounding box center [549, 102] width 159 height 21
type input "g"
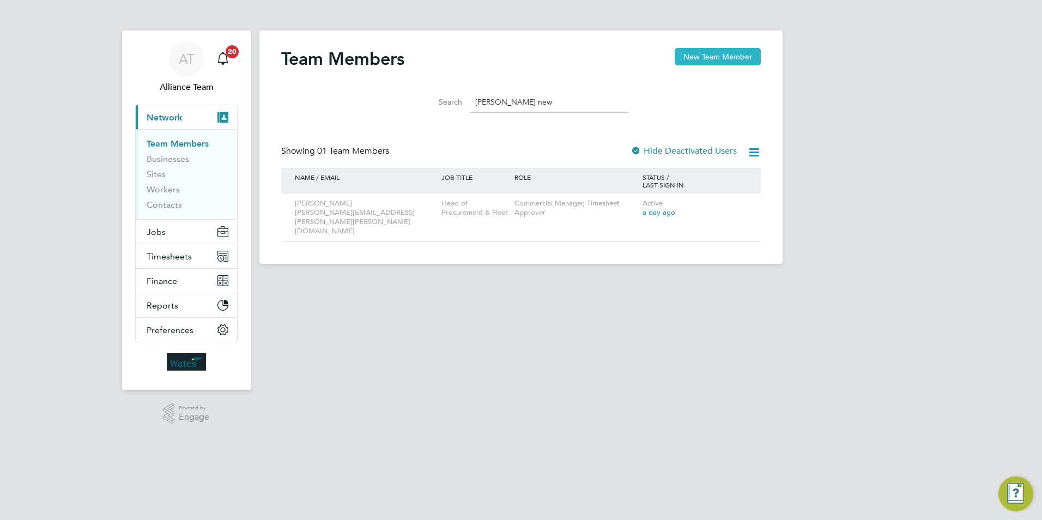
type input "[PERSON_NAME] new"
click at [700, 56] on button "New Team Member" at bounding box center [718, 56] width 86 height 17
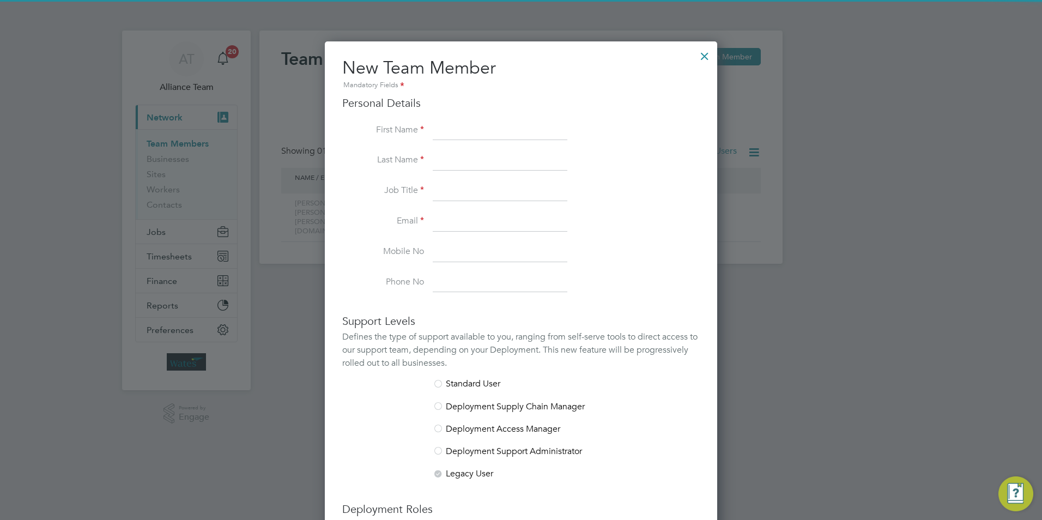
click at [461, 131] on input at bounding box center [500, 131] width 135 height 20
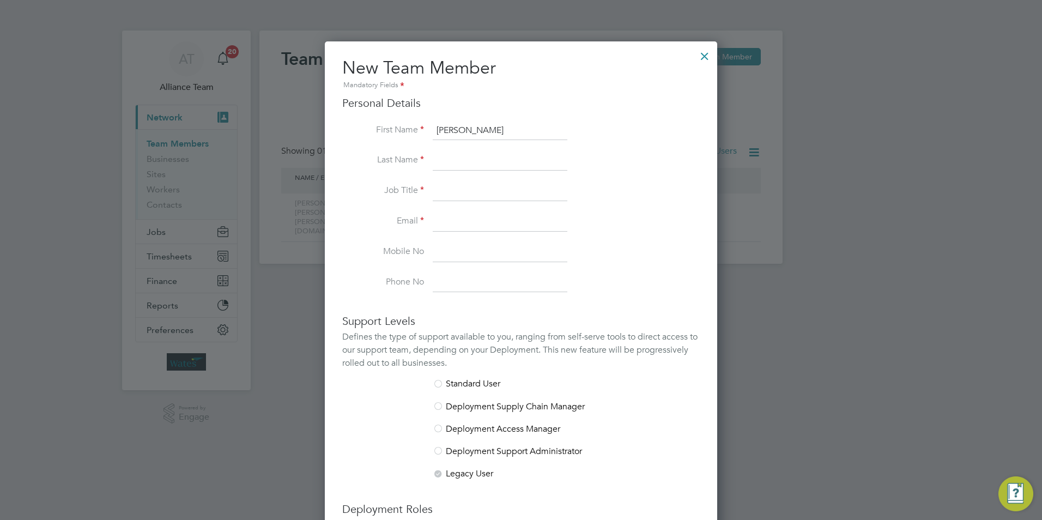
type input "[PERSON_NAME]"
click at [510, 185] on input at bounding box center [500, 192] width 135 height 20
type input "HR Manager"
click at [448, 219] on input at bounding box center [500, 222] width 135 height 20
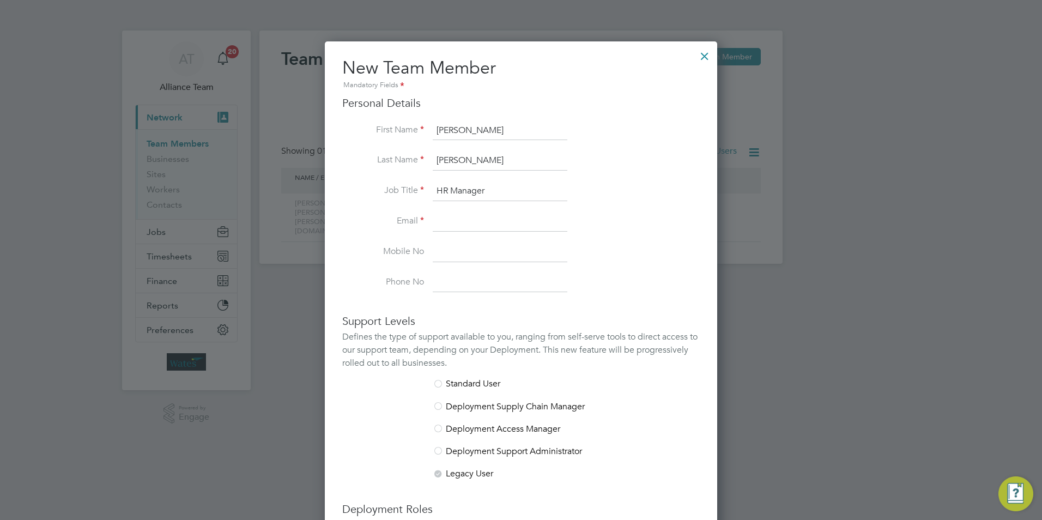
click at [461, 220] on input at bounding box center [500, 222] width 135 height 20
paste input "[PERSON_NAME][EMAIL_ADDRESS][PERSON_NAME][DOMAIN_NAME]"
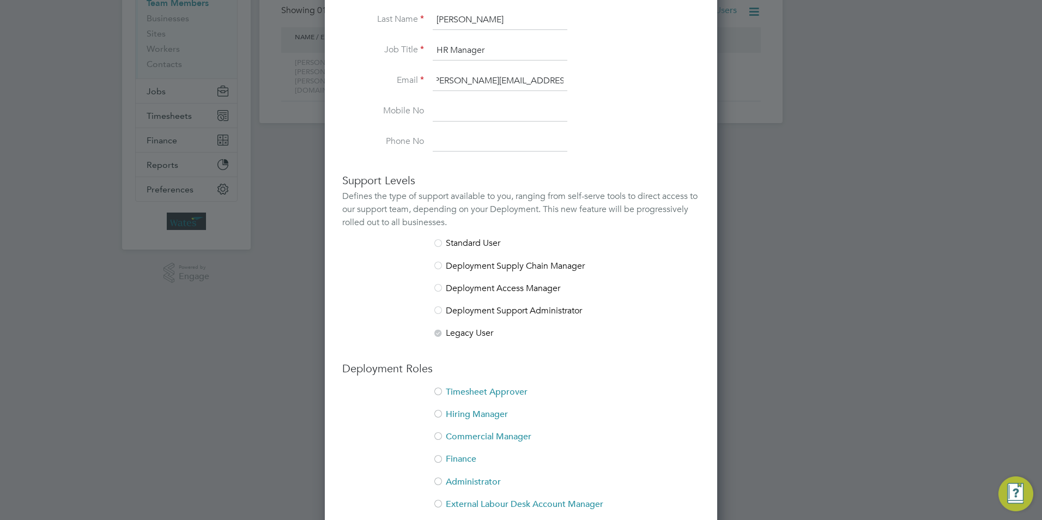
scroll to position [192, 0]
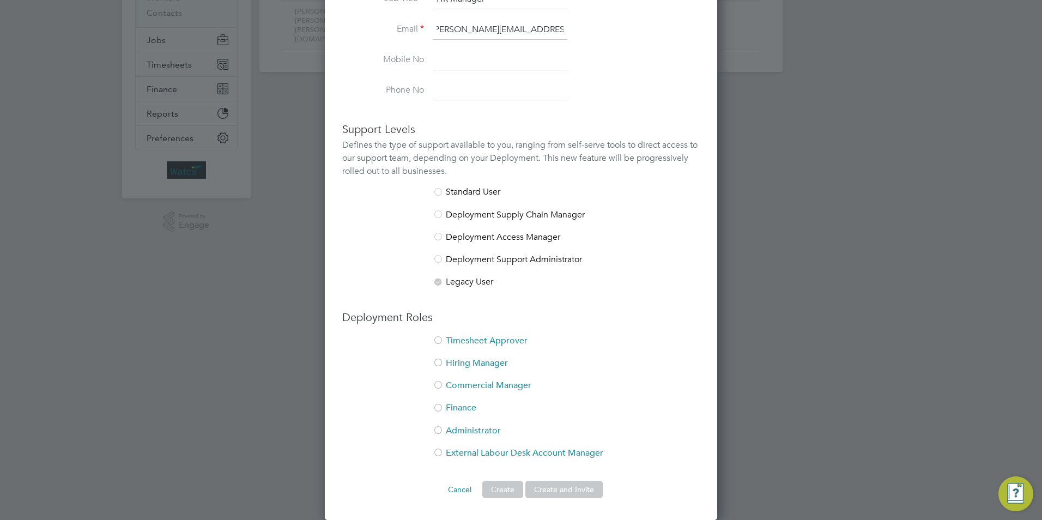
type input "[PERSON_NAME][EMAIL_ADDRESS][PERSON_NAME][DOMAIN_NAME]"
click at [472, 343] on li "Timesheet Approver" at bounding box center [521, 346] width 358 height 22
click at [468, 358] on li "Hiring Manager" at bounding box center [521, 369] width 358 height 22
click at [476, 388] on li "Commercial Manager" at bounding box center [521, 391] width 358 height 22
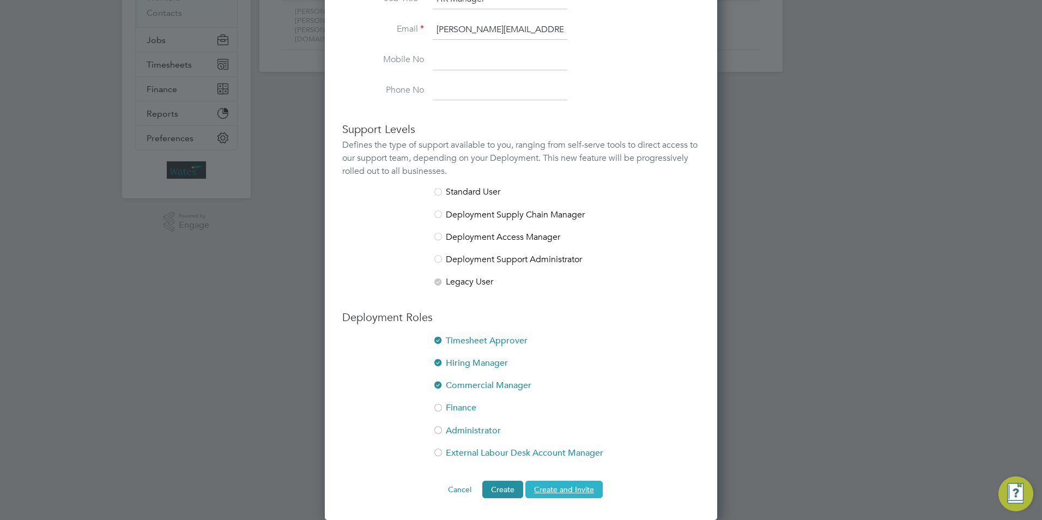
click at [578, 484] on button "Create and Invite" at bounding box center [564, 489] width 77 height 17
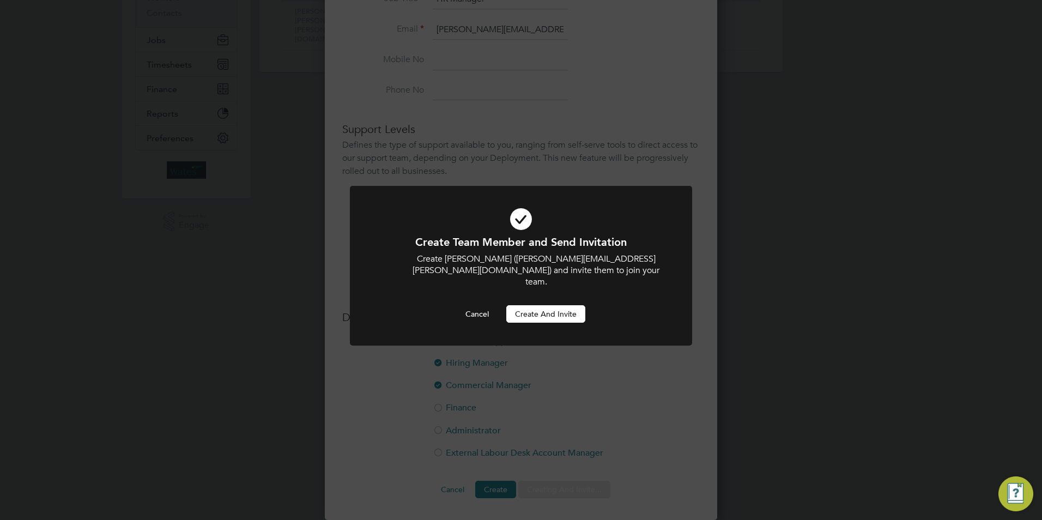
click at [556, 306] on button "Create and invite" at bounding box center [545, 313] width 79 height 17
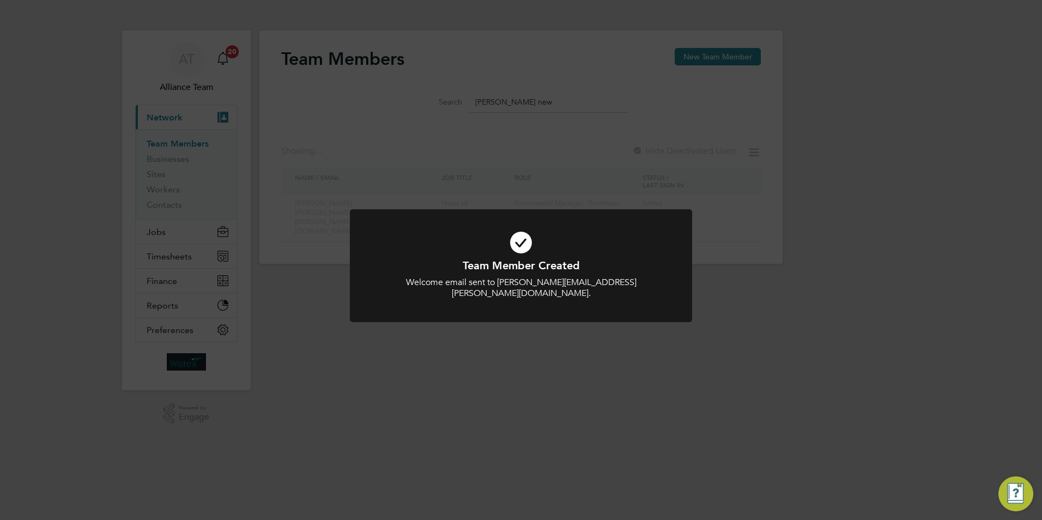
click at [737, 55] on div "Team Member Created Welcome email sent to [PERSON_NAME][EMAIL_ADDRESS][PERSON_N…" at bounding box center [521, 260] width 1042 height 520
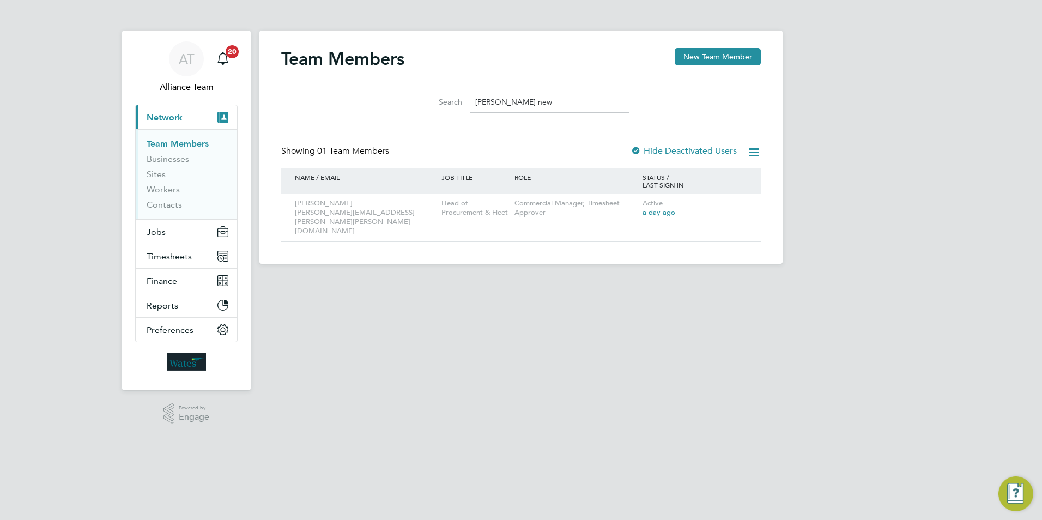
click at [737, 55] on button "New Team Member" at bounding box center [718, 56] width 86 height 17
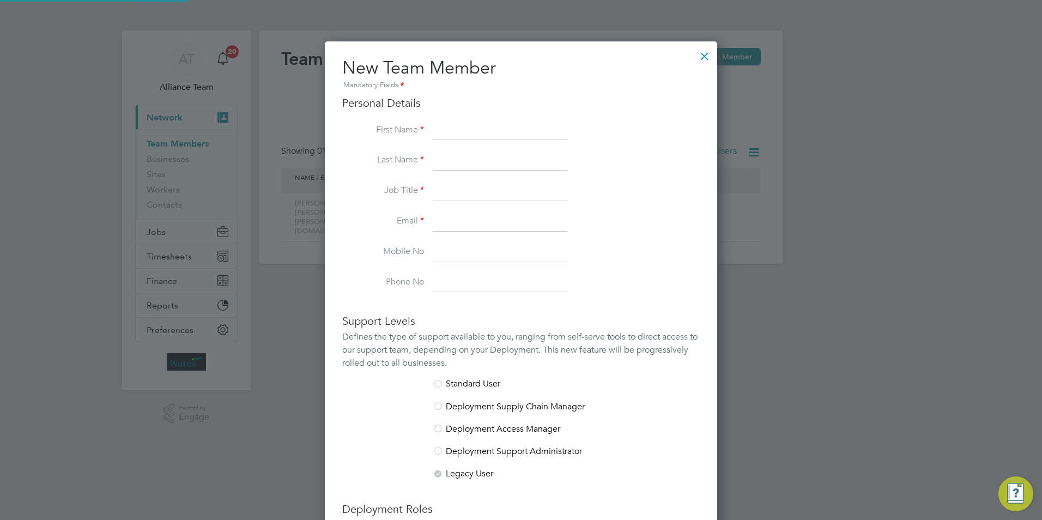
scroll to position [671, 393]
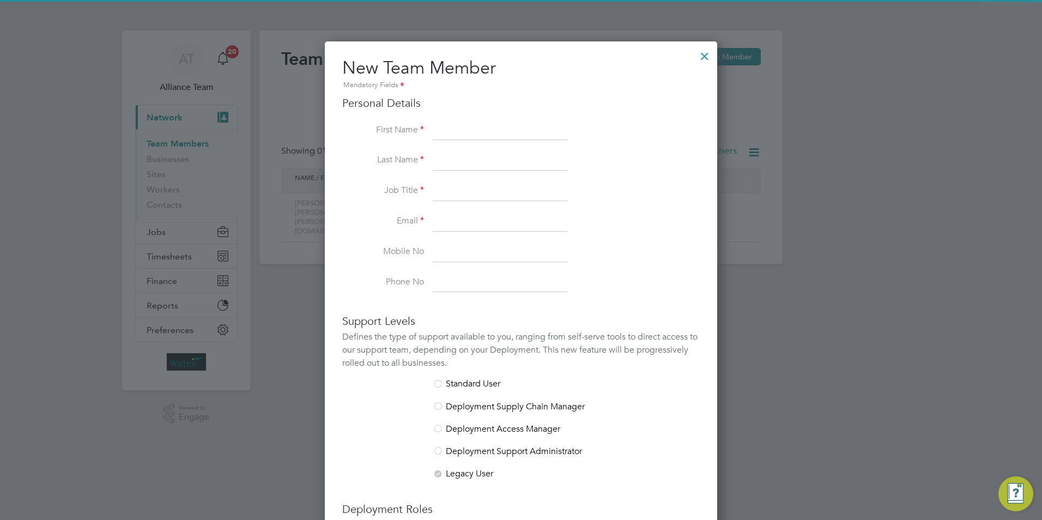
click at [467, 128] on input at bounding box center [500, 131] width 135 height 20
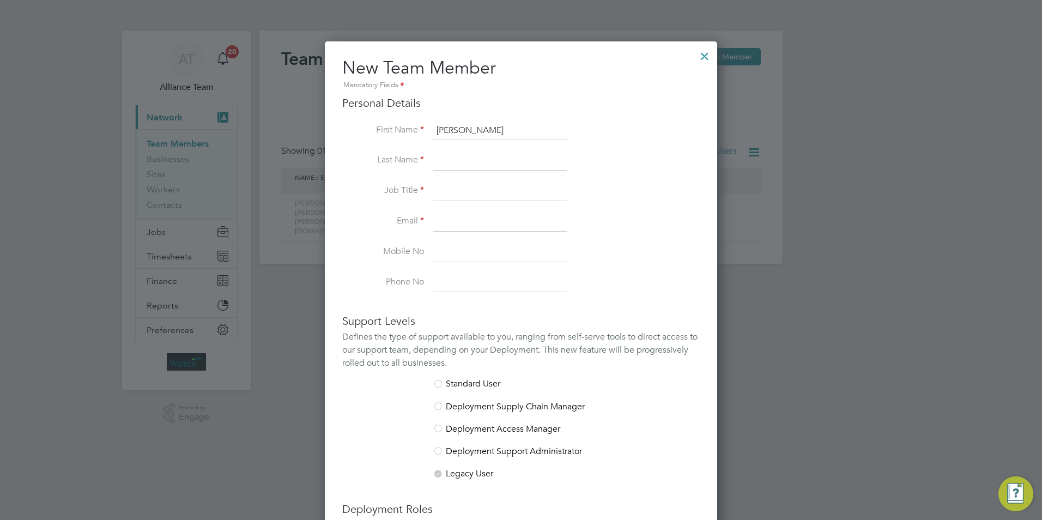
type input "[PERSON_NAME]"
click at [461, 151] on input at bounding box center [500, 161] width 135 height 20
click at [460, 166] on input at bounding box center [500, 161] width 135 height 20
type input "[PERSON_NAME]"
click at [450, 193] on input at bounding box center [500, 192] width 135 height 20
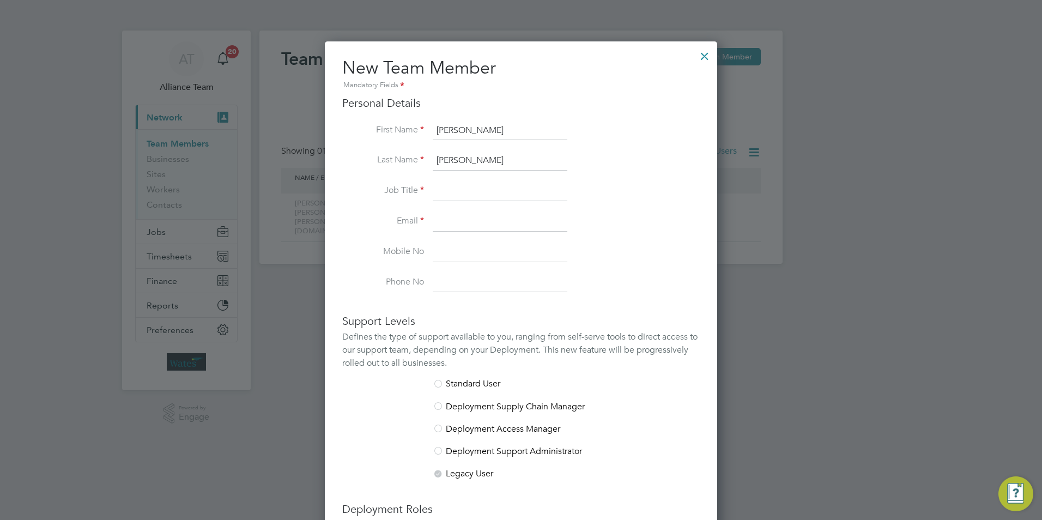
paste input "Recruitment Manager"
type input "Recruitment Manager"
click at [448, 219] on input at bounding box center [500, 222] width 135 height 20
click at [455, 220] on input at bounding box center [500, 222] width 135 height 20
paste input "[PERSON_NAME][EMAIL_ADDRESS][PERSON_NAME][DOMAIN_NAME]"
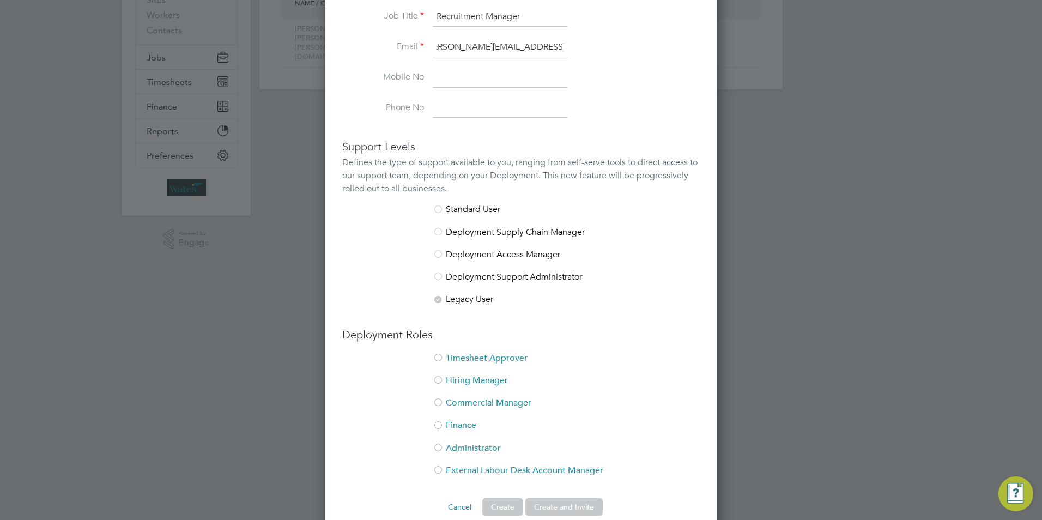
scroll to position [192, 0]
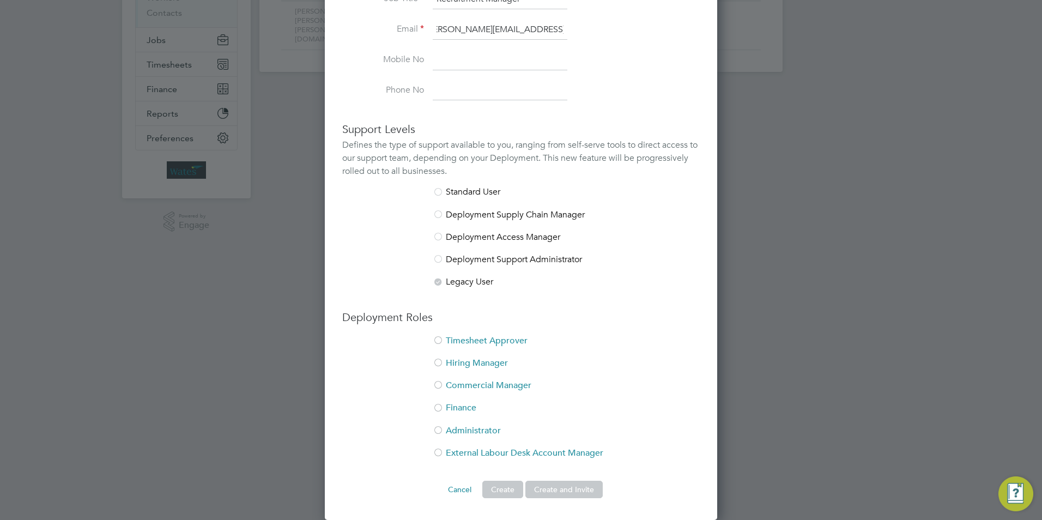
type input "[PERSON_NAME][EMAIL_ADDRESS][PERSON_NAME][DOMAIN_NAME]"
click at [467, 342] on li "Timesheet Approver" at bounding box center [521, 346] width 358 height 22
click at [461, 364] on li "Hiring Manager" at bounding box center [521, 369] width 358 height 22
click at [474, 382] on li "Commercial Manager" at bounding box center [521, 391] width 358 height 22
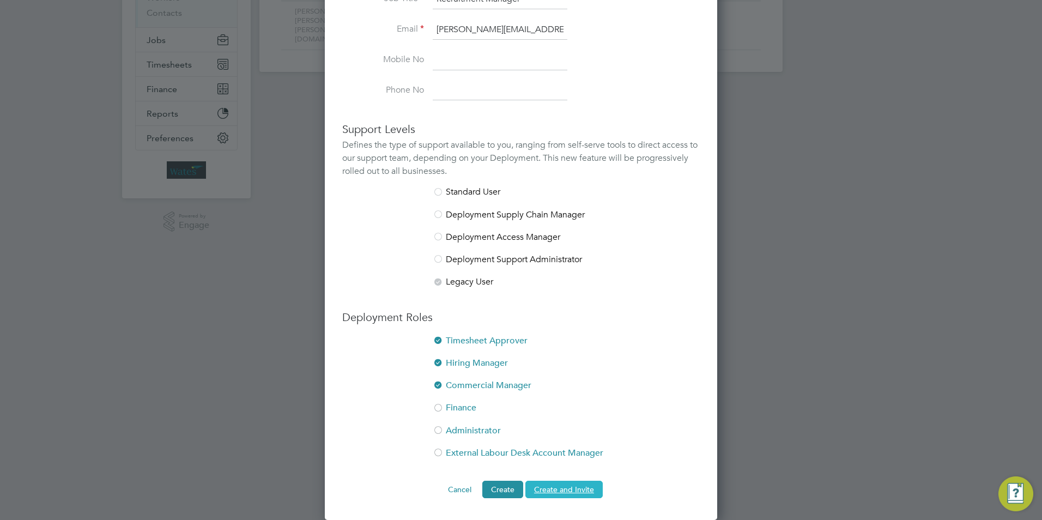
click at [589, 485] on button "Create and Invite" at bounding box center [564, 489] width 77 height 17
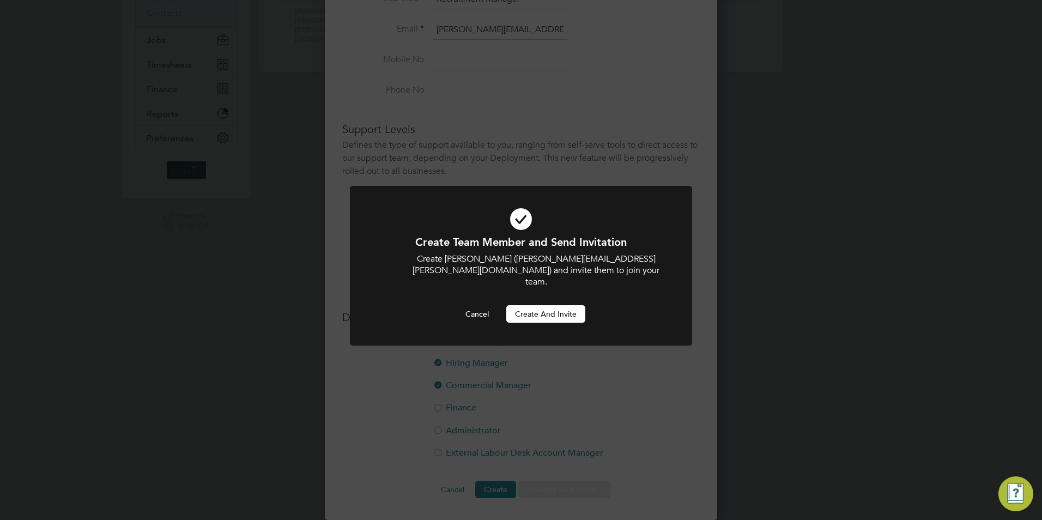
click at [551, 305] on button "Create and invite" at bounding box center [545, 313] width 79 height 17
